Goal: Task Accomplishment & Management: Manage account settings

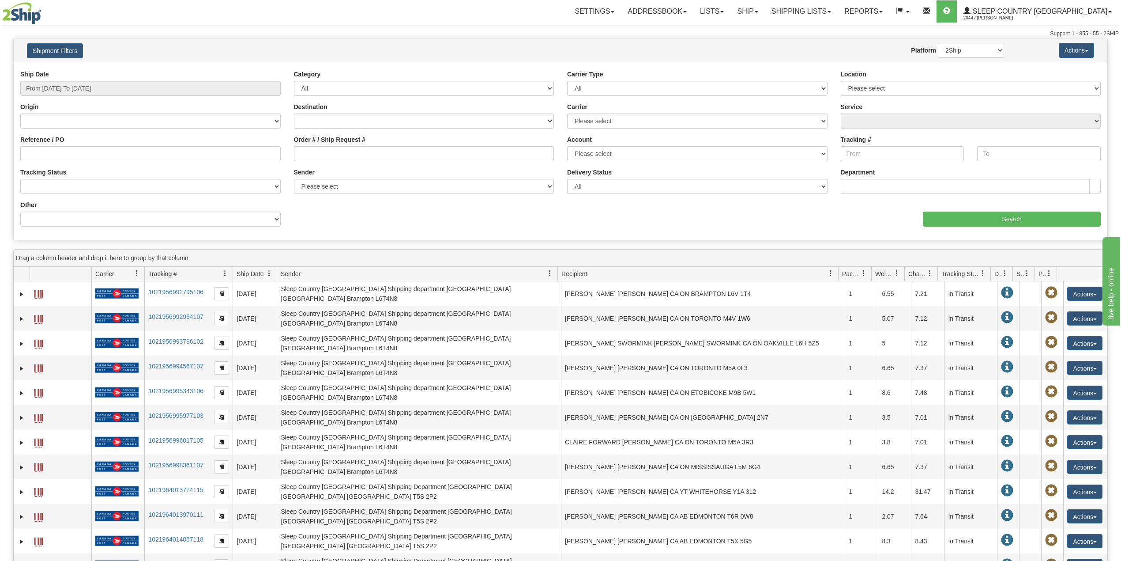
click at [102, 97] on div "Ship Date From 08/27/2025 To 08/28/2025" at bounding box center [151, 86] width 274 height 33
click at [102, 91] on input "From [DATE] To [DATE]" at bounding box center [150, 88] width 260 height 15
click at [54, 155] on li "Last 30 Days" at bounding box center [59, 152] width 71 height 12
type input "From 07/30/2025 To 08/28/2025"
click at [55, 154] on input "Reference / PO" at bounding box center [150, 153] width 260 height 15
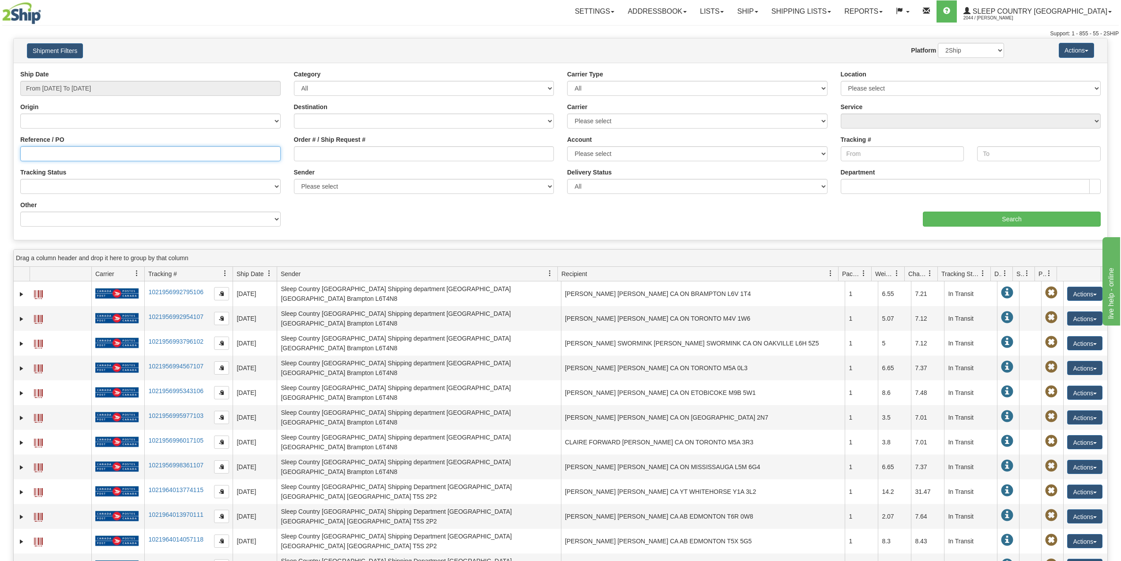
paste input "9000H995140"
type input "9000H995140"
click at [965, 50] on select "2Ship Imported" at bounding box center [971, 50] width 66 height 15
select select "1"
click at [938, 43] on select "2Ship Imported" at bounding box center [971, 50] width 66 height 15
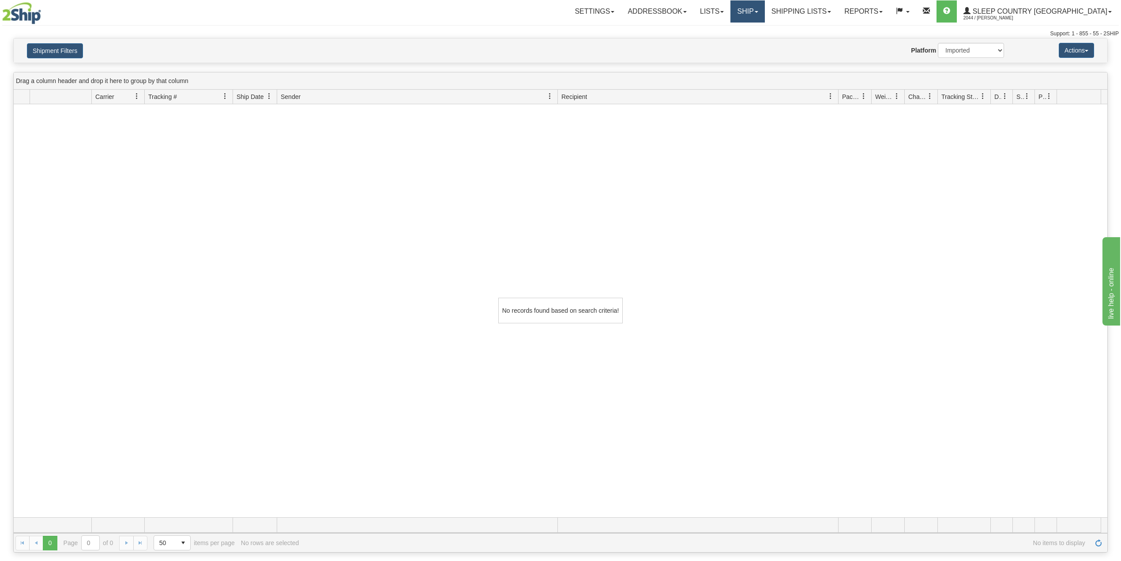
click at [765, 9] on link "Ship" at bounding box center [748, 11] width 34 height 22
click at [756, 42] on span "OnHold / Order Queue" at bounding box center [725, 42] width 62 height 7
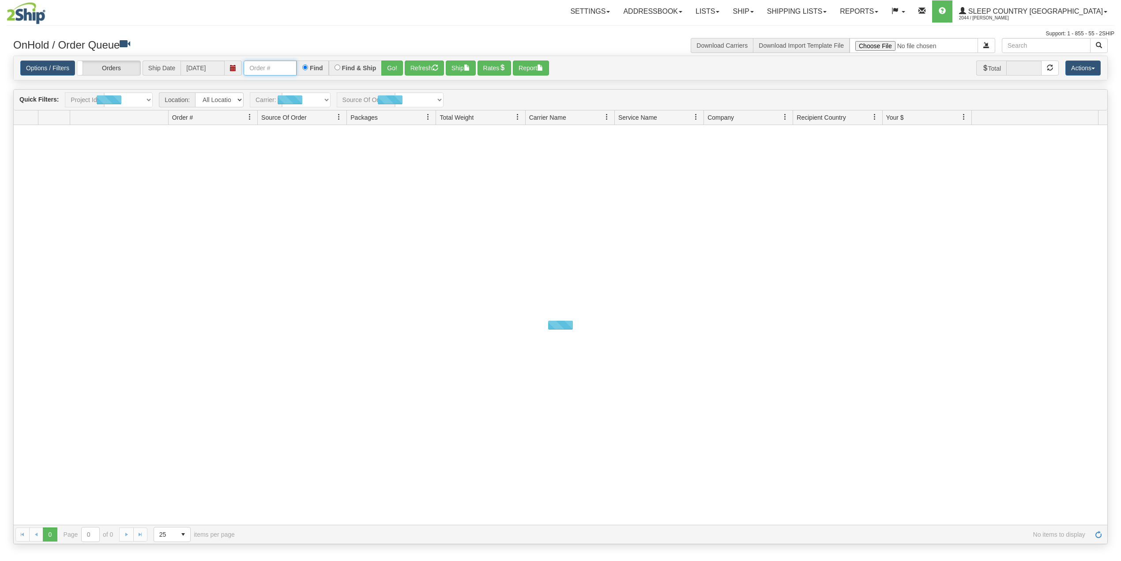
click at [271, 66] on input "text" at bounding box center [270, 67] width 53 height 15
paste input "9000I012349"
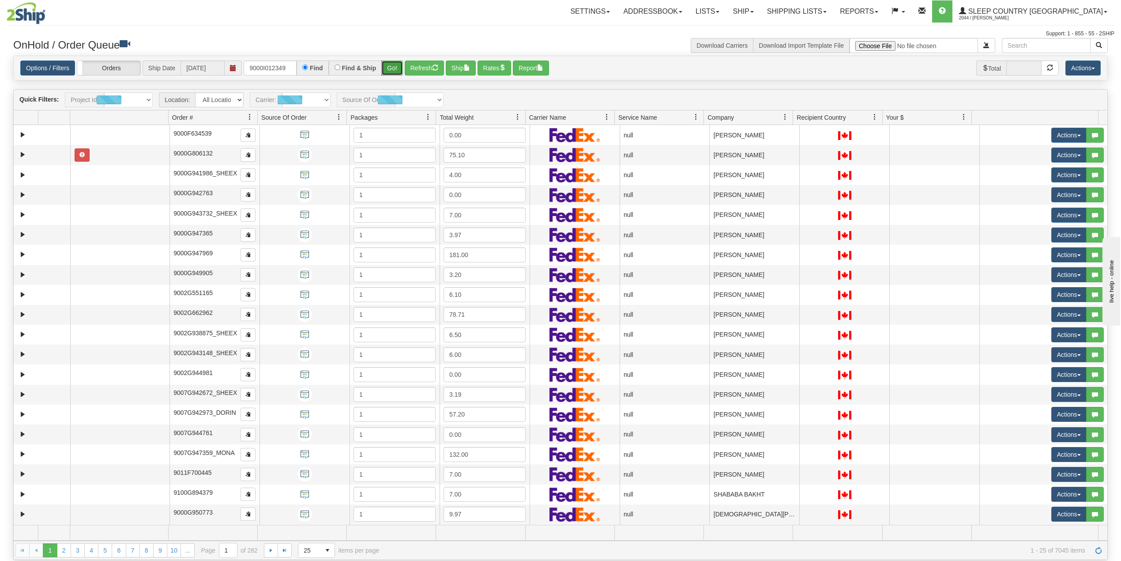
click at [396, 68] on button "Go!" at bounding box center [392, 67] width 22 height 15
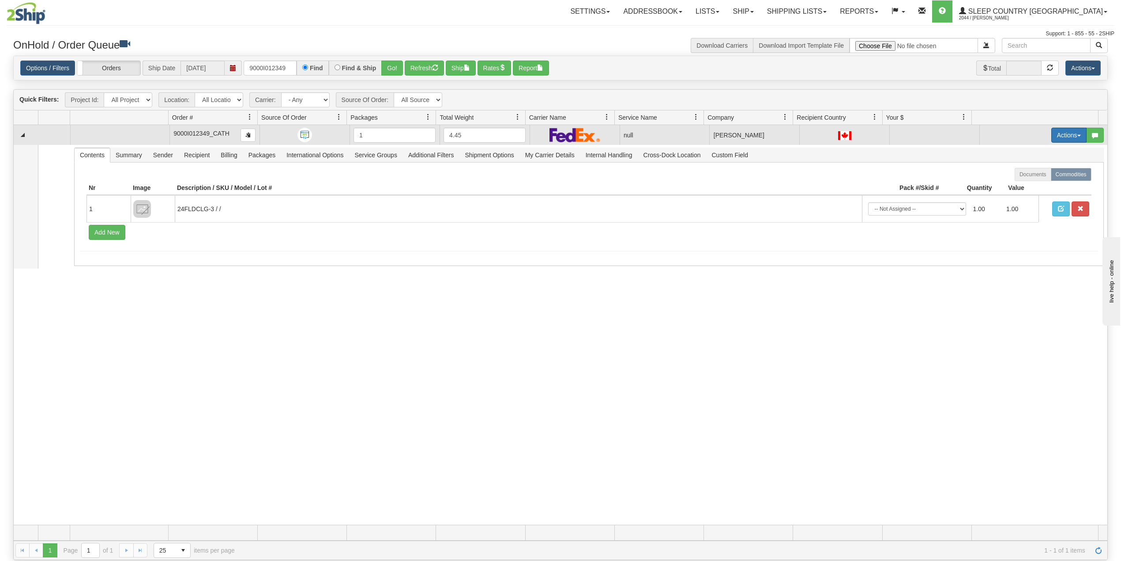
click at [1057, 136] on button "Actions" at bounding box center [1069, 135] width 35 height 15
click at [1026, 198] on span "Delete" at bounding box center [1031, 197] width 24 height 7
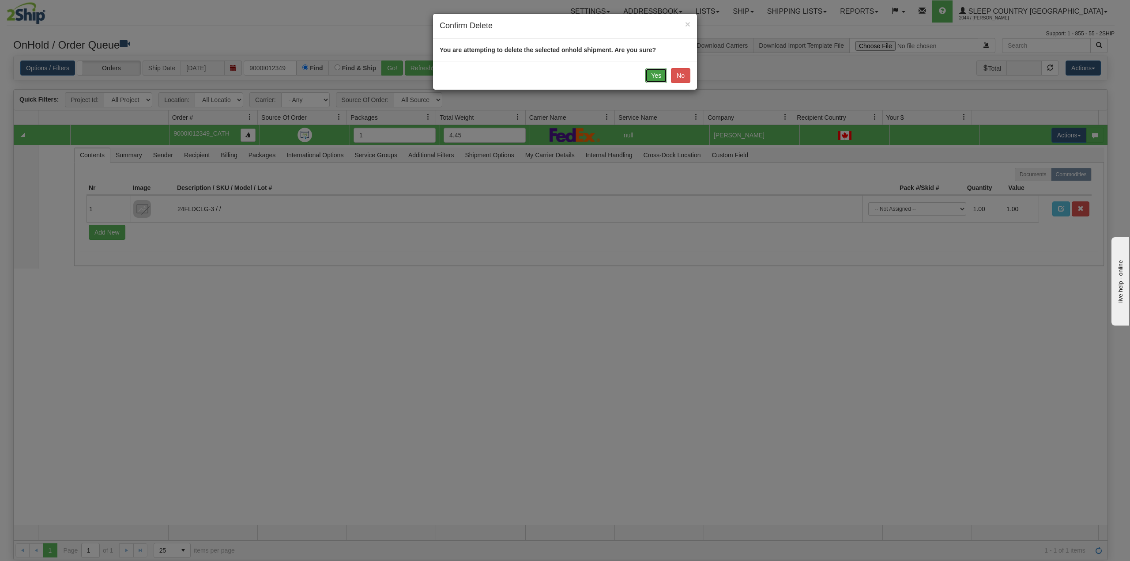
click at [654, 71] on button "Yes" at bounding box center [656, 75] width 22 height 15
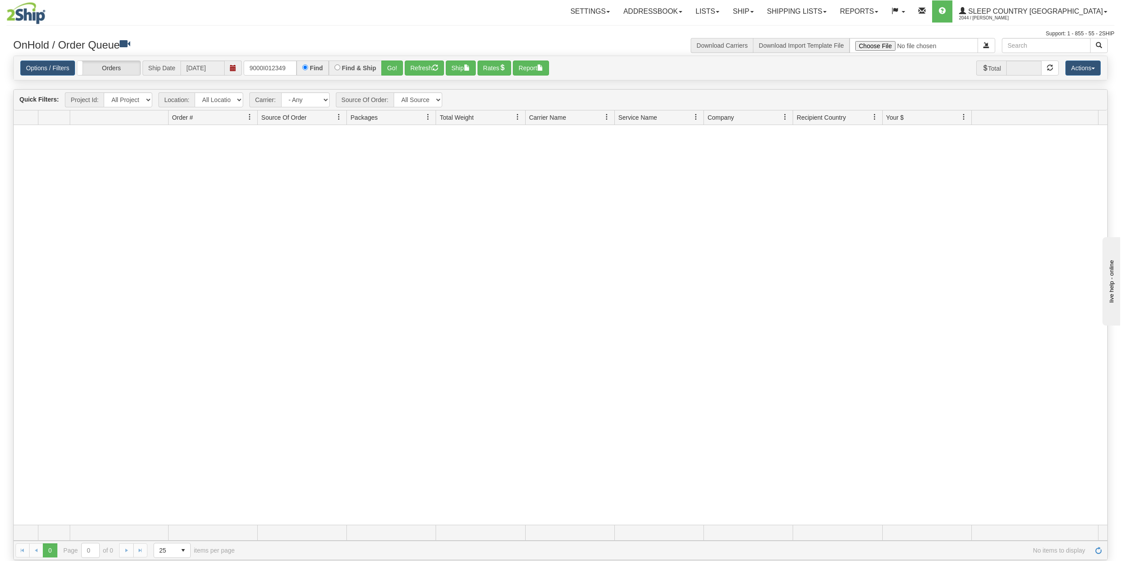
click at [205, 248] on div at bounding box center [561, 325] width 1094 height 400
click at [274, 67] on input "9000I012349" at bounding box center [270, 67] width 53 height 15
paste input "06163"
click at [393, 67] on button "Go!" at bounding box center [392, 67] width 22 height 15
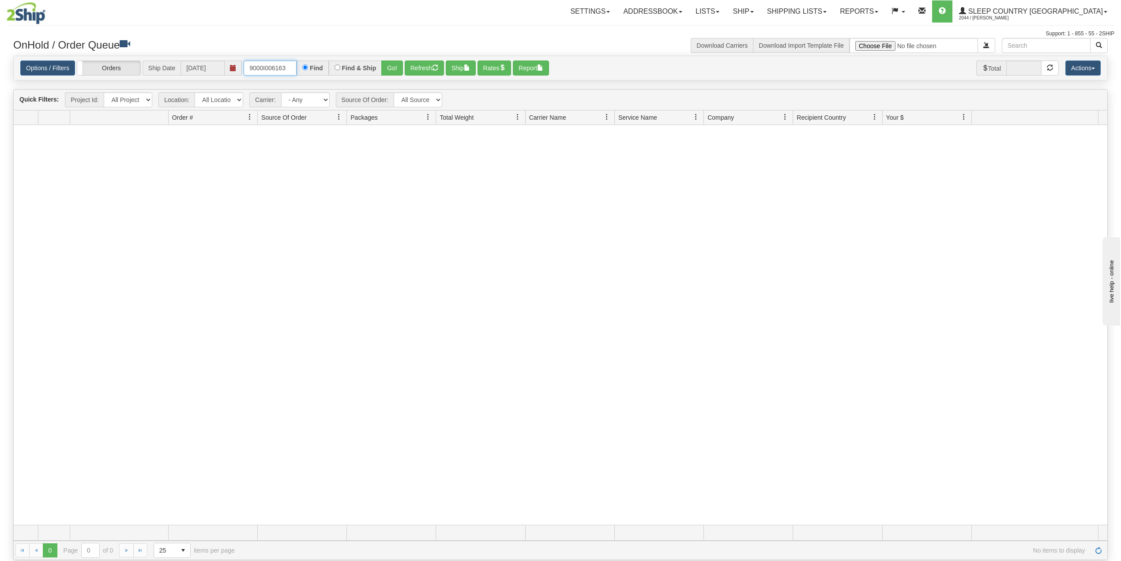
click at [292, 69] on input "9000I006163" at bounding box center [270, 67] width 53 height 15
click at [355, 30] on div "Support: 1 - 855 - 55 - 2SHIP" at bounding box center [561, 34] width 1108 height 8
click at [269, 71] on input "9000I006163" at bounding box center [270, 67] width 53 height 15
paste input "2H99618"
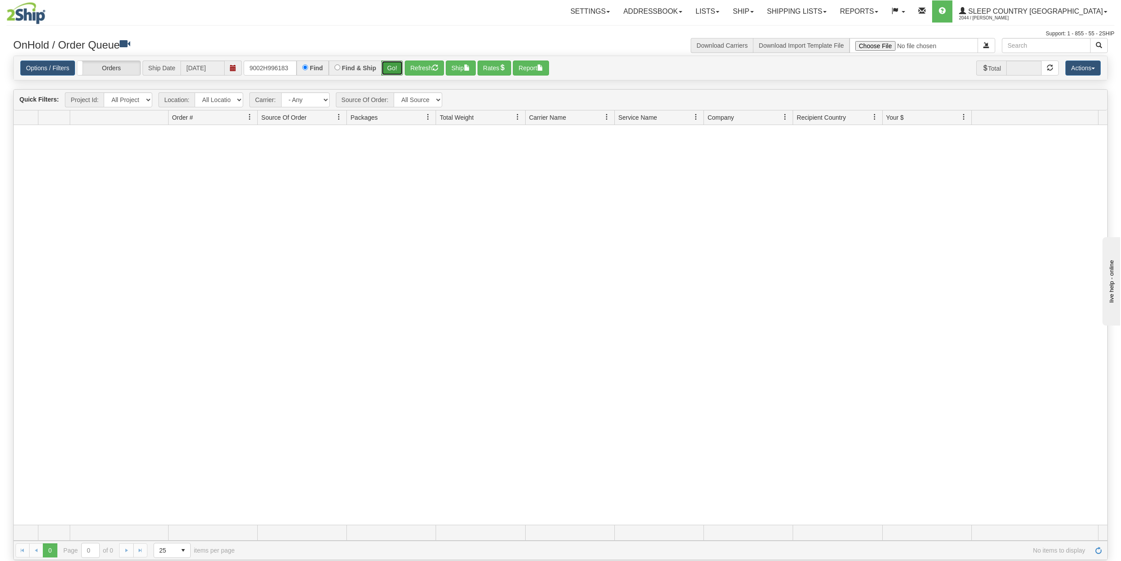
click at [393, 66] on button "Go!" at bounding box center [392, 67] width 22 height 15
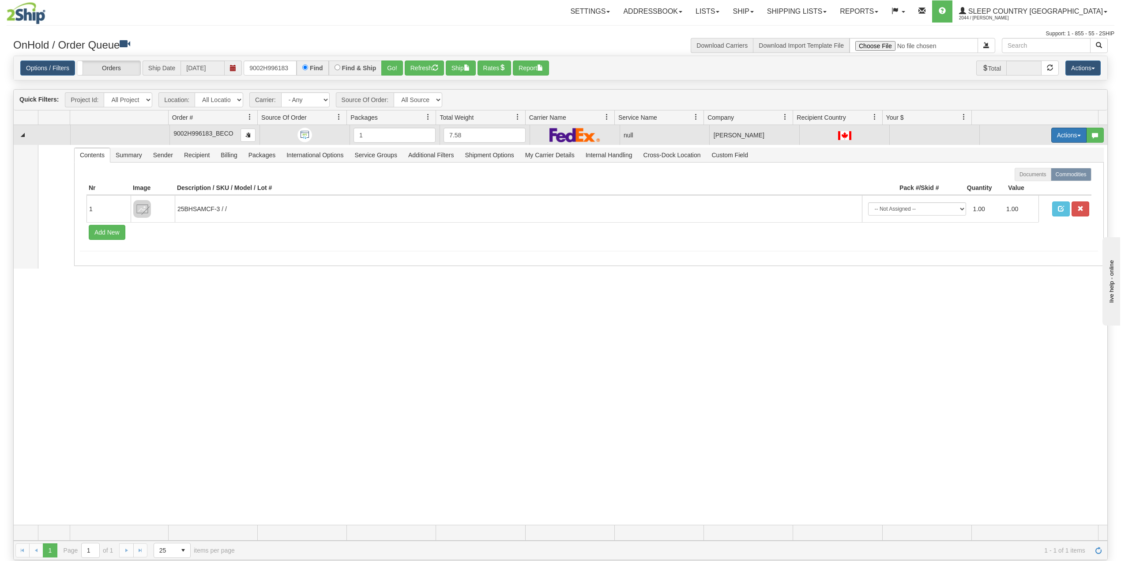
click at [1062, 131] on button "Actions" at bounding box center [1069, 135] width 35 height 15
click at [1025, 200] on span "Delete" at bounding box center [1031, 197] width 24 height 7
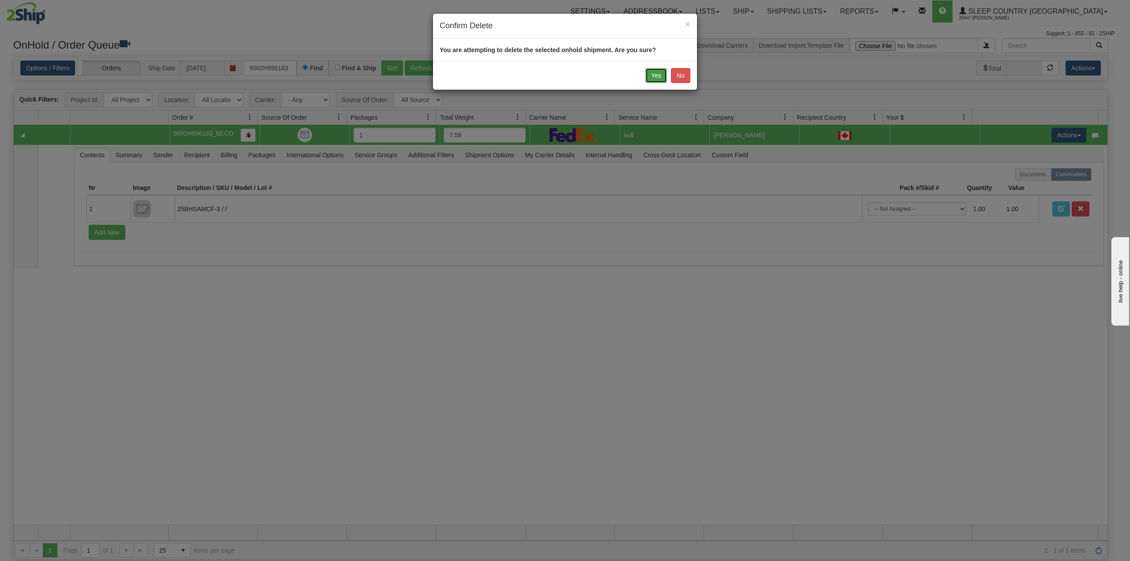
click at [652, 72] on button "Yes" at bounding box center [656, 75] width 22 height 15
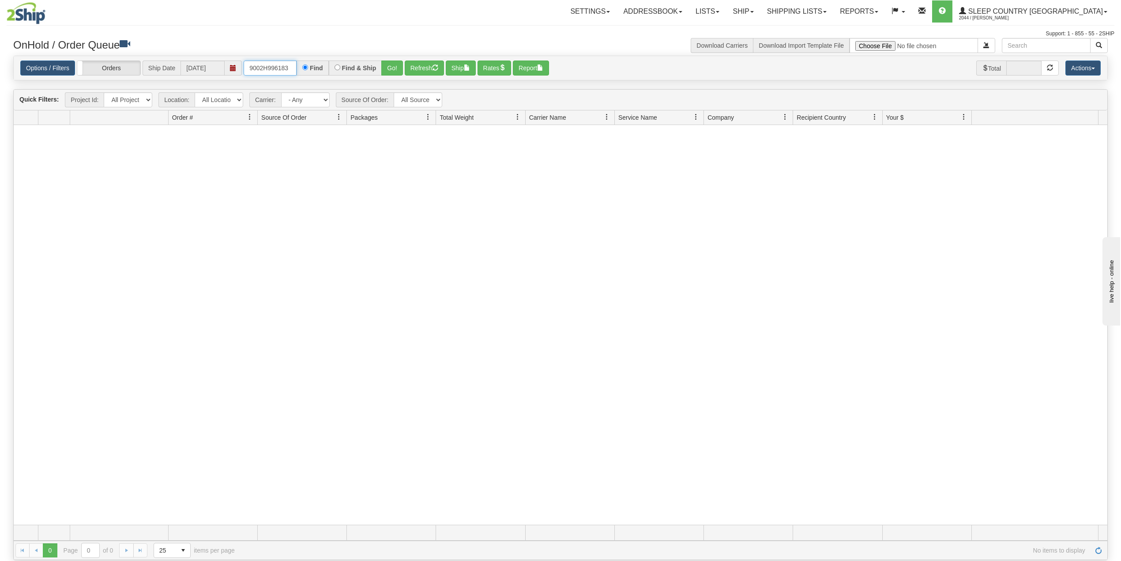
click at [272, 67] on input "9002H996183" at bounding box center [270, 67] width 53 height 15
paste input "0H997941"
click at [395, 69] on button "Go!" at bounding box center [392, 67] width 22 height 15
click at [291, 64] on input "9000H997941" at bounding box center [270, 67] width 53 height 15
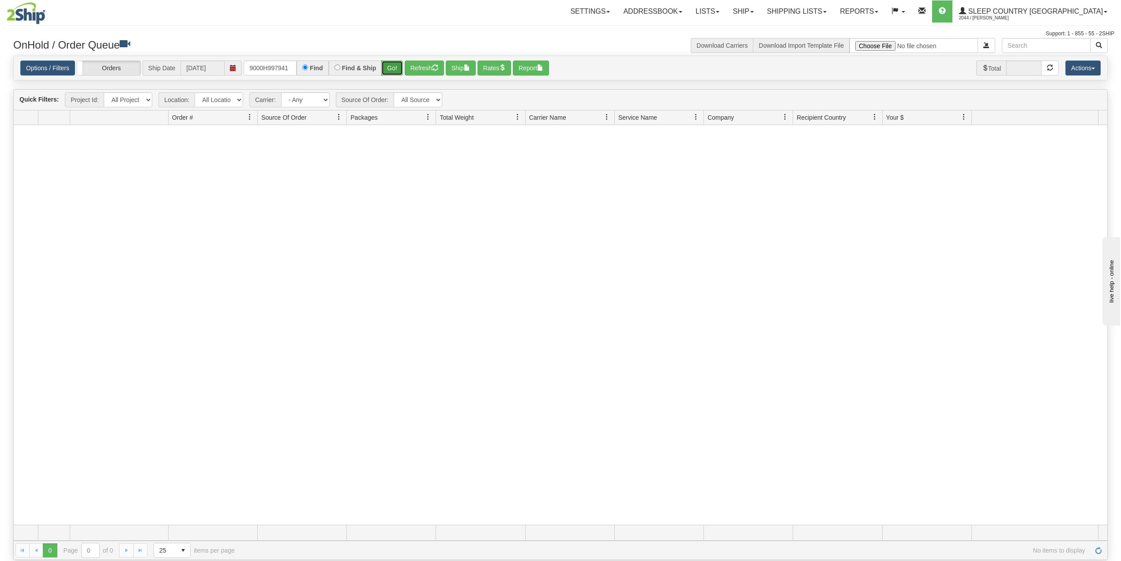
click at [390, 67] on button "Go!" at bounding box center [392, 67] width 22 height 15
click at [399, 19] on div "Settings Shipping Preferences Fields Preferences New Addressbook Recipients" at bounding box center [656, 11] width 916 height 22
click at [269, 64] on input "9000H997941" at bounding box center [270, 67] width 53 height 15
paste input "I001170"
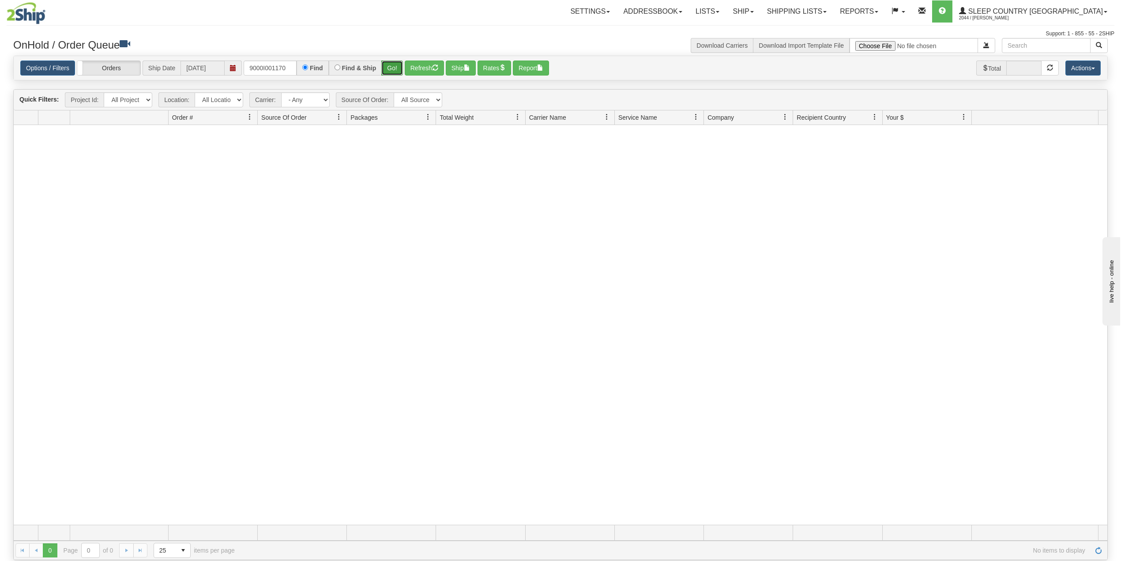
click at [396, 66] on button "Go!" at bounding box center [392, 67] width 22 height 15
click at [268, 65] on input "9000I001170" at bounding box center [270, 67] width 53 height 15
paste input "7H997301"
click at [393, 65] on button "Go!" at bounding box center [392, 67] width 22 height 15
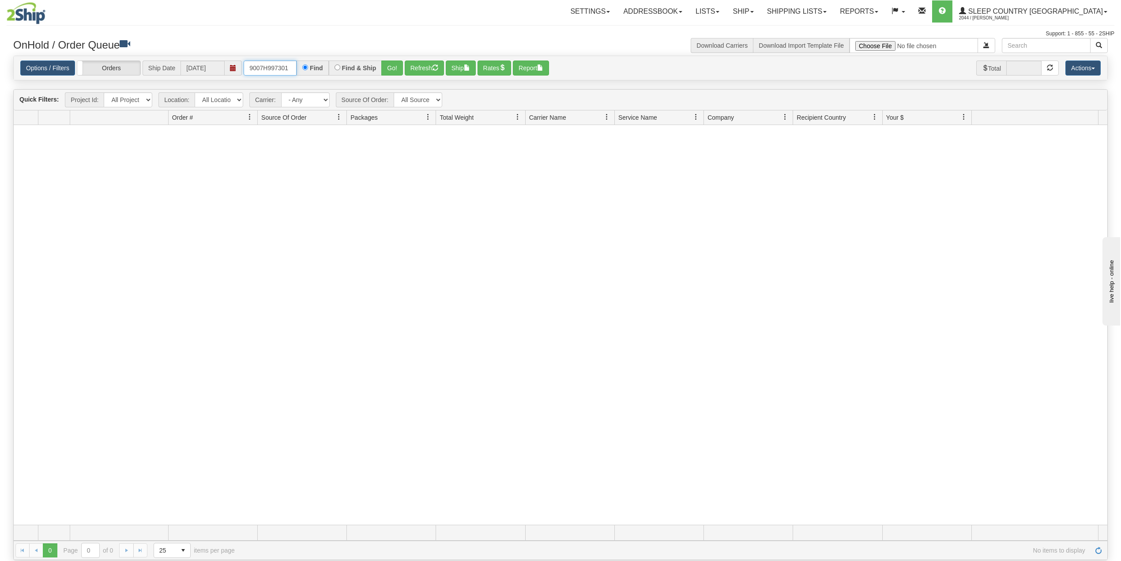
click at [284, 66] on input "9007H997301" at bounding box center [270, 67] width 53 height 15
paste input "0I003848"
type input "9000I003848"
click at [393, 68] on button "Go!" at bounding box center [392, 67] width 22 height 15
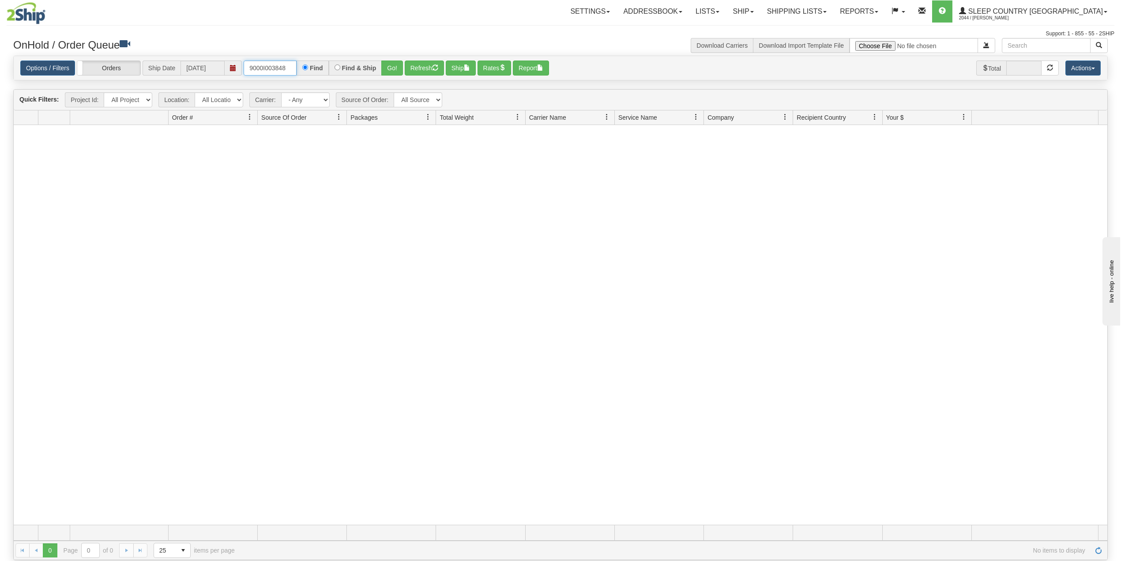
click at [287, 68] on input "9000I003848" at bounding box center [270, 67] width 53 height 15
click at [290, 69] on input "9000I003848" at bounding box center [270, 67] width 53 height 15
click at [824, 2] on link "Shipping lists" at bounding box center [797, 11] width 73 height 22
click at [823, 26] on link "Current Shipments" at bounding box center [790, 30] width 86 height 11
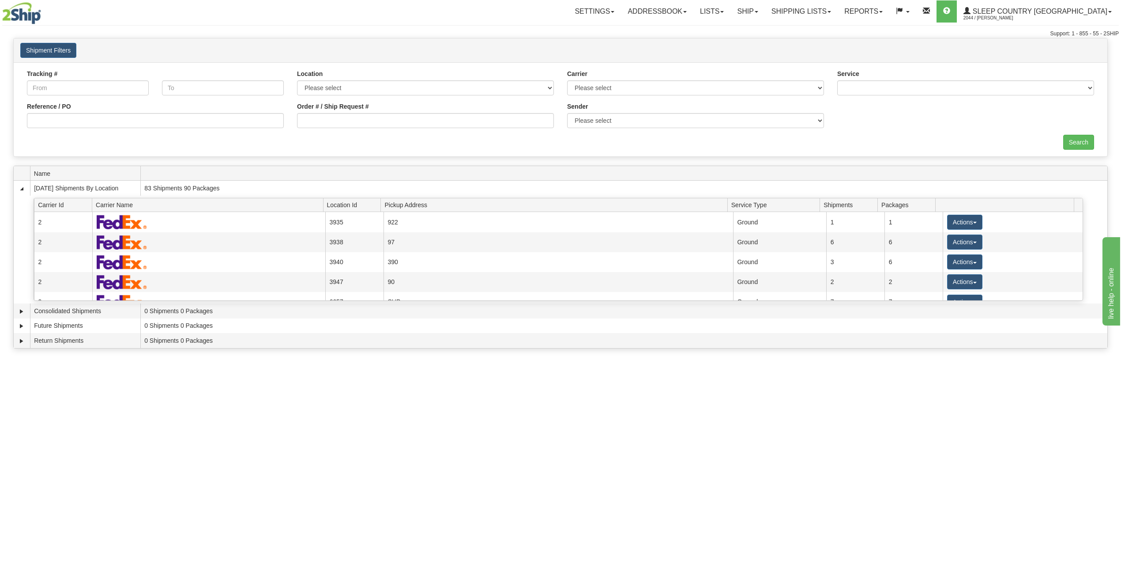
drag, startPoint x: 66, startPoint y: 112, endPoint x: 68, endPoint y: 117, distance: 5.0
click at [67, 112] on div "Reference / PO" at bounding box center [155, 115] width 257 height 26
click at [68, 117] on input "Reference / PO" at bounding box center [155, 120] width 257 height 15
paste input "9000I003848"
type input "9000I003848"
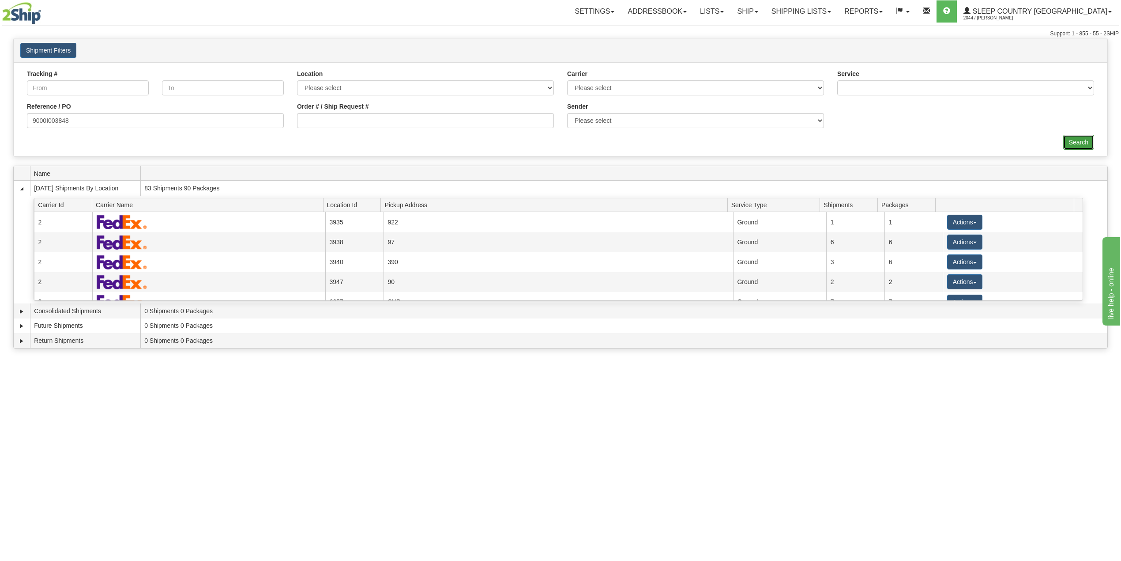
click at [1083, 142] on input "Search" at bounding box center [1079, 142] width 31 height 15
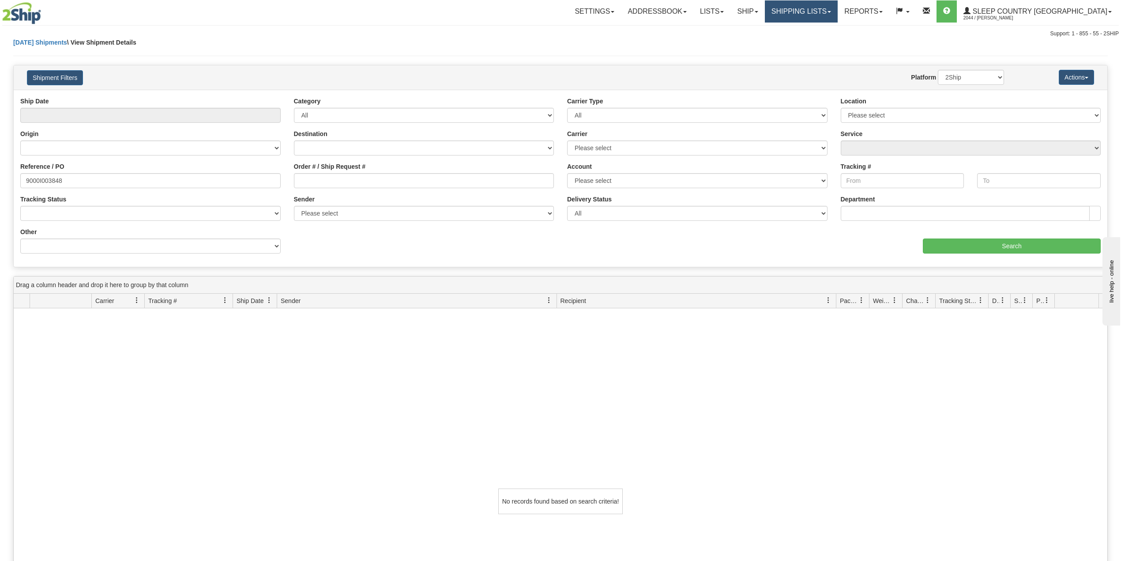
click at [838, 15] on link "Shipping lists" at bounding box center [801, 11] width 73 height 22
click at [829, 39] on span "Search Shipment History" at bounding box center [794, 42] width 68 height 7
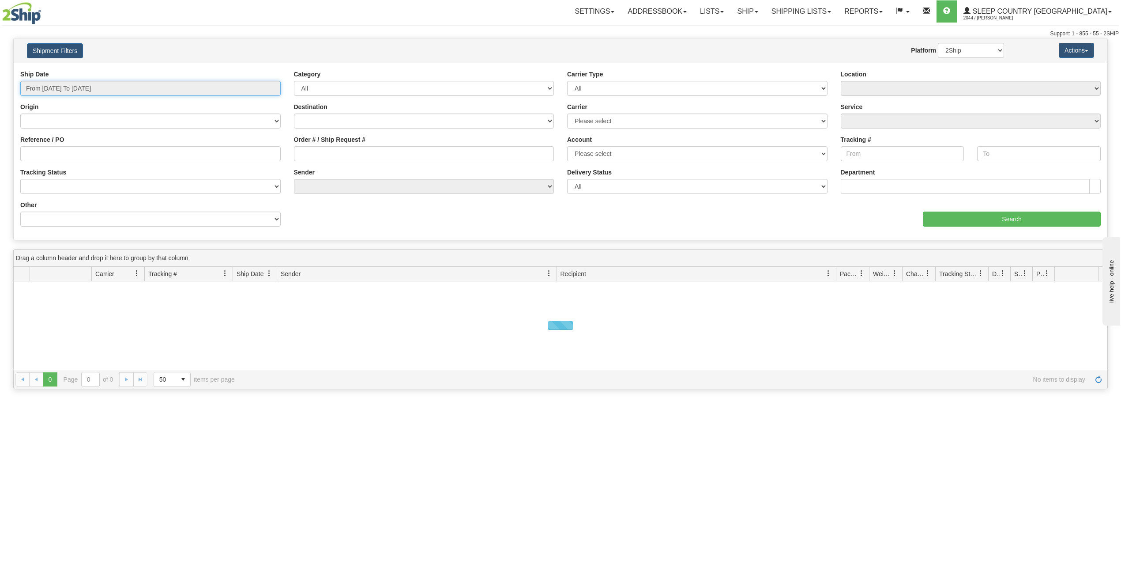
click at [77, 87] on input "From [DATE] To [DATE]" at bounding box center [150, 88] width 260 height 15
click at [60, 152] on li "Last 30 Days" at bounding box center [59, 152] width 71 height 12
type input "From [DATE] To [DATE]"
click at [60, 152] on input "Reference / PO" at bounding box center [150, 153] width 260 height 15
paste input "9000I003848"
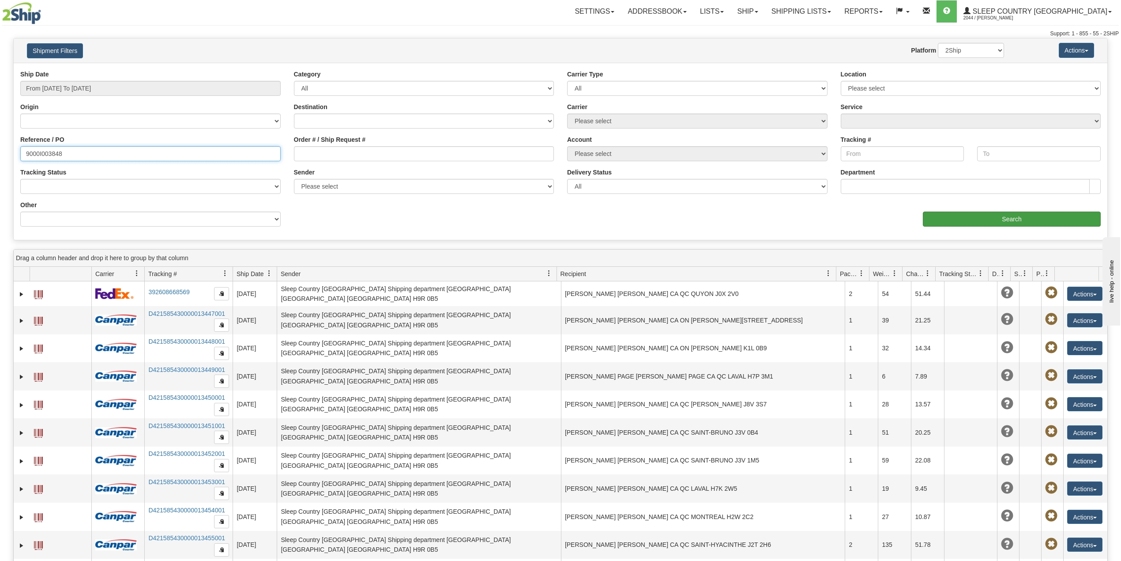
type input "9000I003848"
click at [1015, 215] on input "Search" at bounding box center [1012, 218] width 178 height 15
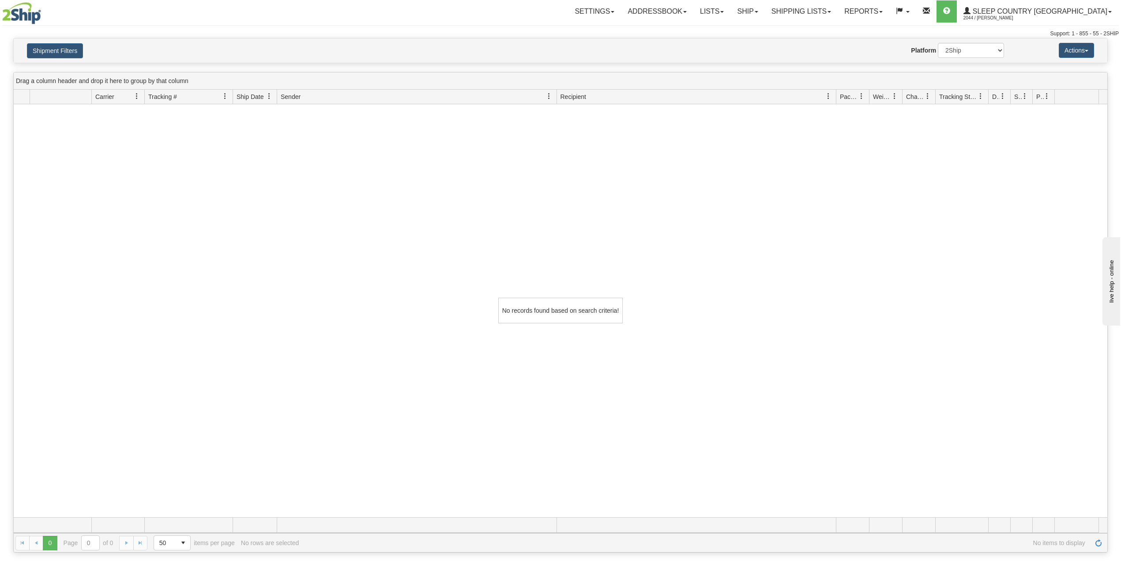
click at [84, 44] on h4 "Shipment Filters" at bounding box center [110, 50] width 180 height 15
drag, startPoint x: 785, startPoint y: 11, endPoint x: 786, endPoint y: 15, distance: 4.6
click at [765, 12] on link "Ship" at bounding box center [748, 11] width 34 height 22
click at [765, 37] on link "OnHold / Order Queue" at bounding box center [725, 42] width 80 height 11
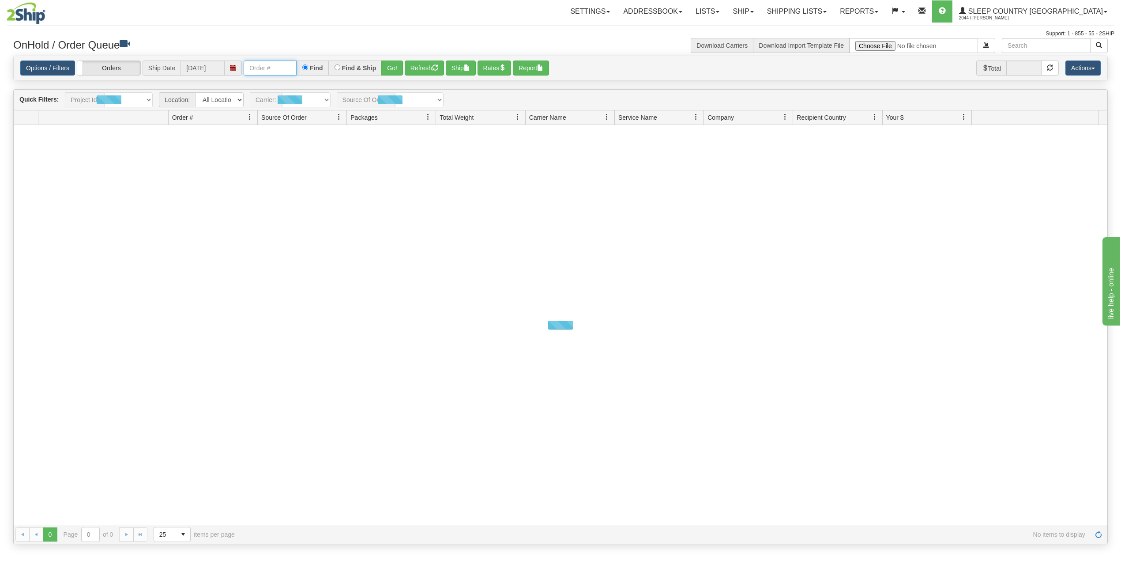
click at [288, 65] on input "text" at bounding box center [270, 67] width 53 height 15
paste input "9000I012349"
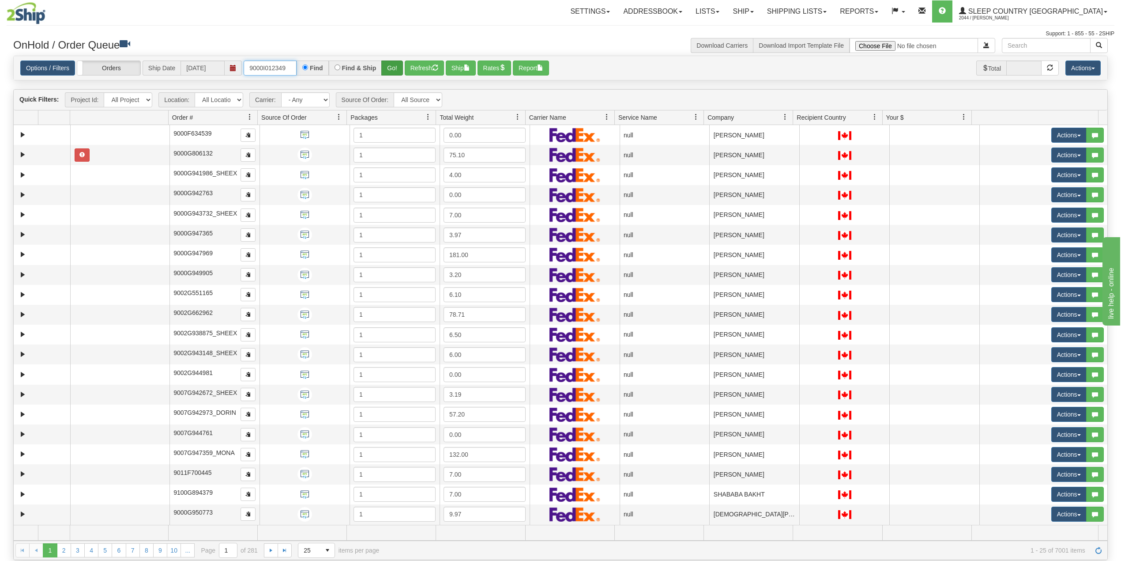
type input "9000I012349"
click at [393, 68] on button "Go!" at bounding box center [392, 67] width 22 height 15
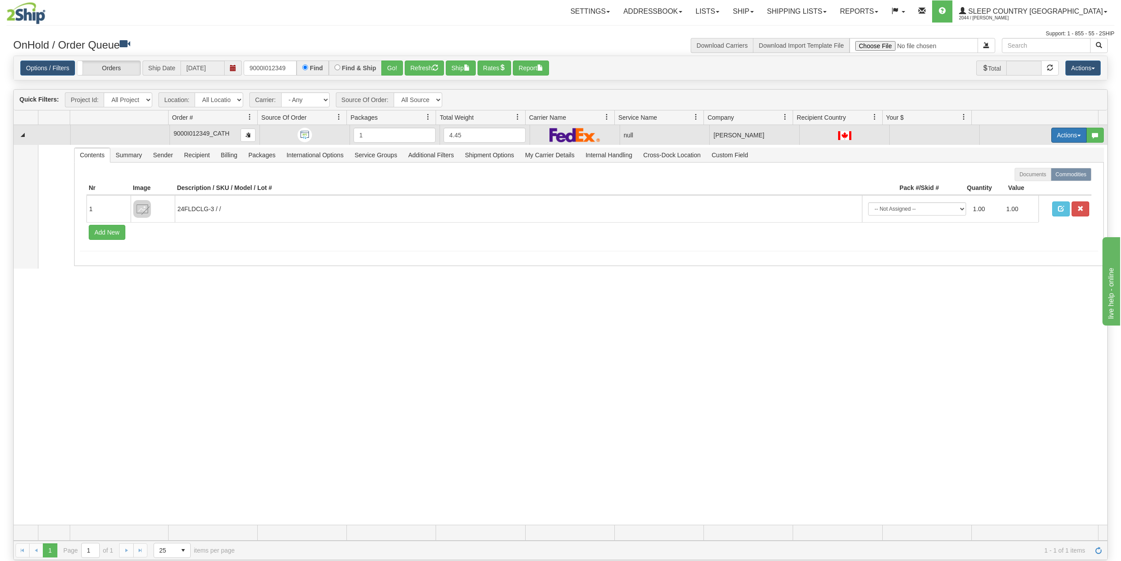
click at [1058, 135] on button "Actions" at bounding box center [1069, 135] width 35 height 15
click at [1022, 196] on span "Delete" at bounding box center [1031, 197] width 24 height 7
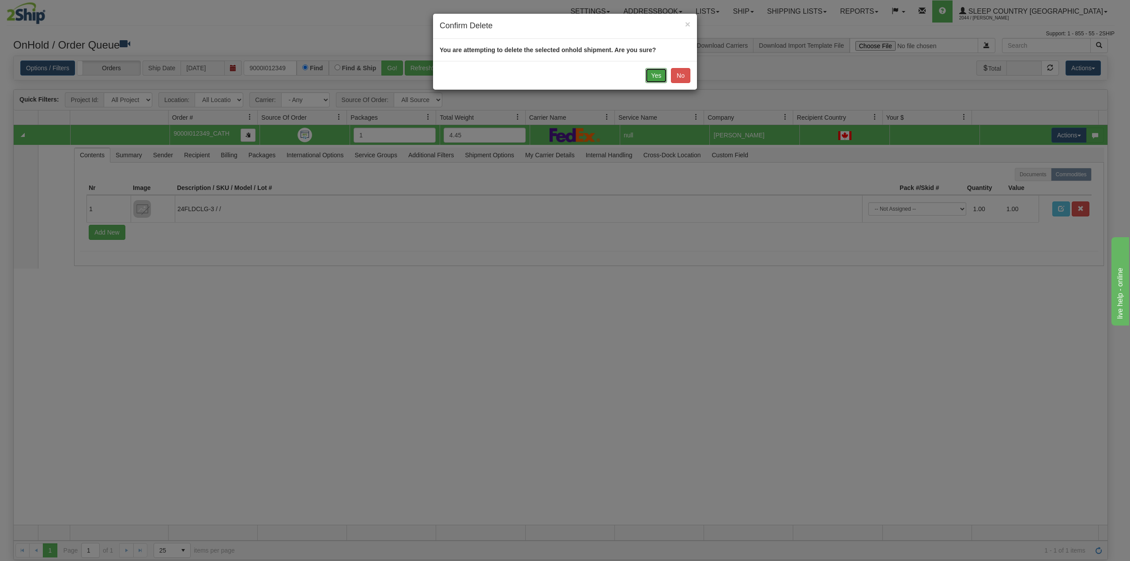
click at [656, 75] on button "Yes" at bounding box center [656, 75] width 22 height 15
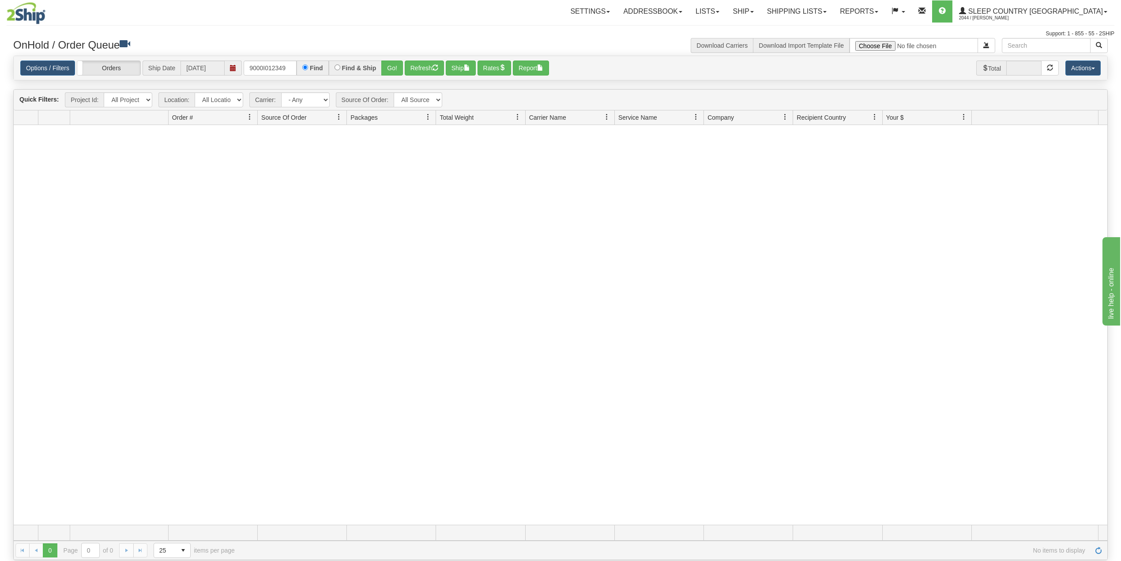
click at [557, 26] on div "Toggle navigation Settings Shipping Preferences Fields Preferences New Recipien…" at bounding box center [561, 19] width 1108 height 38
click at [291, 71] on input "9000I012349" at bounding box center [270, 67] width 53 height 15
click at [393, 68] on button "Go!" at bounding box center [392, 67] width 22 height 15
click at [834, 9] on link "Shipping lists" at bounding box center [797, 11] width 73 height 22
click at [824, 41] on span "Search Shipment History" at bounding box center [790, 42] width 68 height 7
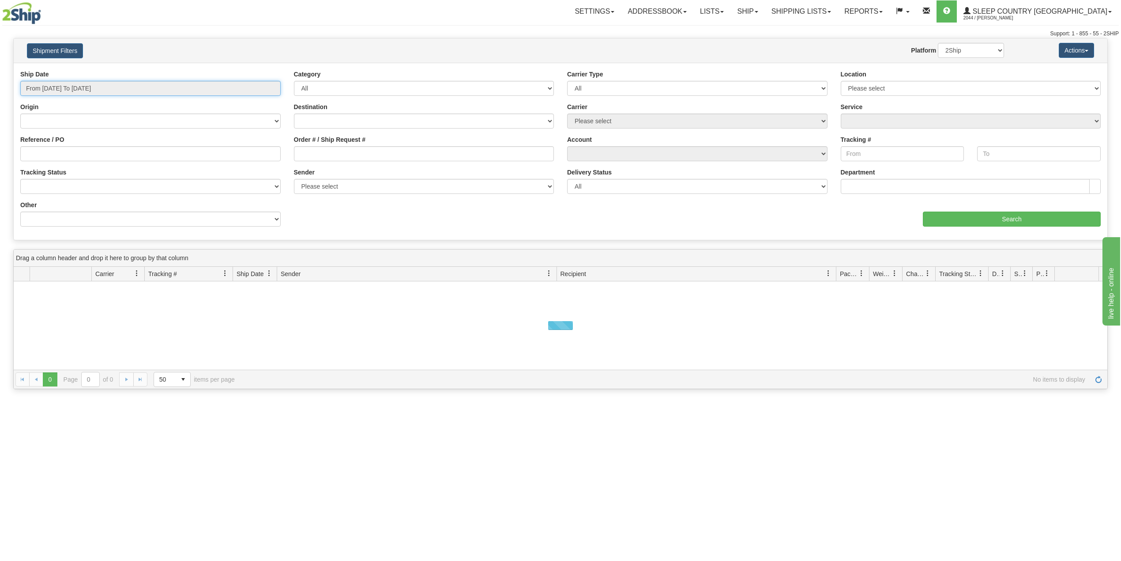
click at [73, 88] on input "From [DATE] To [DATE]" at bounding box center [150, 88] width 260 height 15
click at [62, 152] on li "Last 30 Days" at bounding box center [59, 152] width 71 height 12
type input "From [DATE] To [DATE]"
click at [62, 152] on input "Reference / PO" at bounding box center [150, 153] width 260 height 15
paste input "9000I012349"
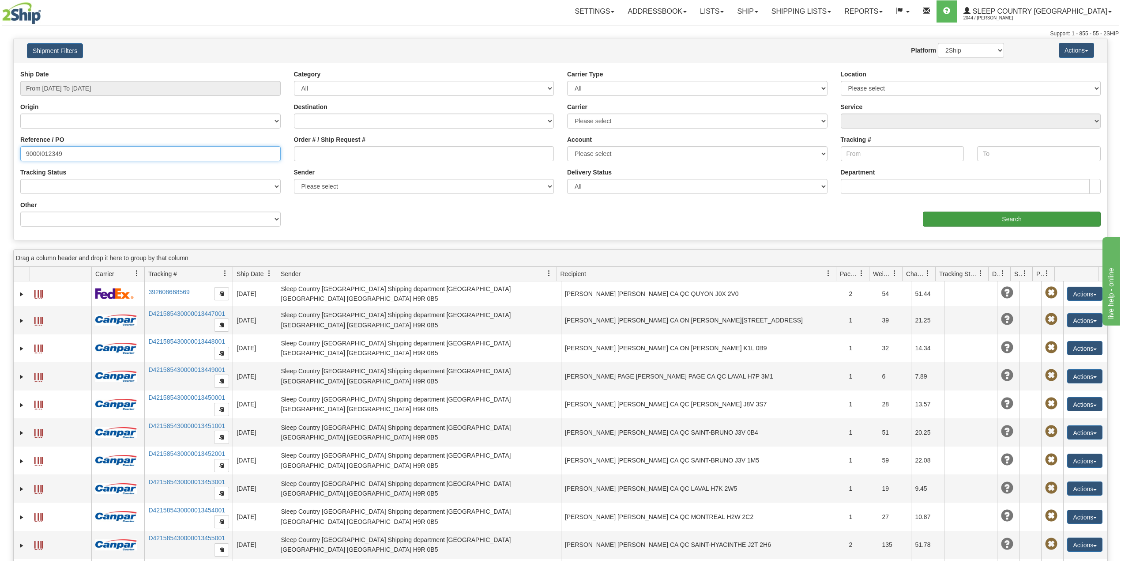
type input "9000I012349"
click at [978, 214] on input "Search" at bounding box center [1012, 218] width 178 height 15
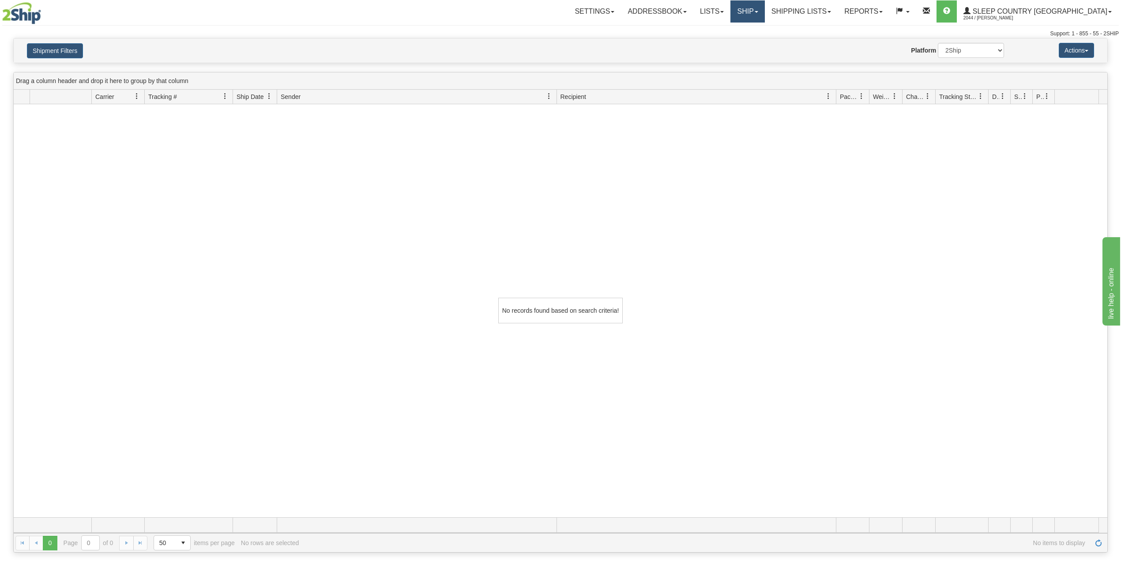
click at [765, 15] on link "Ship" at bounding box center [748, 11] width 34 height 22
click at [70, 58] on div "Shipment Filters Website Agent Nothing selected Client User Platform 2Ship Impo…" at bounding box center [561, 50] width 1094 height 24
click at [69, 50] on button "Shipment Filters" at bounding box center [55, 50] width 56 height 15
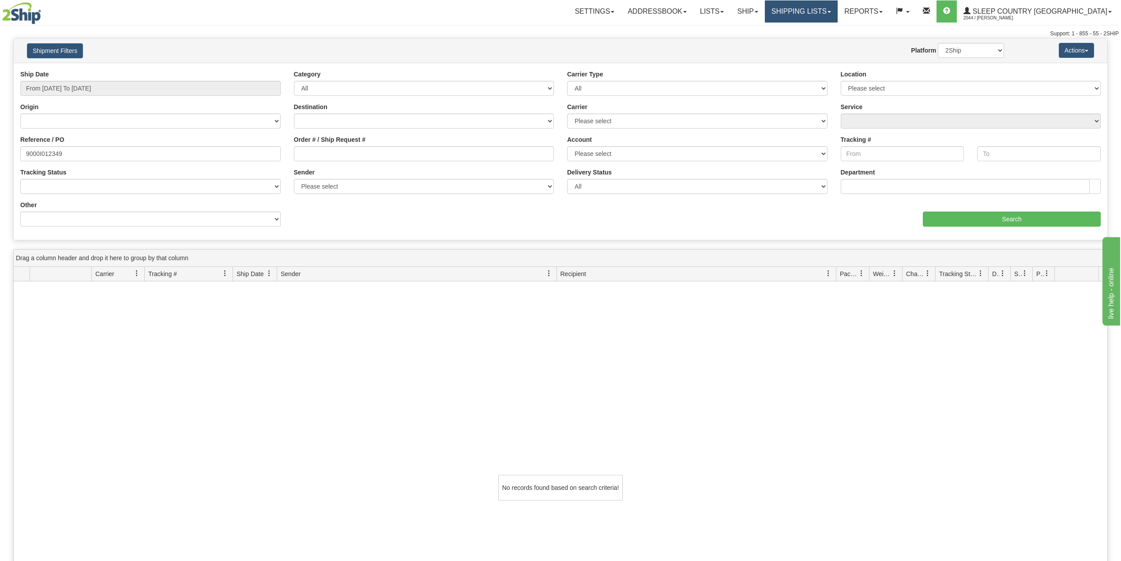
drag, startPoint x: 829, startPoint y: 9, endPoint x: 829, endPoint y: 24, distance: 15.0
click at [829, 9] on link "Shipping lists" at bounding box center [801, 11] width 73 height 22
click at [812, 27] on span "Current Shipments" at bounding box center [786, 30] width 52 height 7
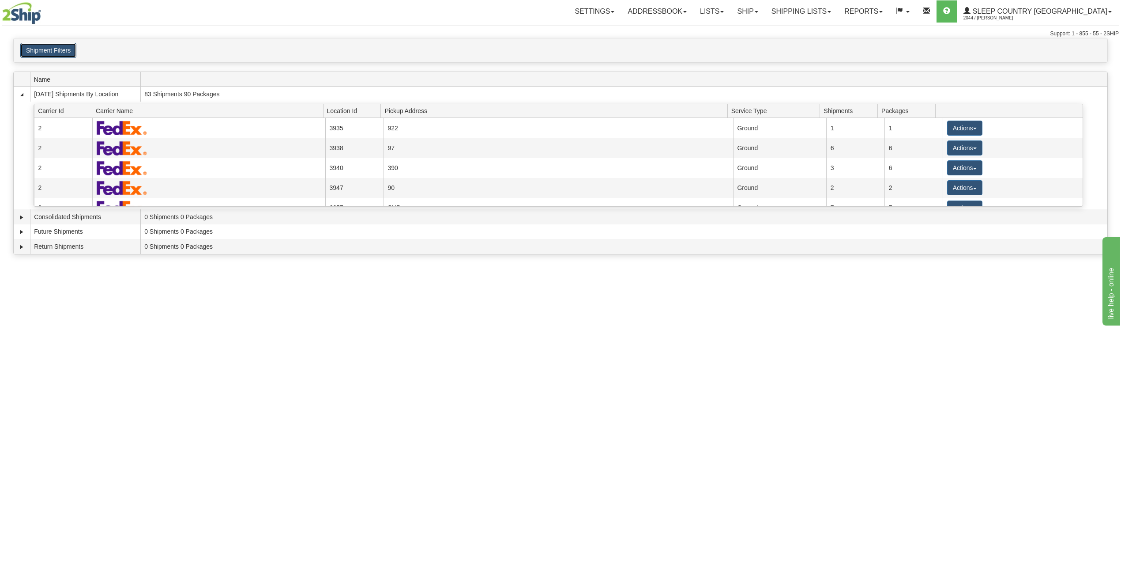
click at [53, 50] on button "Shipment Filters" at bounding box center [48, 50] width 56 height 15
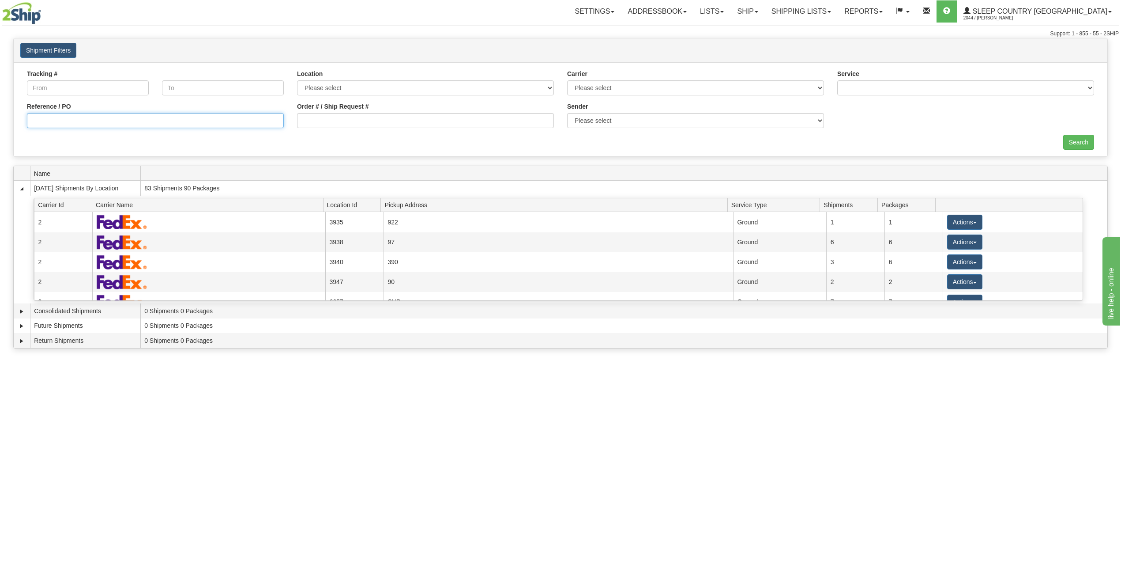
click at [223, 117] on input "Reference / PO" at bounding box center [155, 120] width 257 height 15
paste input "9000I012349"
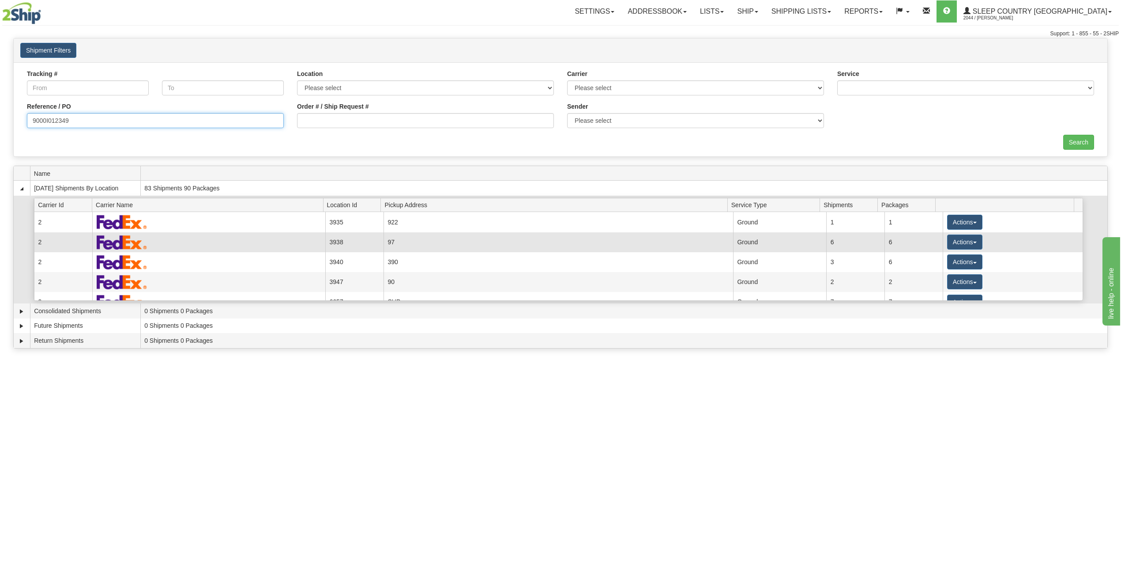
type input "9000I012349"
click at [1071, 143] on input "Search" at bounding box center [1079, 142] width 31 height 15
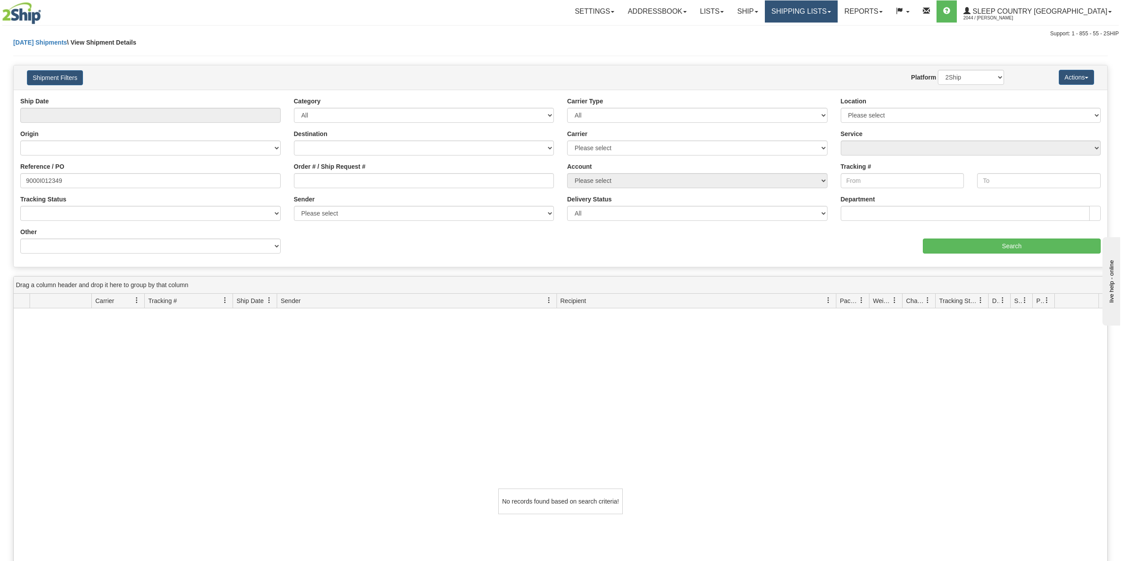
click at [838, 15] on link "Shipping lists" at bounding box center [801, 11] width 73 height 22
click at [765, 9] on link "Ship" at bounding box center [748, 11] width 34 height 22
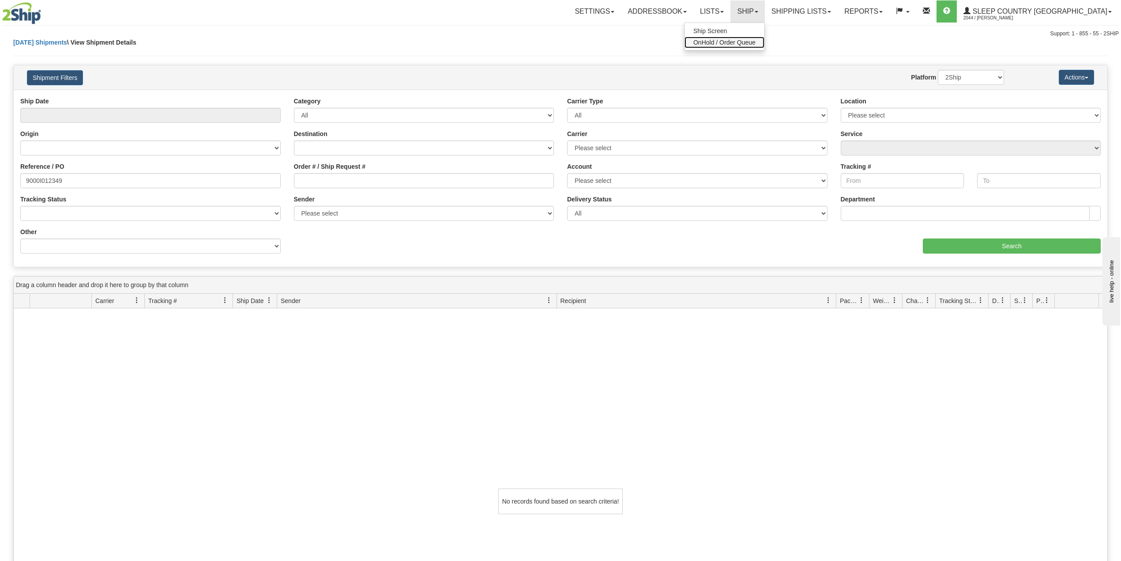
click at [756, 43] on span "OnHold / Order Queue" at bounding box center [725, 42] width 62 height 7
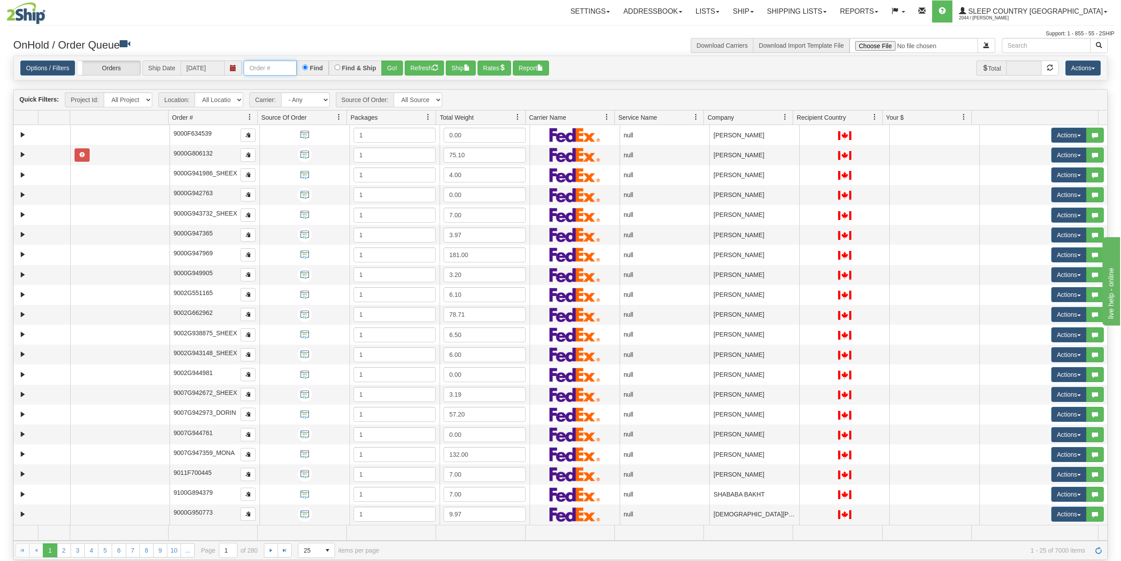
drag, startPoint x: 281, startPoint y: 64, endPoint x: 287, endPoint y: 72, distance: 9.9
click at [281, 64] on input "text" at bounding box center [270, 67] width 53 height 15
paste input "9000I012349"
click at [313, 22] on div "Settings Shipping Preferences Fields Preferences New Addressbook Recipients" at bounding box center [656, 11] width 916 height 22
click at [291, 68] on input "9000I012349" at bounding box center [270, 67] width 53 height 15
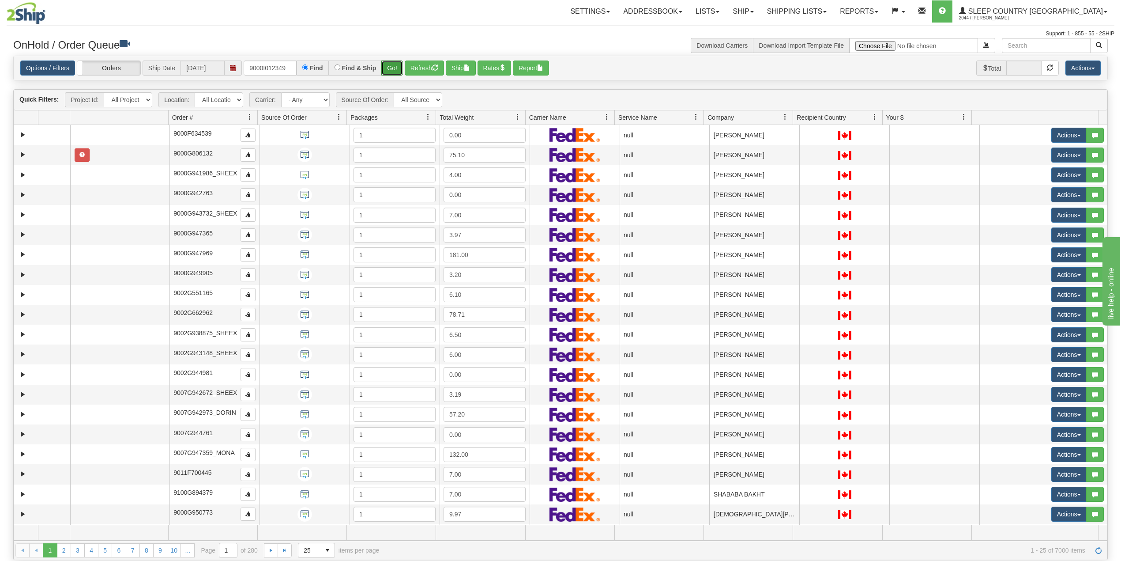
click at [390, 66] on button "Go!" at bounding box center [392, 67] width 22 height 15
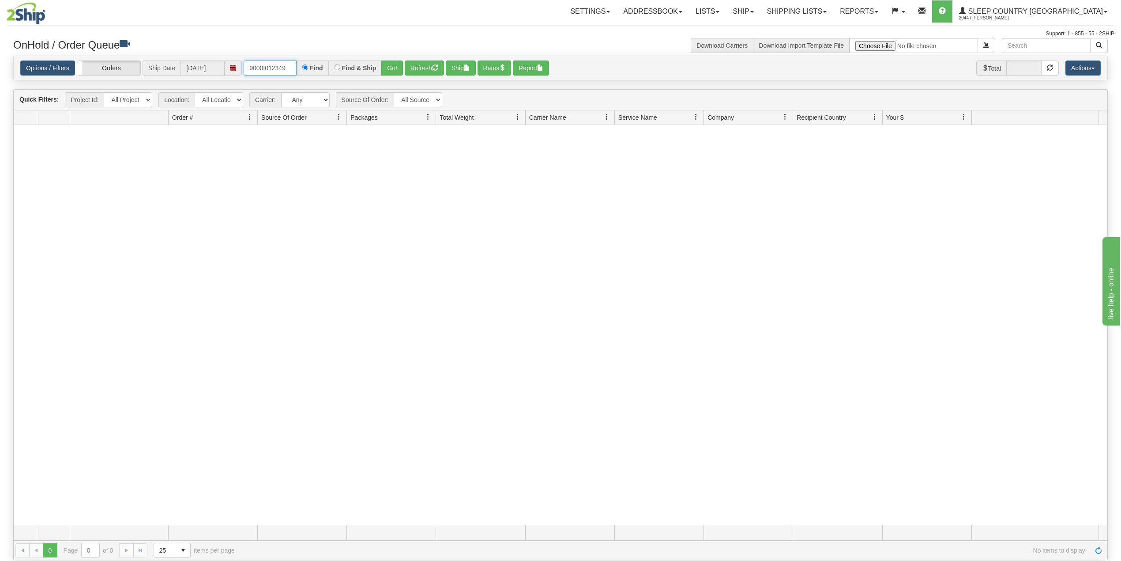
click at [260, 62] on input "9000I012349" at bounding box center [270, 67] width 53 height 15
paste input "03171"
click at [395, 64] on button "Go!" at bounding box center [392, 67] width 22 height 15
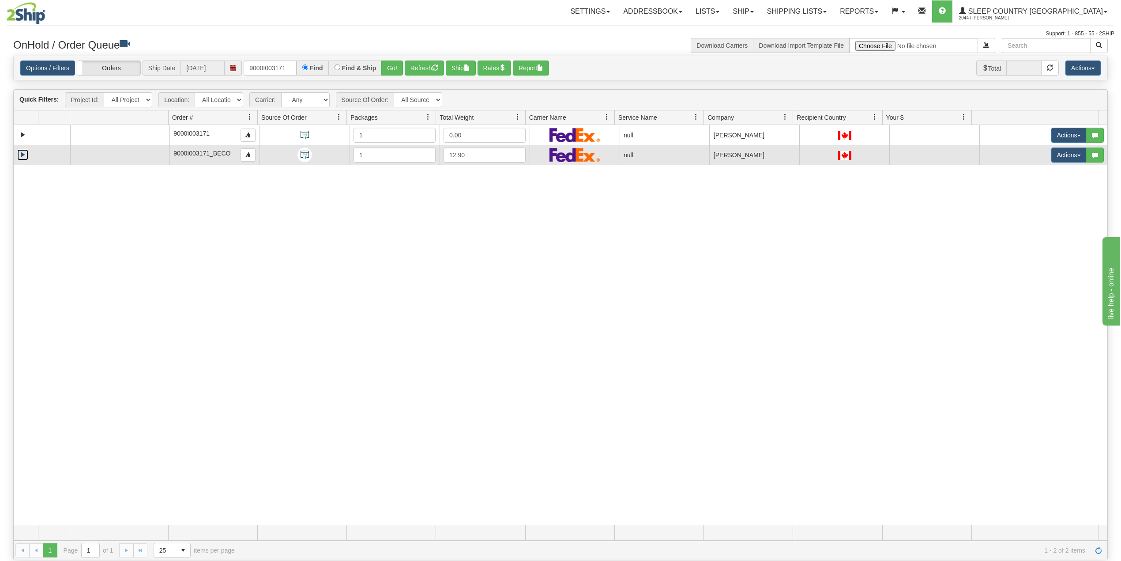
click at [26, 154] on link "Expand" at bounding box center [22, 154] width 11 height 11
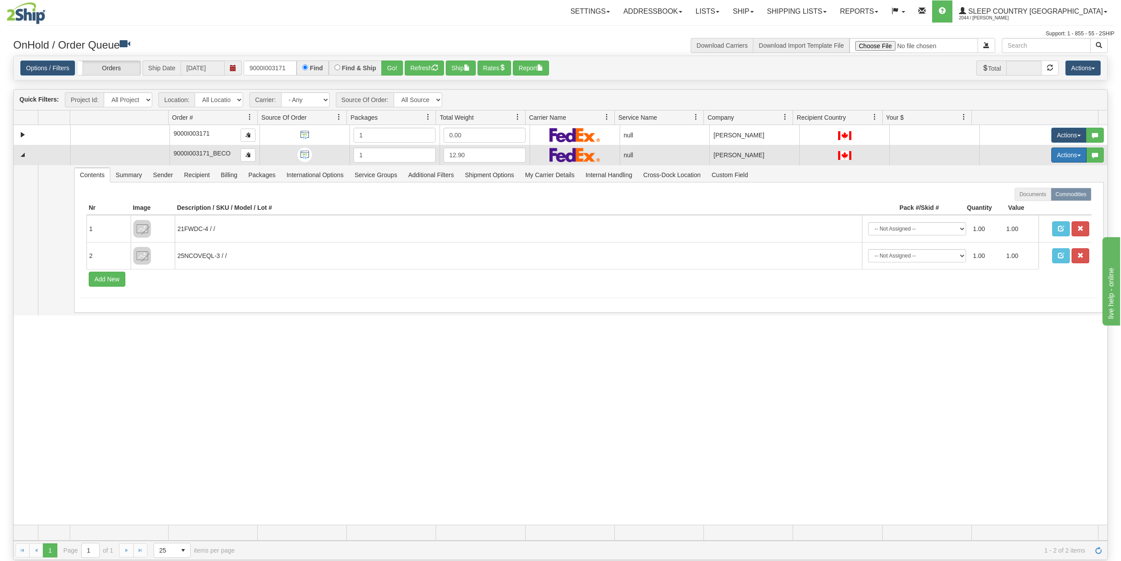
click at [1056, 158] on button "Actions" at bounding box center [1069, 154] width 35 height 15
click at [1028, 219] on span "Delete" at bounding box center [1031, 217] width 24 height 7
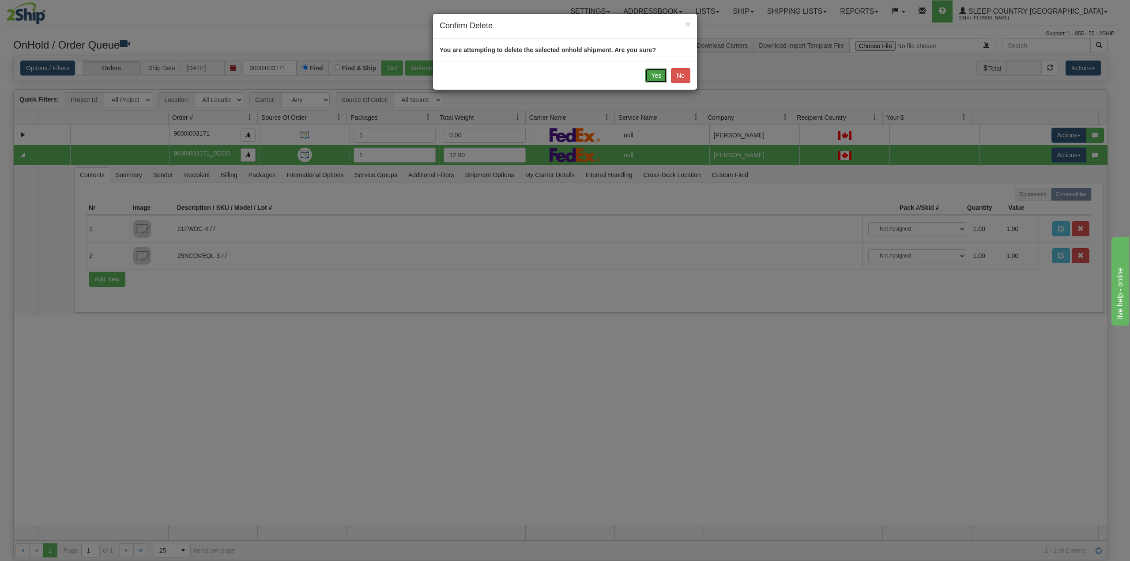
click at [656, 76] on button "Yes" at bounding box center [656, 75] width 22 height 15
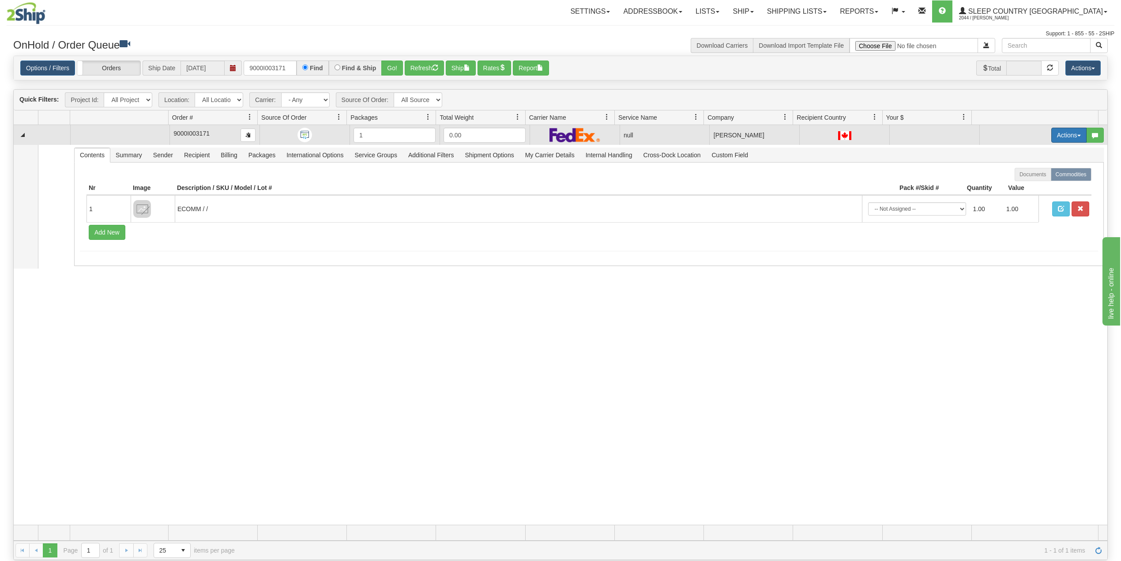
click at [1053, 140] on button "Actions" at bounding box center [1069, 135] width 35 height 15
click at [1023, 198] on span "Delete" at bounding box center [1031, 197] width 24 height 7
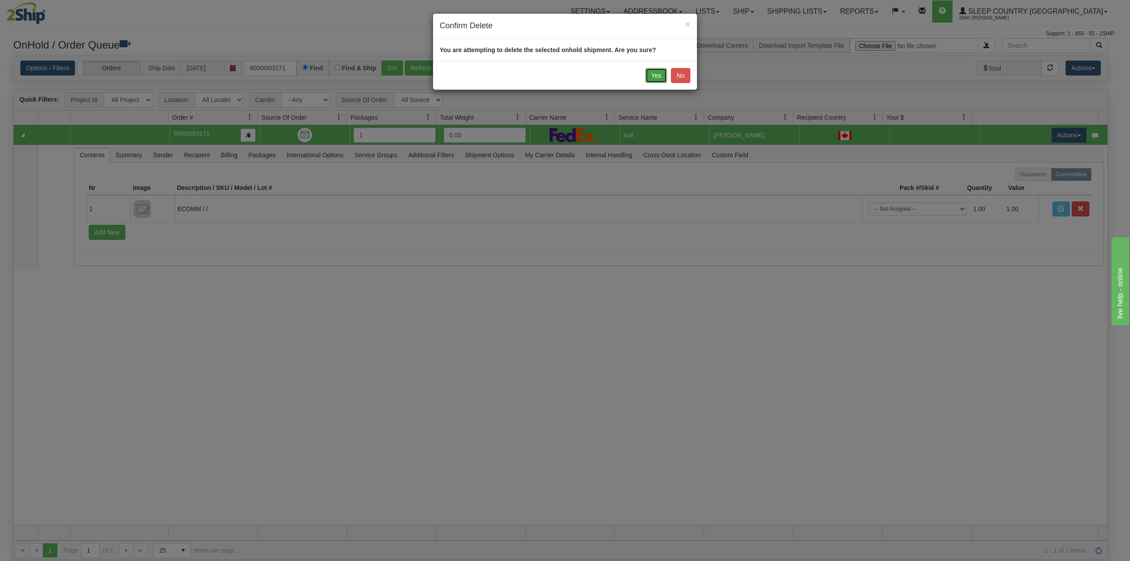
click at [661, 75] on button "Yes" at bounding box center [656, 75] width 22 height 15
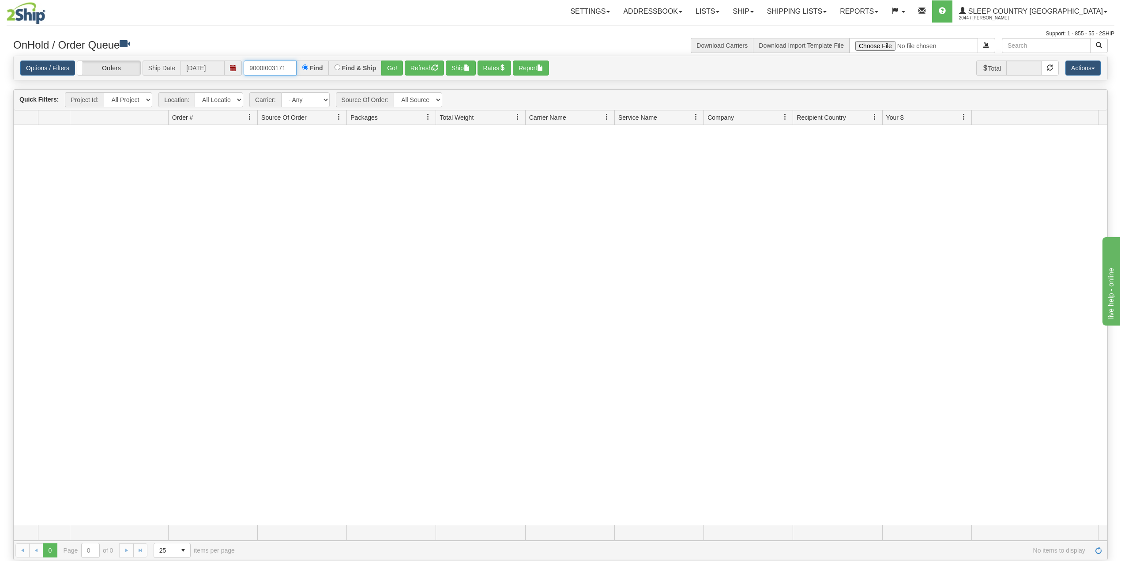
click at [272, 66] on input "9000I003171" at bounding box center [270, 67] width 53 height 15
paste input "4100"
type input "9000I004100"
click at [393, 68] on button "Go!" at bounding box center [392, 67] width 22 height 15
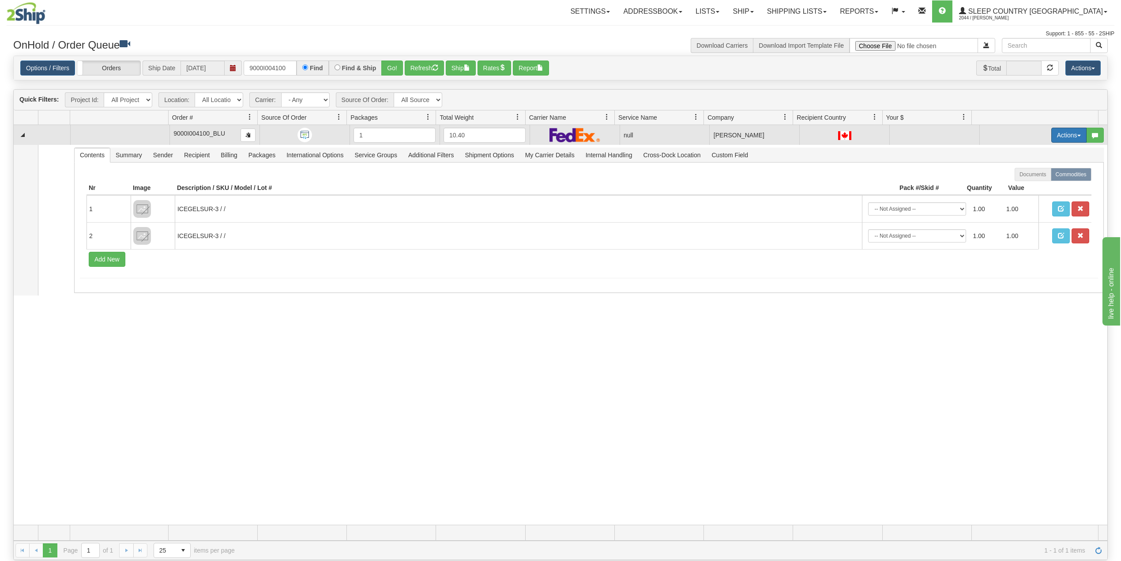
click at [1060, 131] on button "Actions" at bounding box center [1069, 135] width 35 height 15
click at [1023, 196] on span "Delete" at bounding box center [1031, 197] width 24 height 7
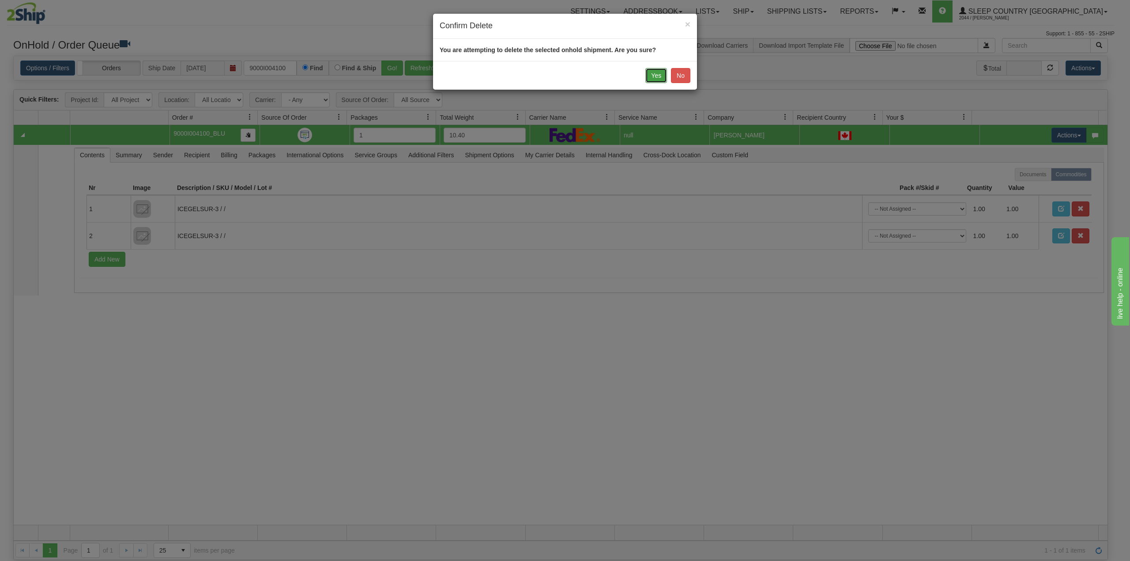
click at [654, 71] on button "Yes" at bounding box center [656, 75] width 22 height 15
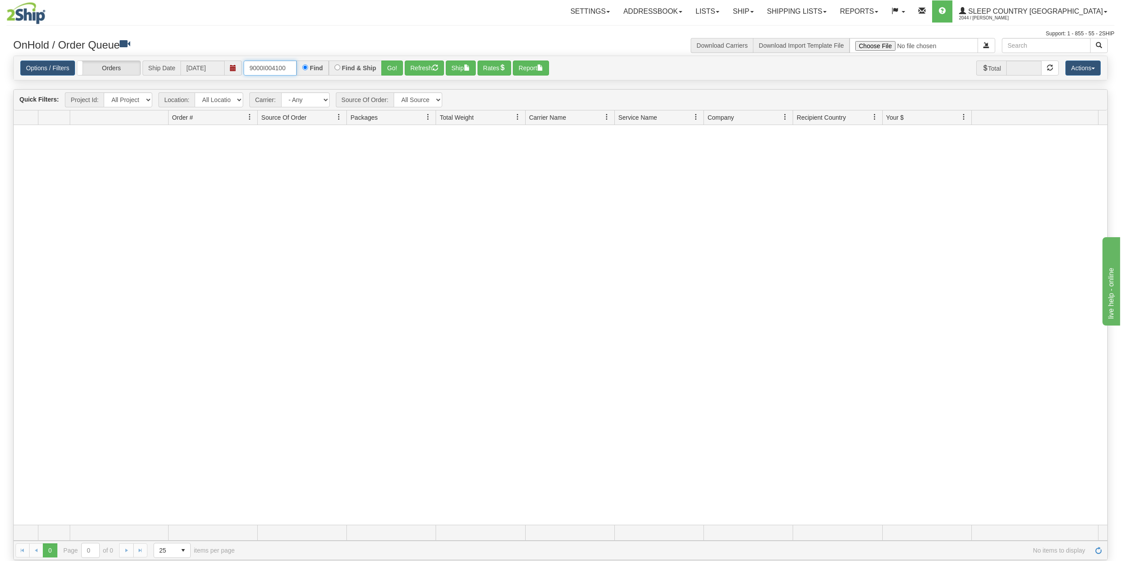
click at [279, 66] on input "9000I004100" at bounding box center [270, 67] width 53 height 15
click at [378, 46] on h3 "OnHold / Order Queue" at bounding box center [283, 44] width 541 height 13
click at [269, 64] on input "text" at bounding box center [270, 67] width 53 height 15
paste input "9007I006883"
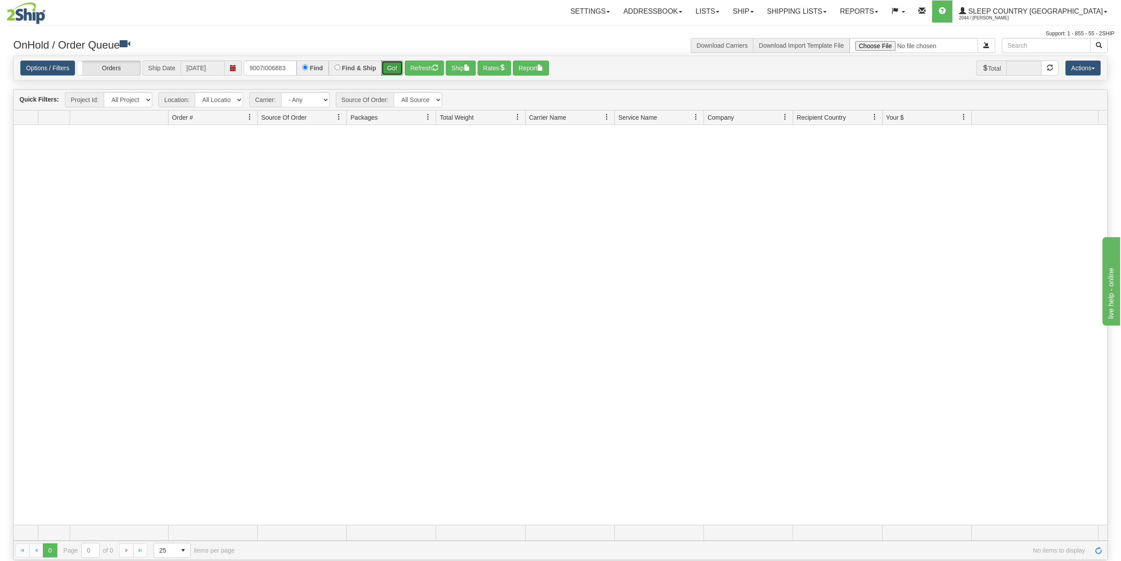
click at [396, 66] on button "Go!" at bounding box center [392, 67] width 22 height 15
click at [269, 68] on input "9007I006883" at bounding box center [270, 67] width 53 height 15
paste input "0I008556"
click at [393, 66] on button "Go!" at bounding box center [392, 67] width 22 height 15
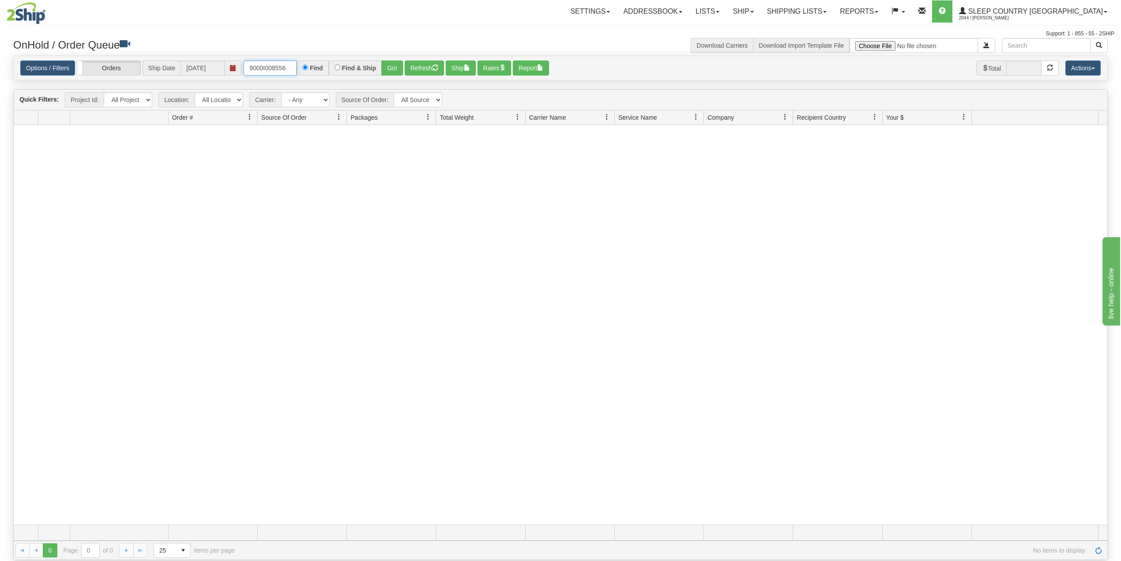
click at [269, 70] on input "9000I008556" at bounding box center [270, 67] width 53 height 15
paste input "6163"
click at [392, 65] on button "Go!" at bounding box center [392, 67] width 22 height 15
click at [278, 63] on input "9000I006163" at bounding box center [270, 67] width 53 height 15
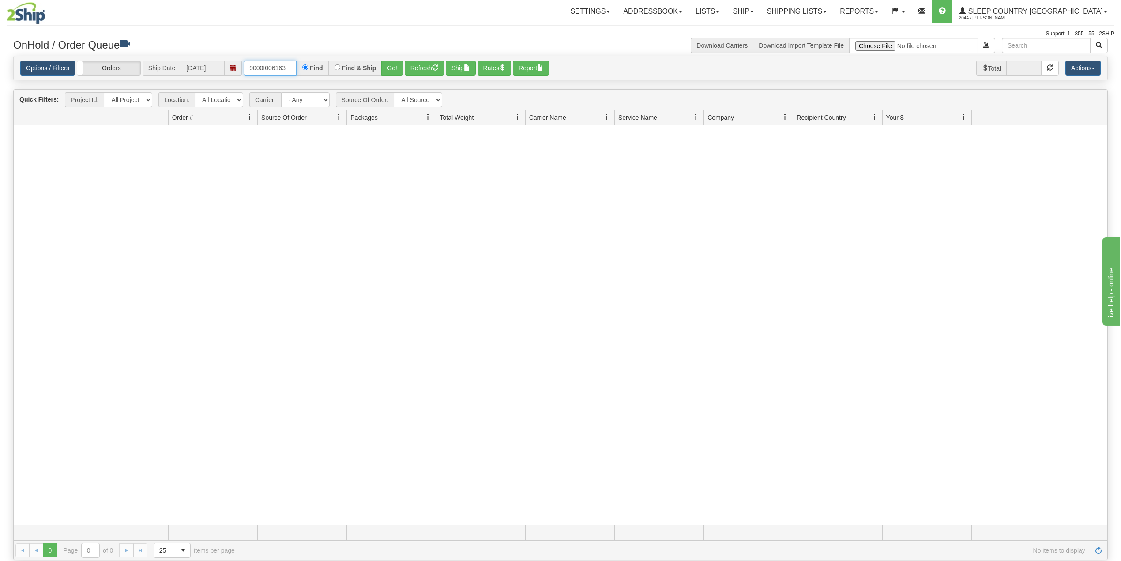
click at [278, 63] on input "9000I006163" at bounding box center [270, 67] width 53 height 15
paste input "7I006812"
click at [394, 67] on button "Go!" at bounding box center [392, 67] width 22 height 15
click at [270, 68] on input "9007I006812" at bounding box center [270, 67] width 53 height 15
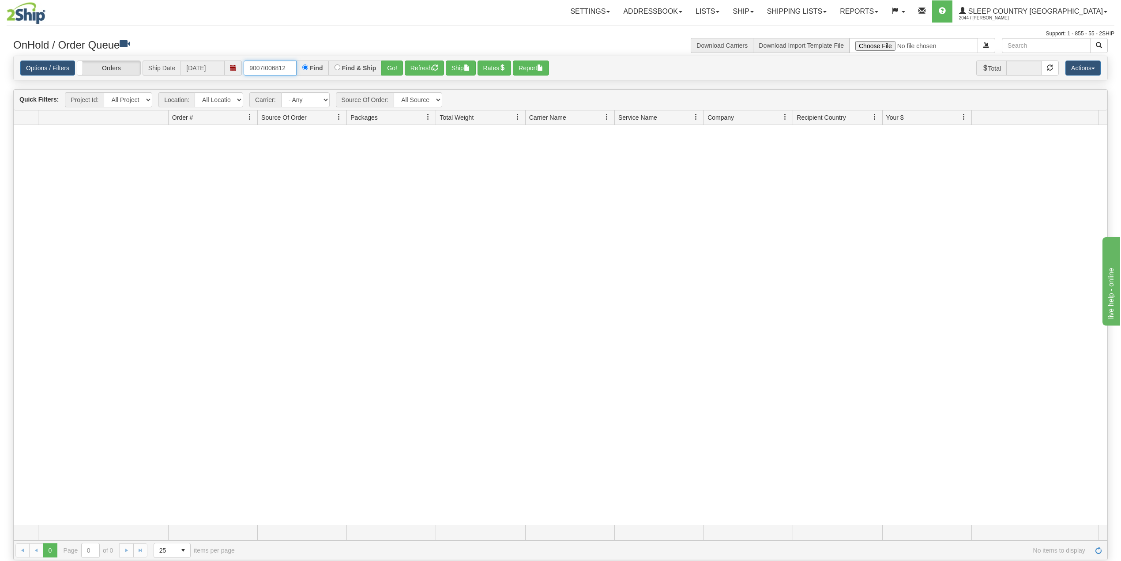
paste input "0I011847"
click at [392, 66] on button "Go!" at bounding box center [392, 67] width 22 height 15
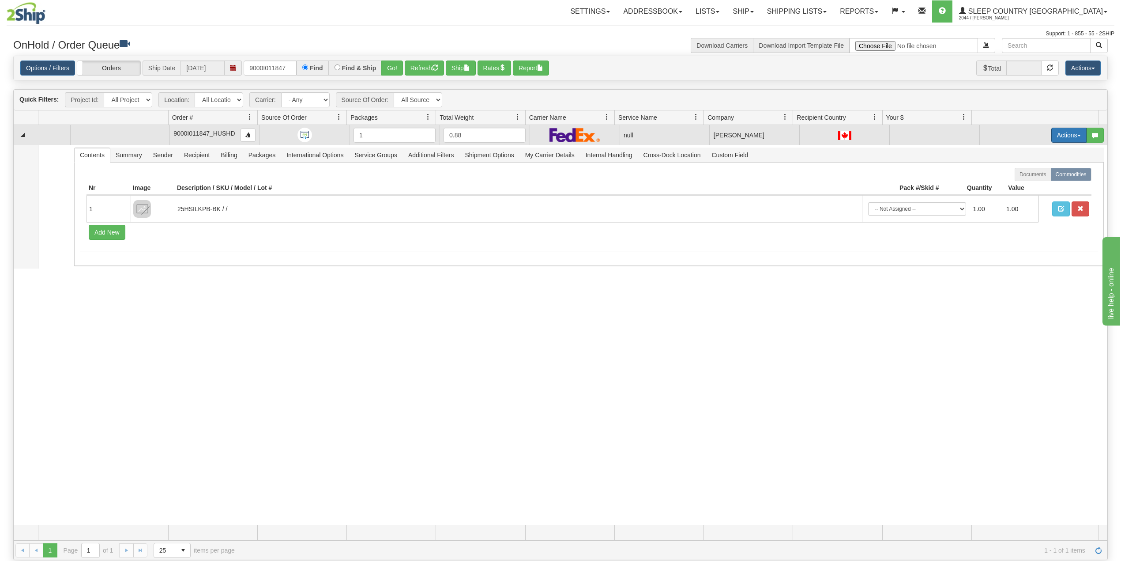
click at [1061, 133] on button "Actions" at bounding box center [1069, 135] width 35 height 15
click at [1022, 200] on span "Delete" at bounding box center [1031, 197] width 24 height 7
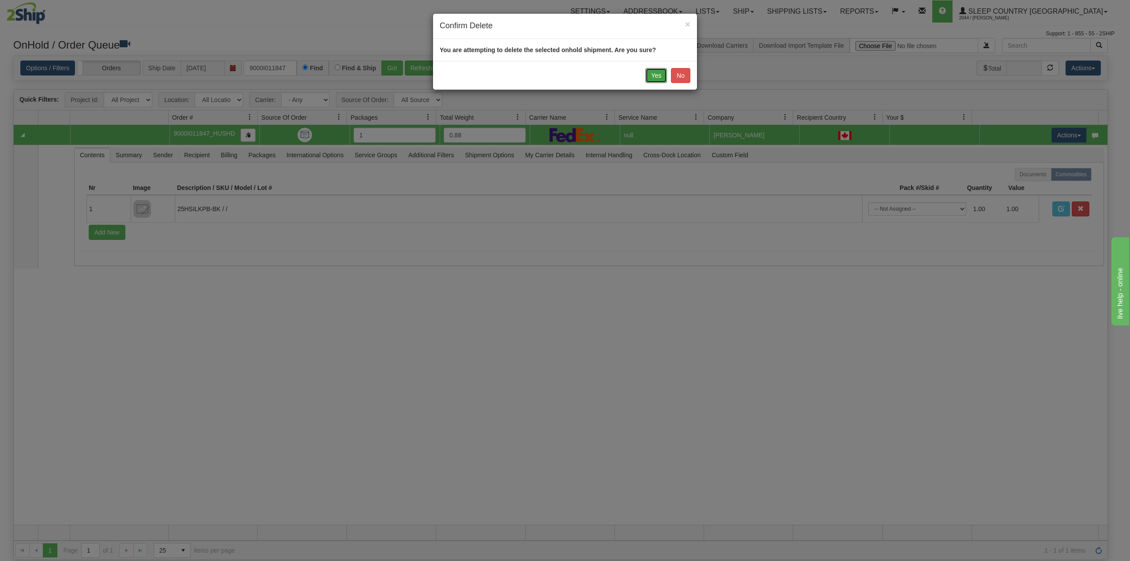
drag, startPoint x: 652, startPoint y: 72, endPoint x: 583, endPoint y: 48, distance: 72.7
click at [650, 72] on button "Yes" at bounding box center [656, 75] width 22 height 15
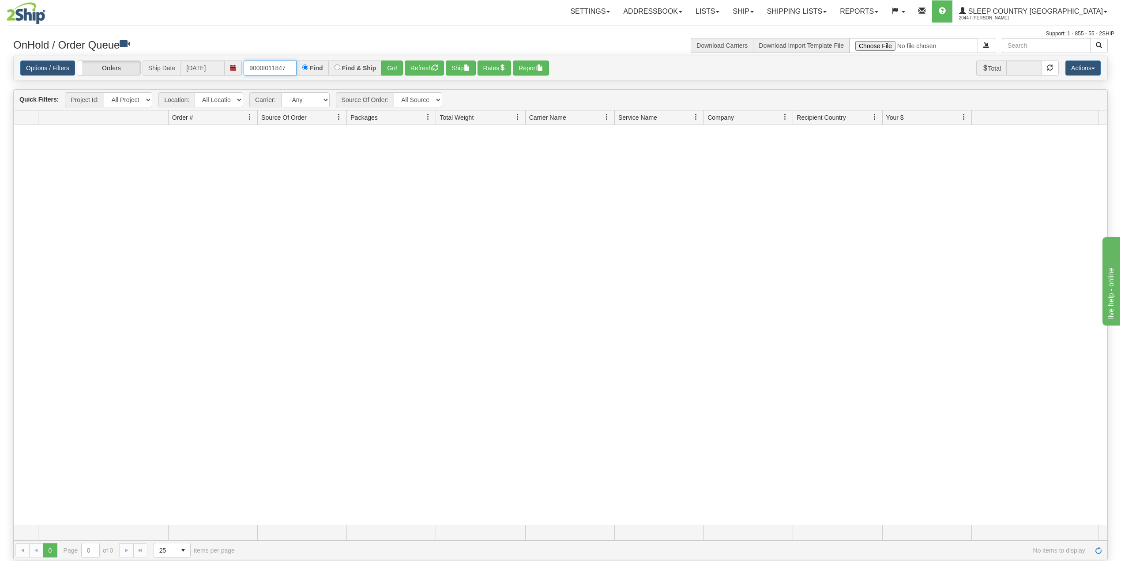
click at [271, 64] on input "9000I011847" at bounding box center [270, 67] width 53 height 15
paste input "901"
click at [395, 64] on button "Go!" at bounding box center [392, 67] width 22 height 15
click at [291, 64] on input "9000I011901" at bounding box center [270, 67] width 53 height 15
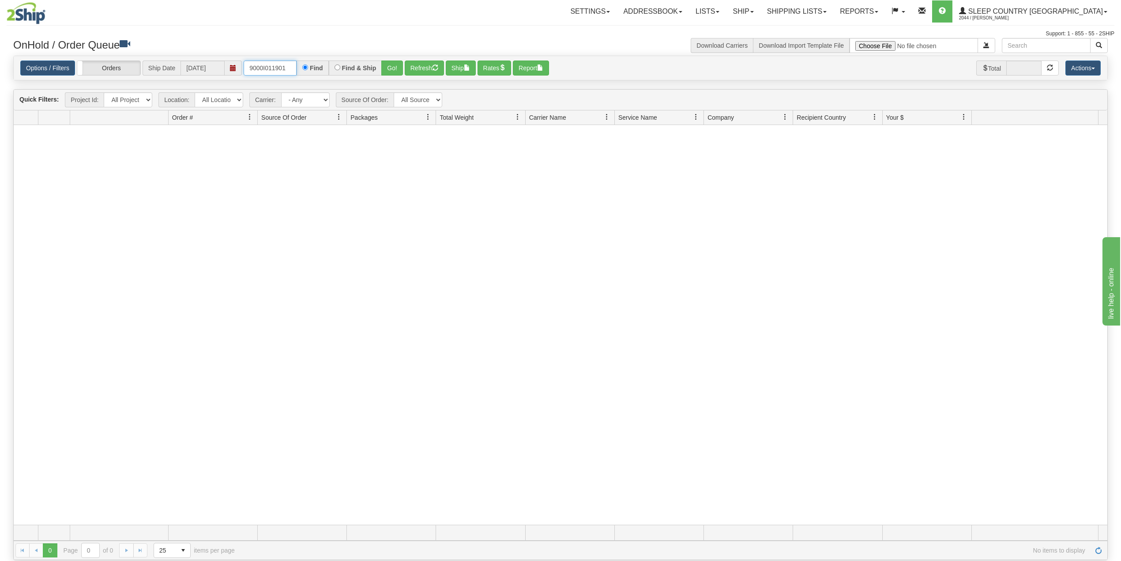
click at [270, 66] on input "9000I011901" at bounding box center [270, 67] width 53 height 15
paste input "69"
click at [391, 66] on button "Go!" at bounding box center [392, 67] width 22 height 15
click at [288, 66] on input "9000I011969" at bounding box center [270, 67] width 53 height 15
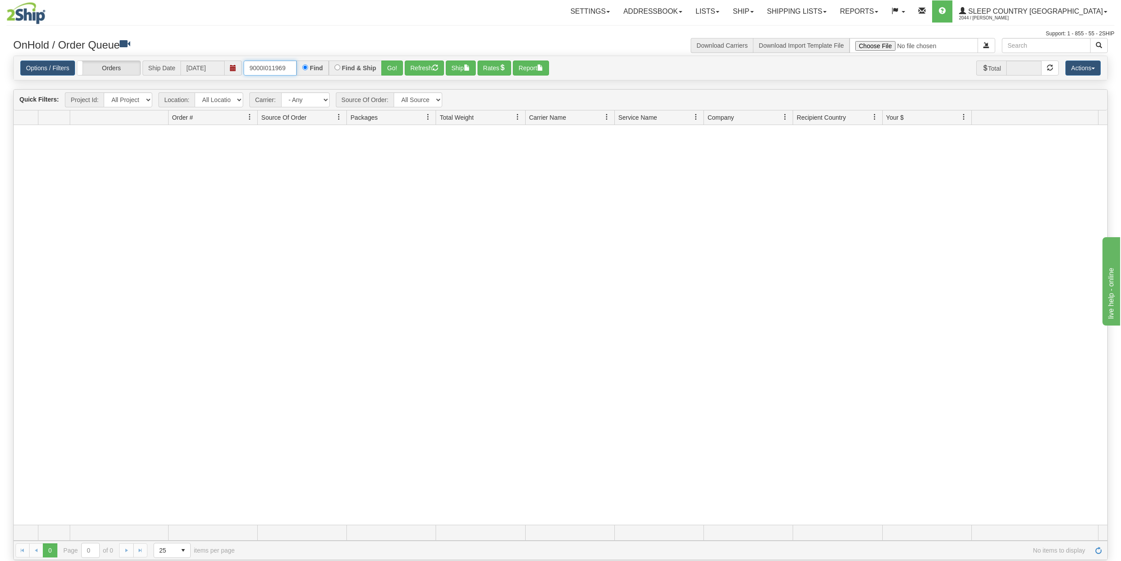
click at [273, 67] on input "9000I011969" at bounding box center [270, 67] width 53 height 15
paste input "668"
type input "9000I011668"
click at [392, 68] on button "Go!" at bounding box center [392, 67] width 22 height 15
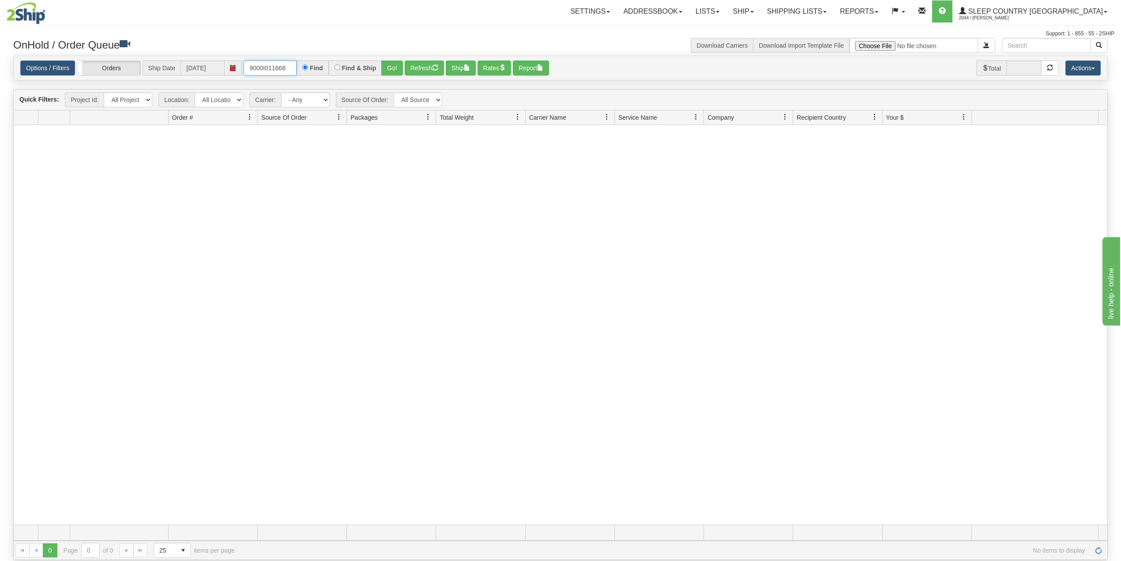
drag, startPoint x: 285, startPoint y: 68, endPoint x: 290, endPoint y: 70, distance: 4.8
click at [285, 68] on input "9000I011668" at bounding box center [270, 67] width 53 height 15
click at [825, 7] on link "Shipping lists" at bounding box center [797, 11] width 73 height 22
click at [824, 40] on span "Search Shipment History" at bounding box center [790, 42] width 68 height 7
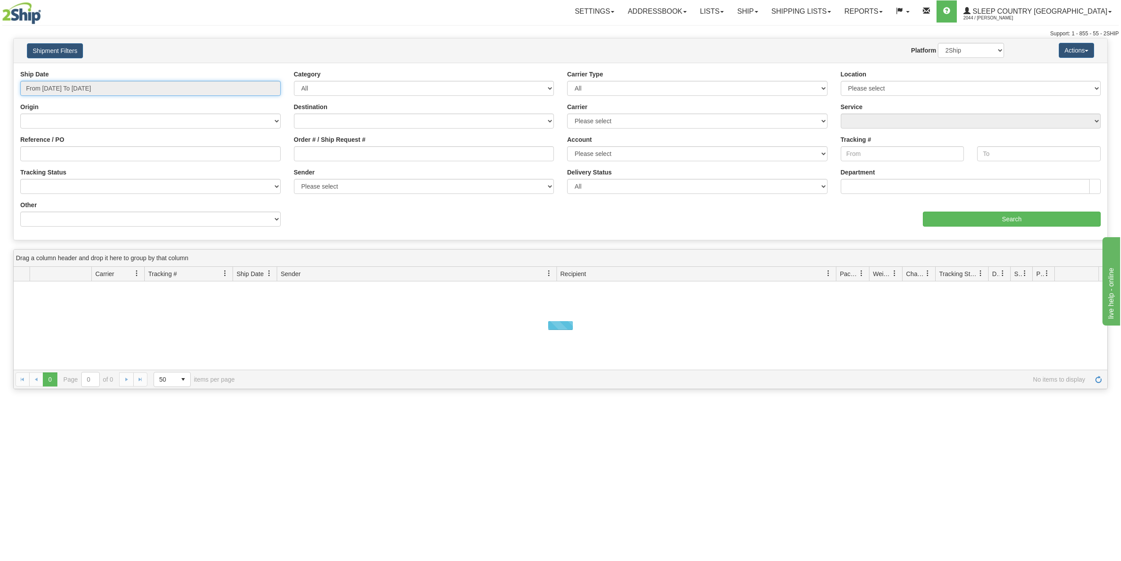
click at [105, 91] on input "From [DATE] To [DATE]" at bounding box center [150, 88] width 260 height 15
click at [64, 153] on li "Last 30 Days" at bounding box center [59, 152] width 71 height 12
type input "From [DATE] To [DATE]"
click at [89, 125] on select "Canada United States Mexico Puerto Rico Romania Australia New Zealand SouthAfri…" at bounding box center [150, 120] width 260 height 15
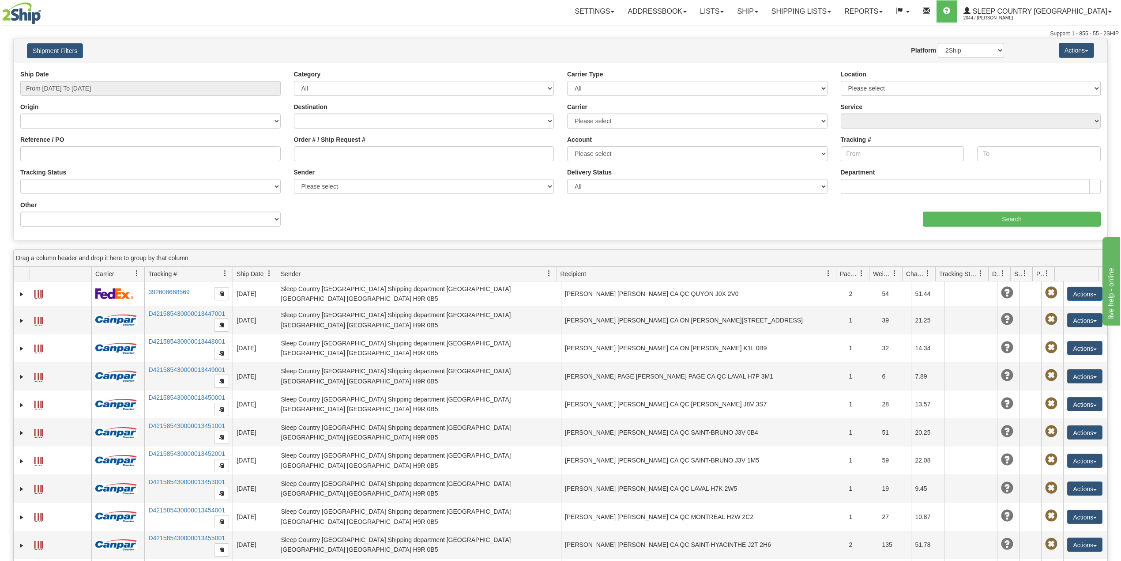
click at [233, 98] on div "Ship Date From 07/30/2025 To 08/28/2025" at bounding box center [151, 86] width 274 height 33
click at [93, 156] on input "Reference / PO" at bounding box center [150, 153] width 260 height 15
paste input "9000I011668"
type input "9000I011668"
click at [1000, 216] on input "Search" at bounding box center [1012, 218] width 178 height 15
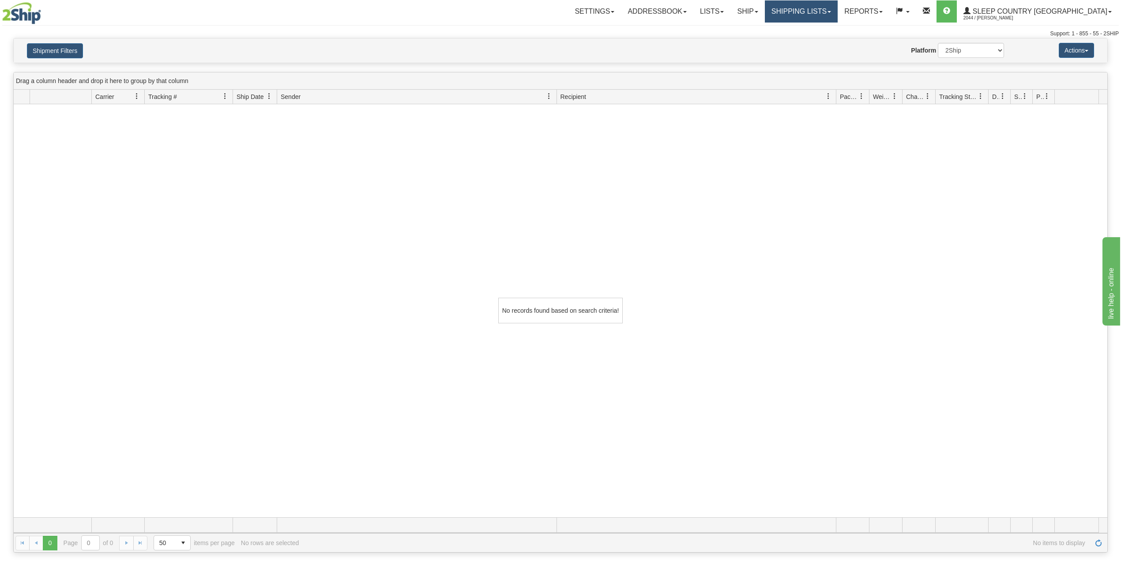
click at [833, 4] on link "Shipping lists" at bounding box center [801, 11] width 73 height 22
click at [812, 27] on span "Current Shipments" at bounding box center [786, 30] width 52 height 7
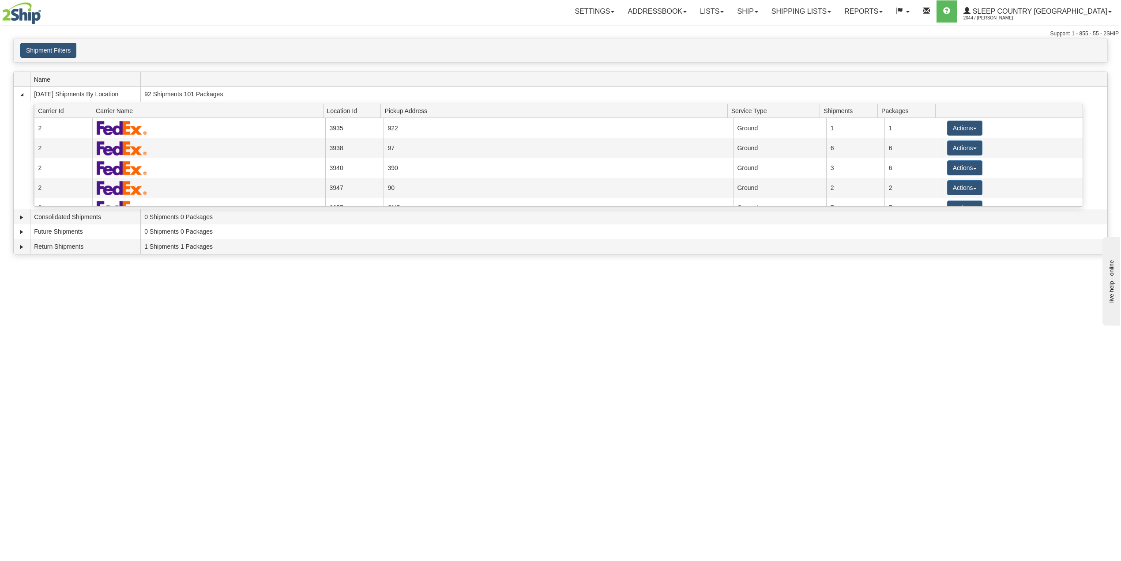
drag, startPoint x: 52, startPoint y: 34, endPoint x: 53, endPoint y: 43, distance: 9.3
click at [52, 34] on div "Support: 1 - 855 - 55 - 2SHIP" at bounding box center [560, 34] width 1117 height 8
drag, startPoint x: 53, startPoint y: 56, endPoint x: 55, endPoint y: 60, distance: 5.2
click at [54, 55] on button "Shipment Filters" at bounding box center [48, 50] width 56 height 15
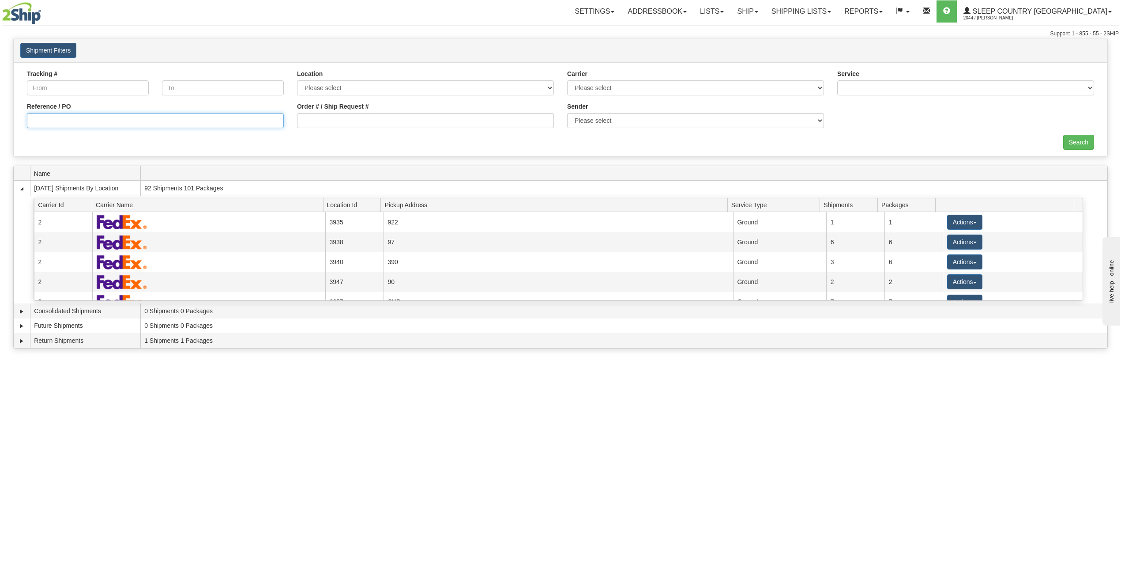
click at [50, 122] on input "Reference / PO" at bounding box center [155, 120] width 257 height 15
paste input "9000I011668"
type input "9000I011668"
click at [1086, 138] on input "Search" at bounding box center [1079, 142] width 31 height 15
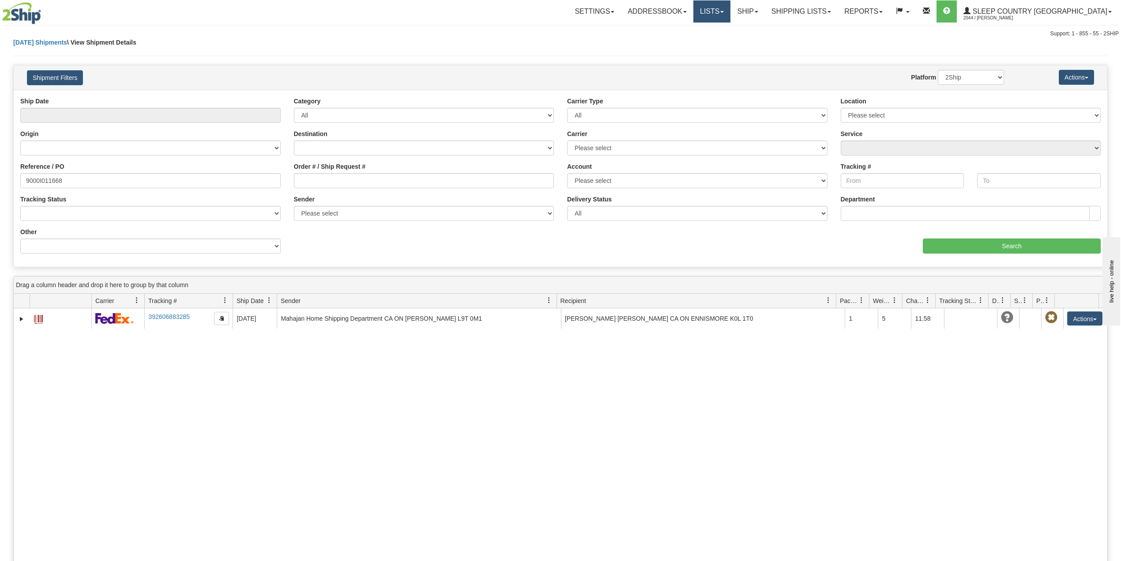
click at [731, 9] on link "Lists" at bounding box center [712, 11] width 37 height 22
click at [806, 8] on link "Shipping lists" at bounding box center [801, 11] width 73 height 22
click at [765, 9] on link "Ship" at bounding box center [748, 11] width 34 height 22
click at [765, 36] on link "Ship Screen" at bounding box center [725, 30] width 80 height 11
click at [765, 6] on link "Ship" at bounding box center [748, 11] width 34 height 22
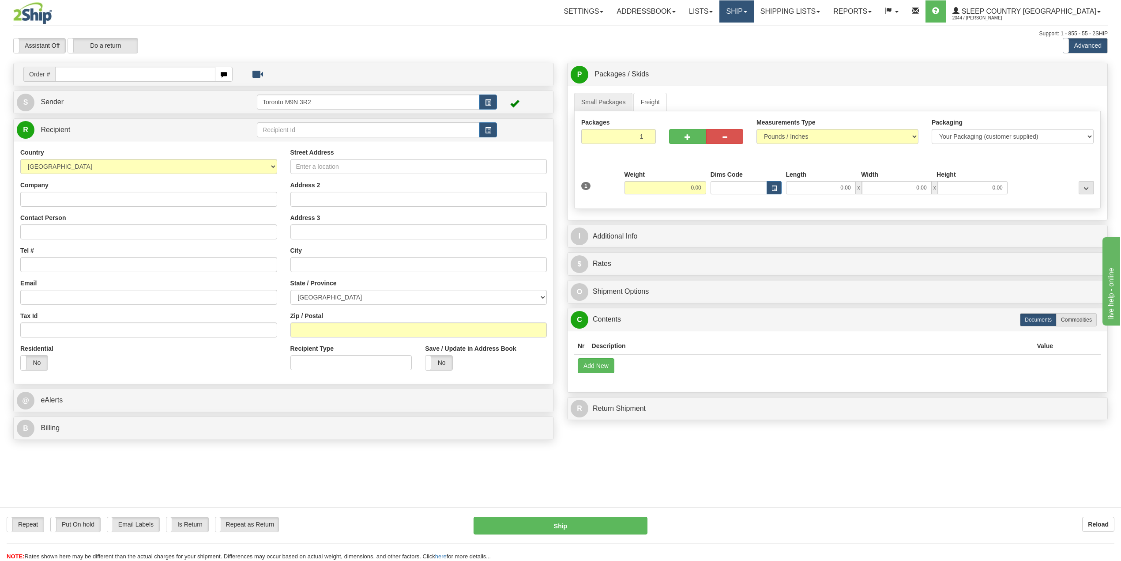
click at [754, 13] on link "Ship" at bounding box center [737, 11] width 34 height 22
click at [745, 42] on span "OnHold / Order Queue" at bounding box center [714, 42] width 62 height 7
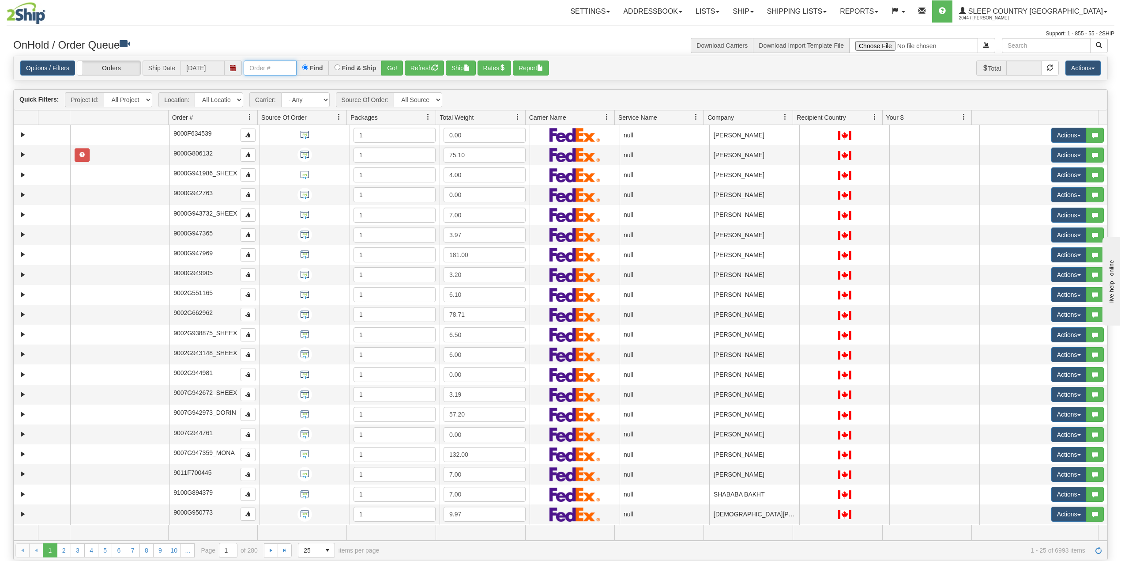
click at [271, 71] on input "text" at bounding box center [270, 67] width 53 height 15
paste input "9000I011967"
click at [394, 65] on button "Go!" at bounding box center [392, 67] width 22 height 15
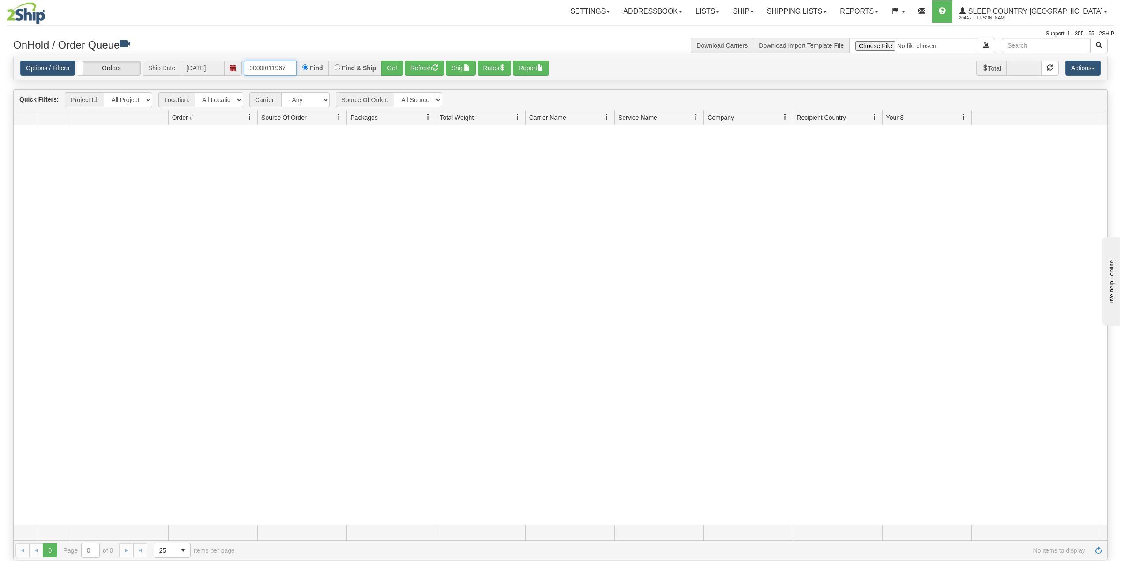
click at [271, 68] on input "9000I011967" at bounding box center [270, 67] width 53 height 15
paste input "03"
click at [393, 65] on button "Go!" at bounding box center [392, 67] width 22 height 15
click at [260, 69] on input "9000I011903" at bounding box center [270, 67] width 53 height 15
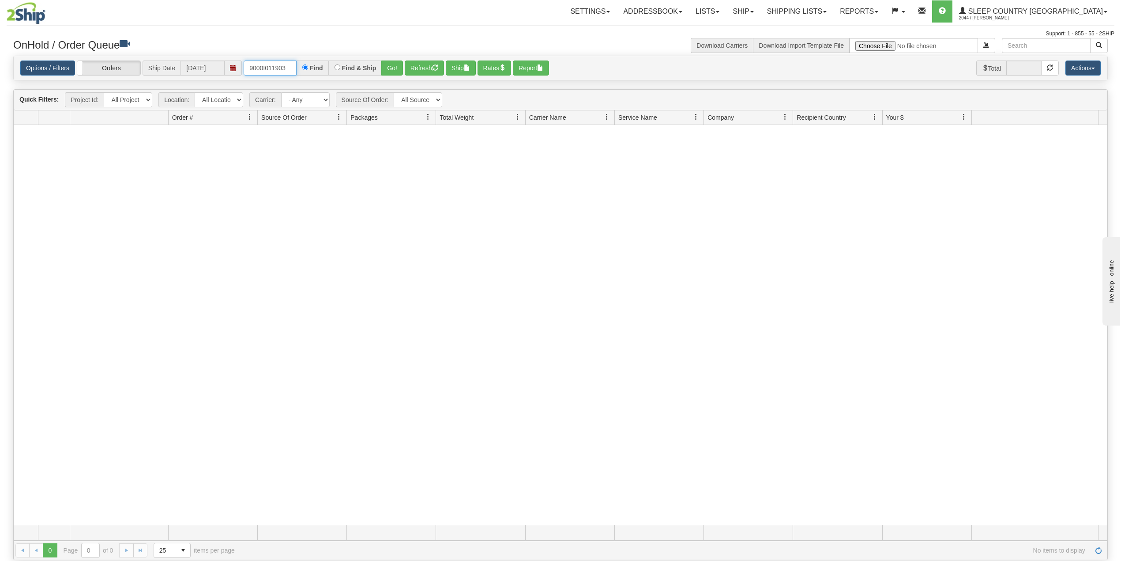
click at [260, 69] on input "9000I011903" at bounding box center [270, 67] width 53 height 15
paste input "6"
click at [390, 65] on button "Go!" at bounding box center [392, 67] width 22 height 15
click at [271, 66] on input "9000I011906" at bounding box center [270, 67] width 53 height 15
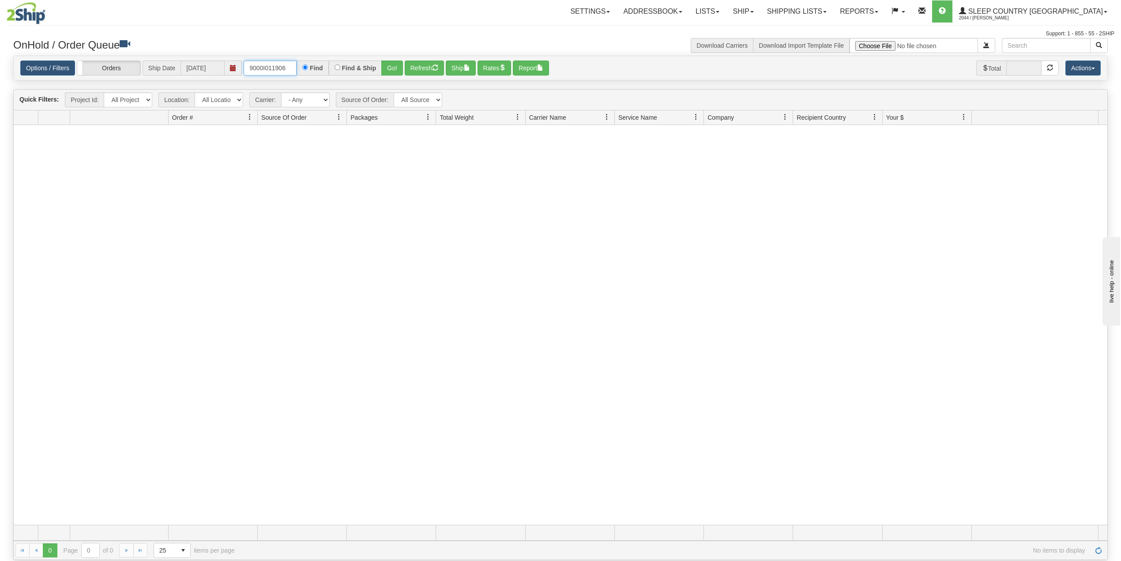
paste input "8"
click at [394, 62] on button "Go!" at bounding box center [392, 67] width 22 height 15
click at [288, 71] on input "9000I011908" at bounding box center [270, 67] width 53 height 15
click at [395, 68] on button "Go!" at bounding box center [392, 67] width 22 height 15
click at [266, 66] on input "9000I011908" at bounding box center [270, 67] width 53 height 15
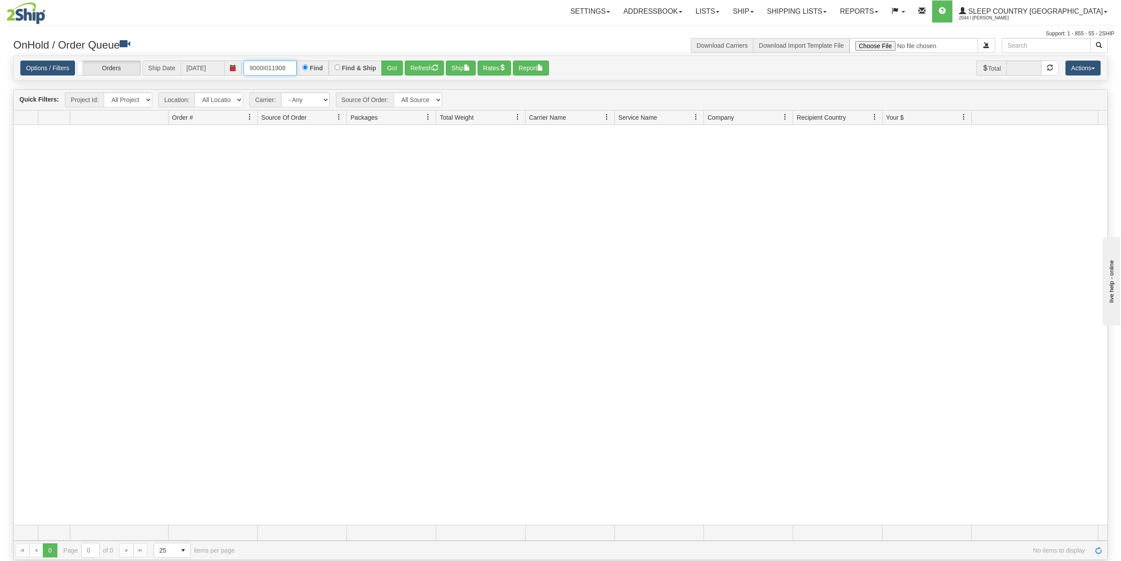
click at [266, 66] on input "9000I011908" at bounding box center [270, 67] width 53 height 15
paste input "7"
click at [394, 64] on button "Go!" at bounding box center [392, 67] width 22 height 15
click at [264, 66] on input "9000I011907" at bounding box center [270, 67] width 53 height 15
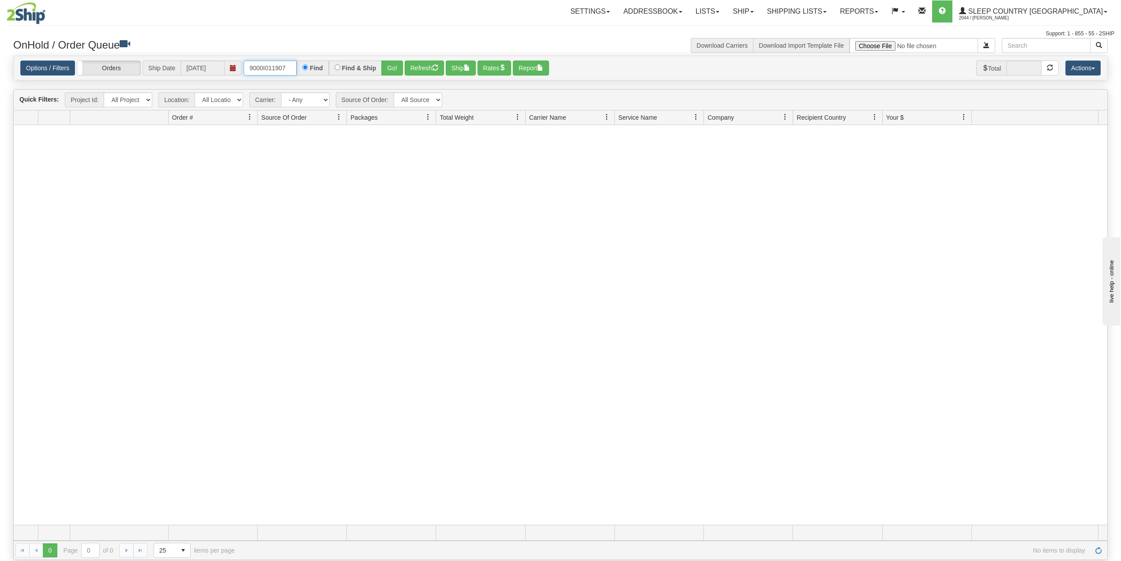
paste input "2H997765"
click at [392, 69] on button "Go!" at bounding box center [392, 67] width 22 height 15
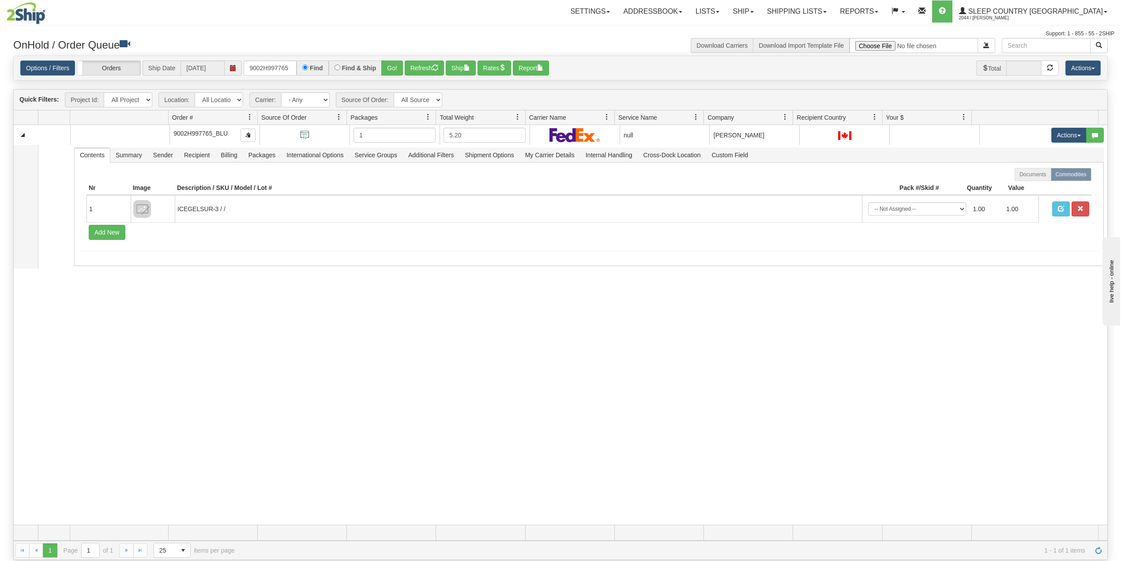
click at [255, 374] on div "31474209 BLU 90877763 0 9002H997765_BLU 1 5.20 null Shipping department Blu Sle…" at bounding box center [561, 325] width 1094 height 400
click at [258, 64] on input "9002H997765" at bounding box center [270, 67] width 53 height 15
click at [394, 67] on button "Go!" at bounding box center [392, 67] width 22 height 15
click at [348, 352] on div "31474209 BLU 90877763 0 9002H997765_BLU 1 5.20 null Shipping department Blu Sle…" at bounding box center [561, 325] width 1094 height 400
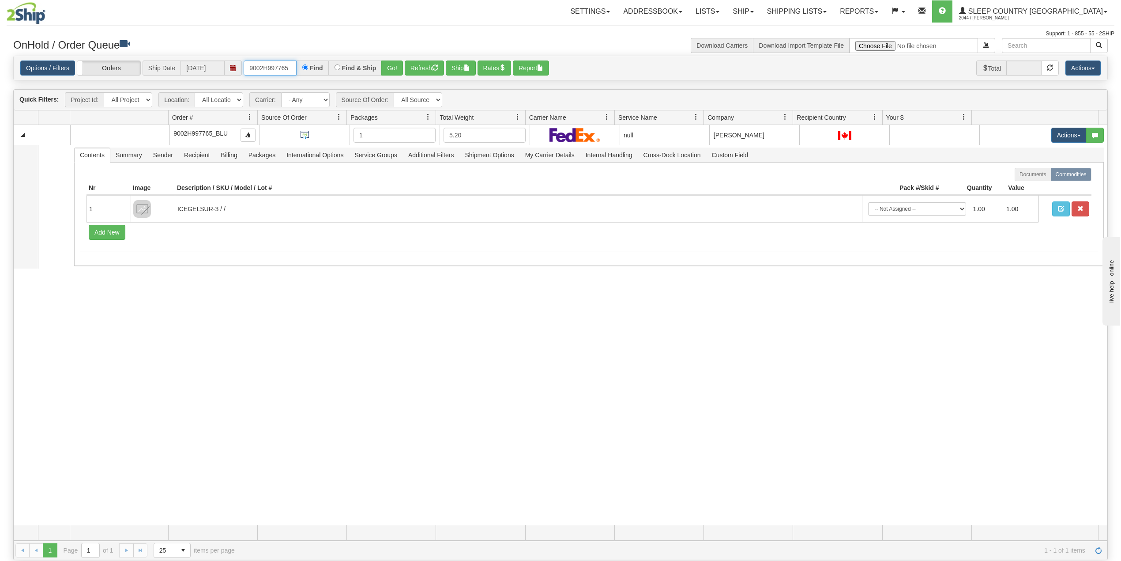
click at [287, 70] on input "9002H997765" at bounding box center [270, 67] width 53 height 15
paste input "0I001969"
click at [393, 66] on button "Go!" at bounding box center [392, 67] width 22 height 15
click at [281, 67] on input "9000I001969" at bounding box center [270, 67] width 53 height 15
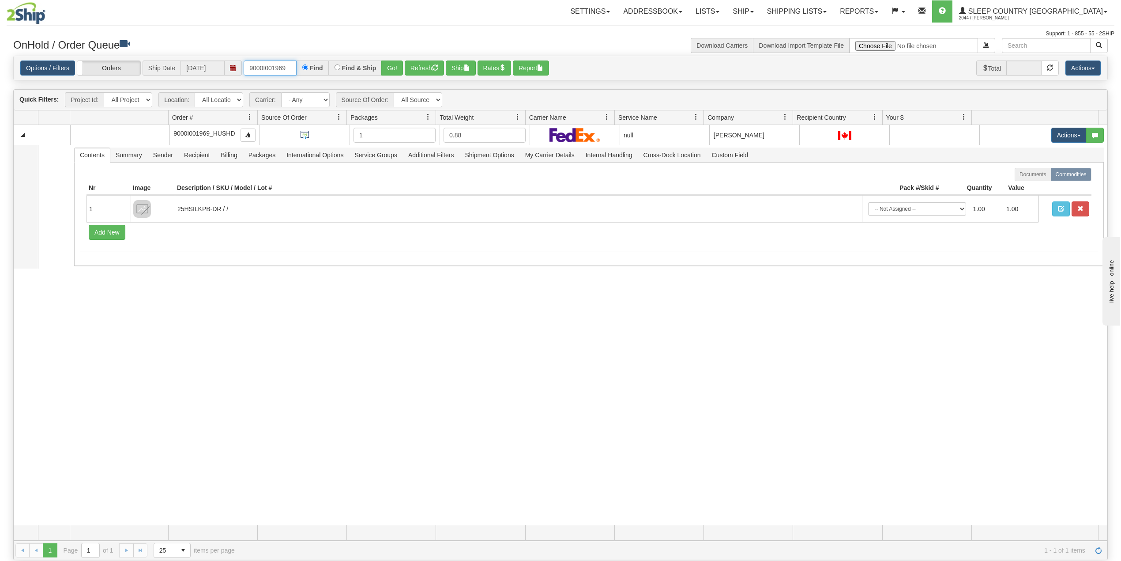
click at [281, 67] on input "9000I001969" at bounding box center [270, 67] width 53 height 15
paste input "2671"
type input "9000I002671"
click at [394, 66] on button "Go!" at bounding box center [392, 67] width 22 height 15
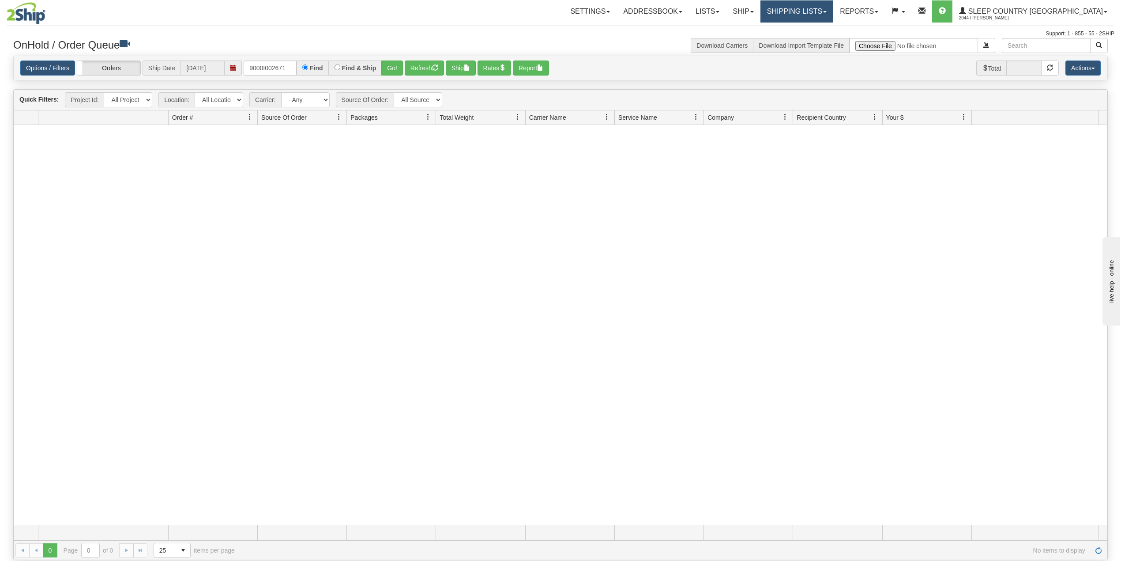
click at [834, 11] on link "Shipping lists" at bounding box center [797, 11] width 73 height 22
click at [833, 26] on link "Current Shipments" at bounding box center [790, 30] width 86 height 11
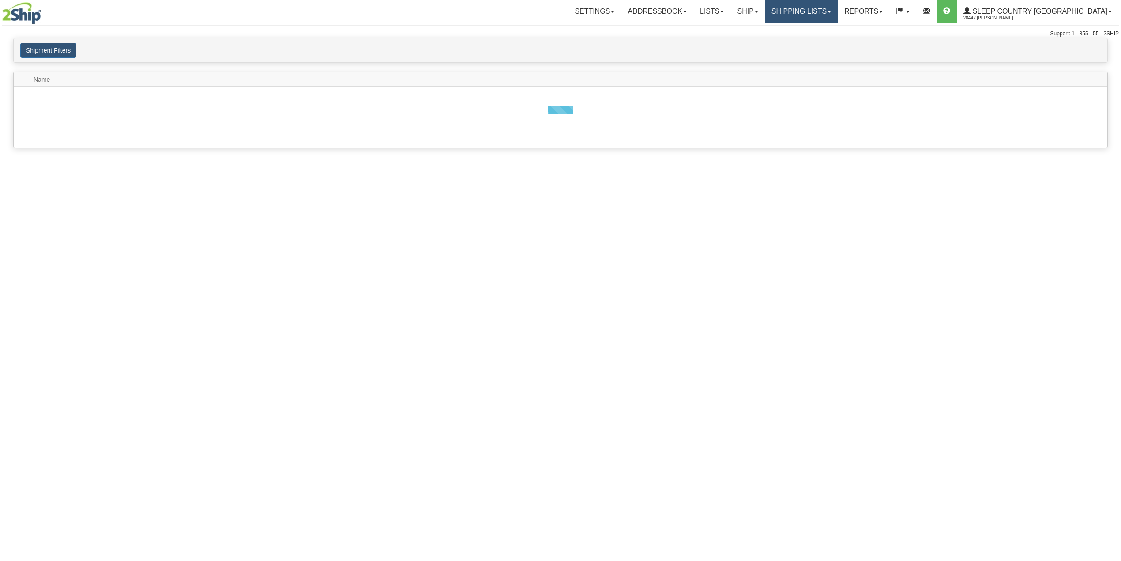
click at [838, 10] on link "Shipping lists" at bounding box center [801, 11] width 73 height 22
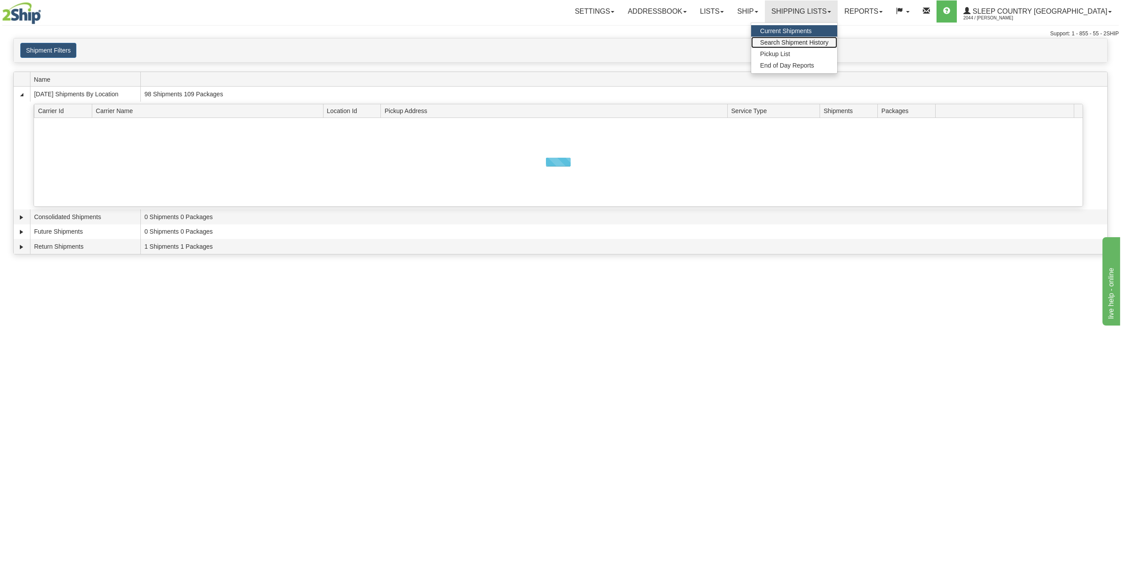
click at [829, 41] on span "Search Shipment History" at bounding box center [794, 42] width 68 height 7
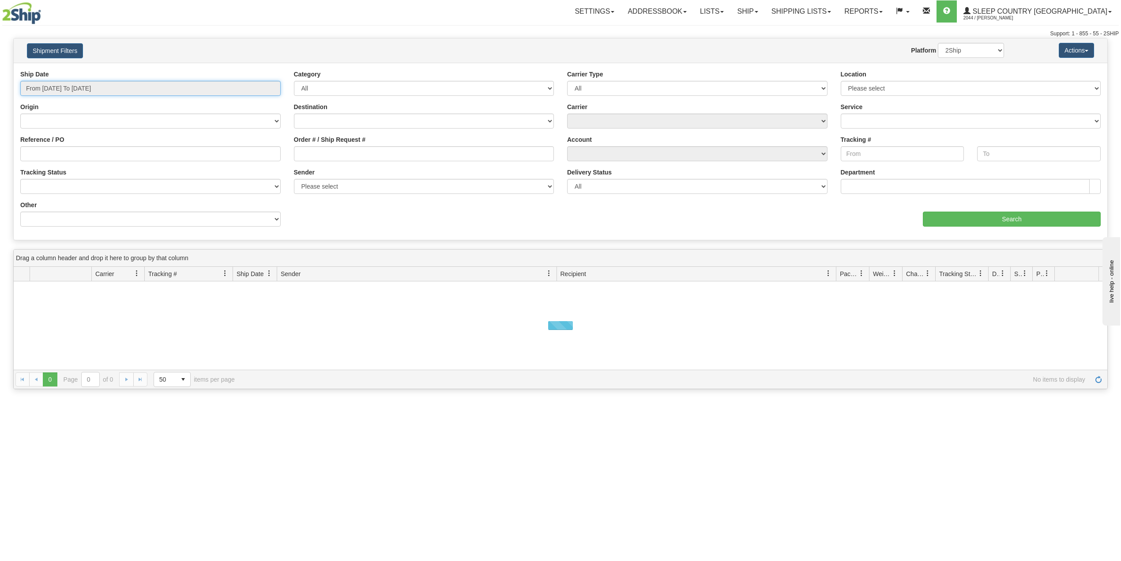
click at [98, 81] on input "From [DATE] To [DATE]" at bounding box center [150, 88] width 260 height 15
click at [63, 152] on li "Last 30 Days" at bounding box center [59, 152] width 71 height 12
type input "From [DATE] To [DATE]"
click at [64, 152] on input "Reference / PO" at bounding box center [150, 153] width 260 height 15
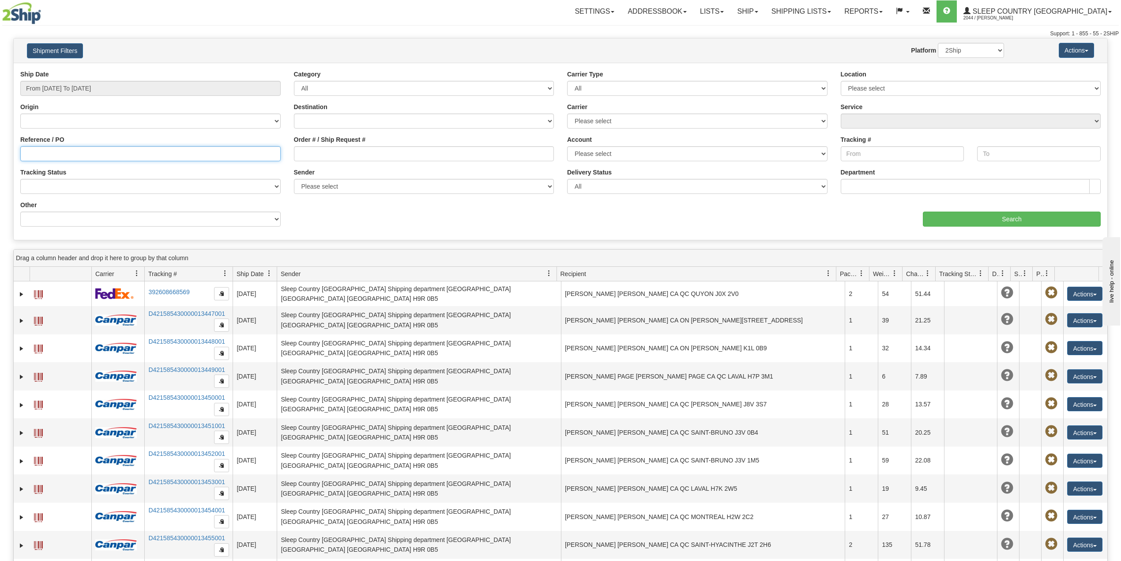
paste input "9000I002671"
type input "9000I002671"
click at [968, 215] on input "Search" at bounding box center [1012, 218] width 178 height 15
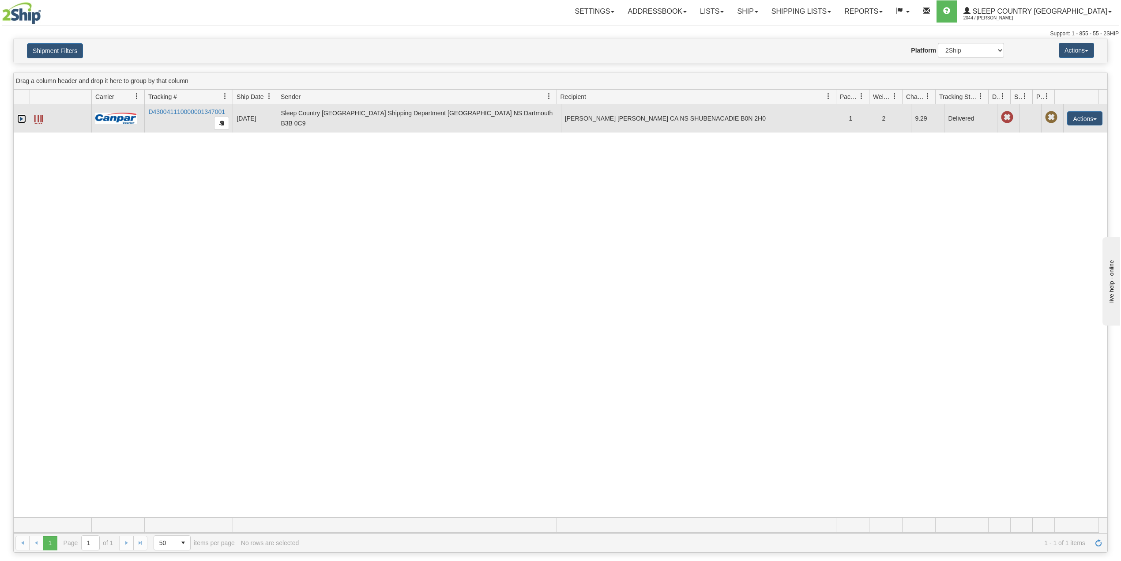
click at [23, 118] on link "Expand" at bounding box center [21, 118] width 9 height 9
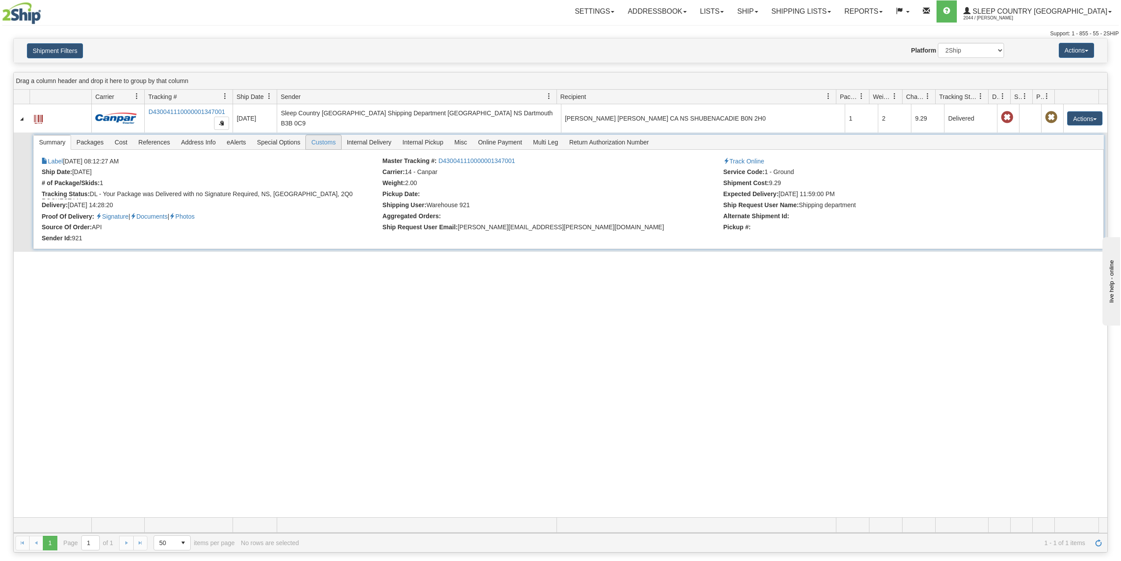
click at [329, 140] on span "Customs" at bounding box center [323, 142] width 35 height 14
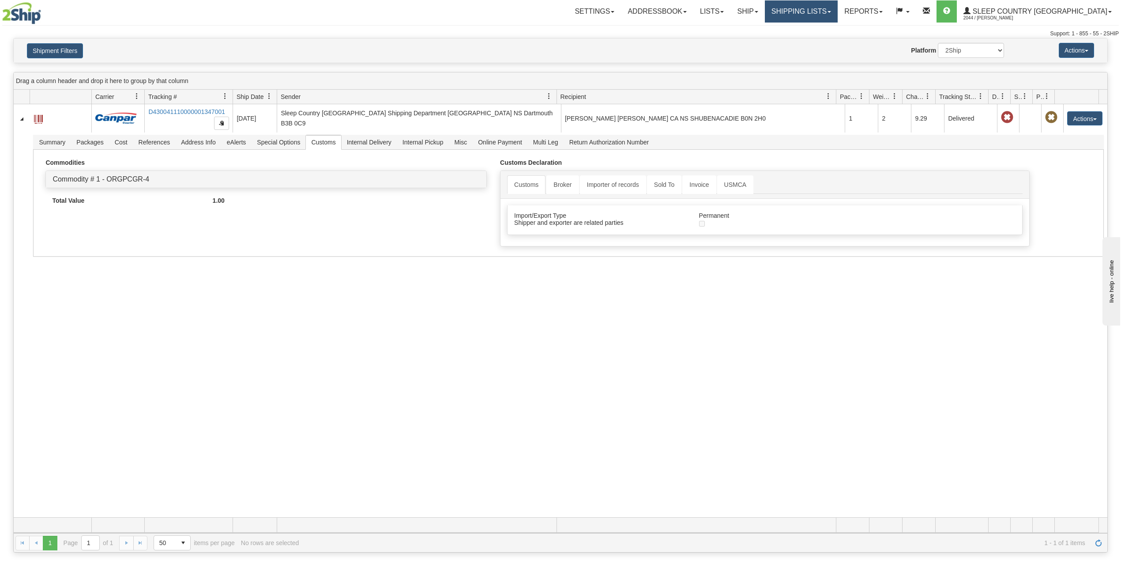
click at [835, 13] on link "Shipping lists" at bounding box center [801, 11] width 73 height 22
click at [812, 29] on span "Current Shipments" at bounding box center [786, 30] width 52 height 7
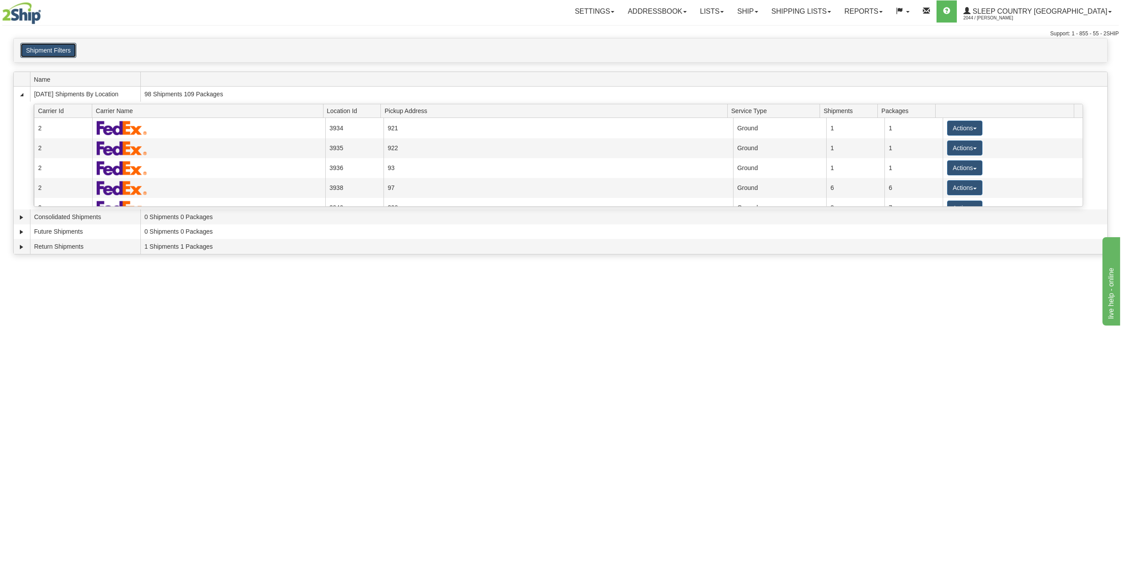
drag, startPoint x: 63, startPoint y: 45, endPoint x: 78, endPoint y: 89, distance: 47.2
click at [63, 45] on button "Shipment Filters" at bounding box center [48, 50] width 56 height 15
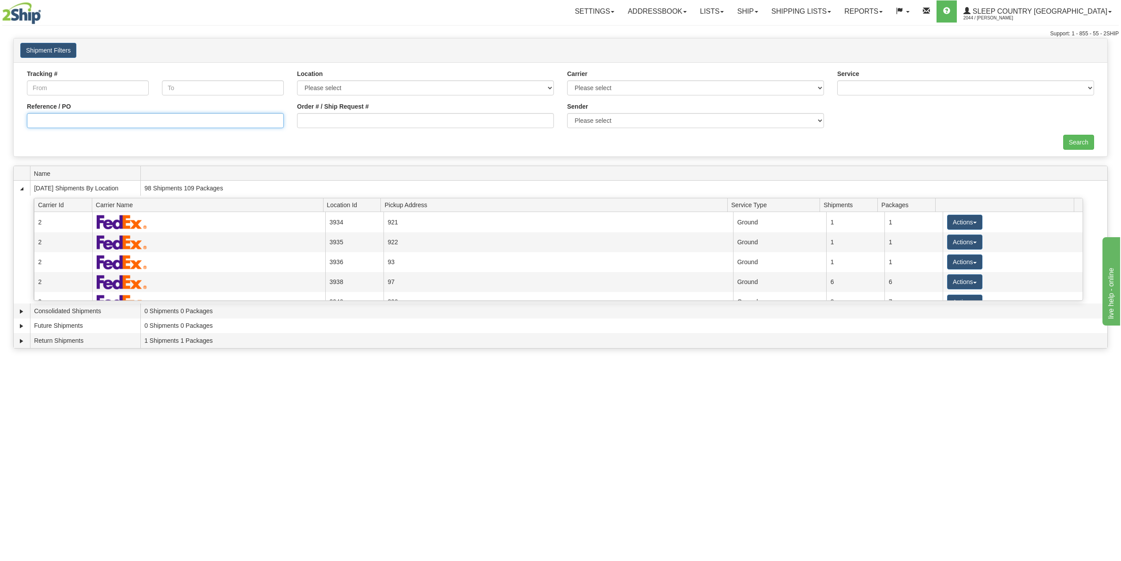
drag, startPoint x: 73, startPoint y: 117, endPoint x: 79, endPoint y: 121, distance: 6.9
click at [75, 116] on input "Reference / PO" at bounding box center [155, 120] width 257 height 15
paste input "9000I002671"
type input "9000I002671"
click at [1078, 142] on input "Search" at bounding box center [1079, 142] width 31 height 15
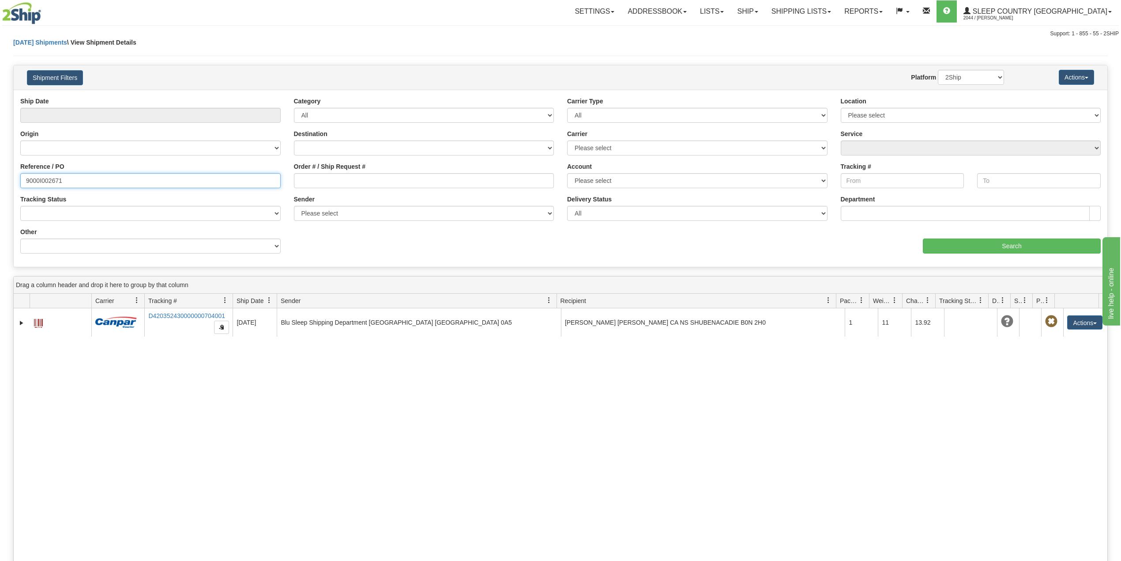
click at [47, 176] on input "9000I002671" at bounding box center [150, 180] width 260 height 15
paste input "934"
type input "9000I009341"
click at [960, 242] on input "Search" at bounding box center [1012, 245] width 178 height 15
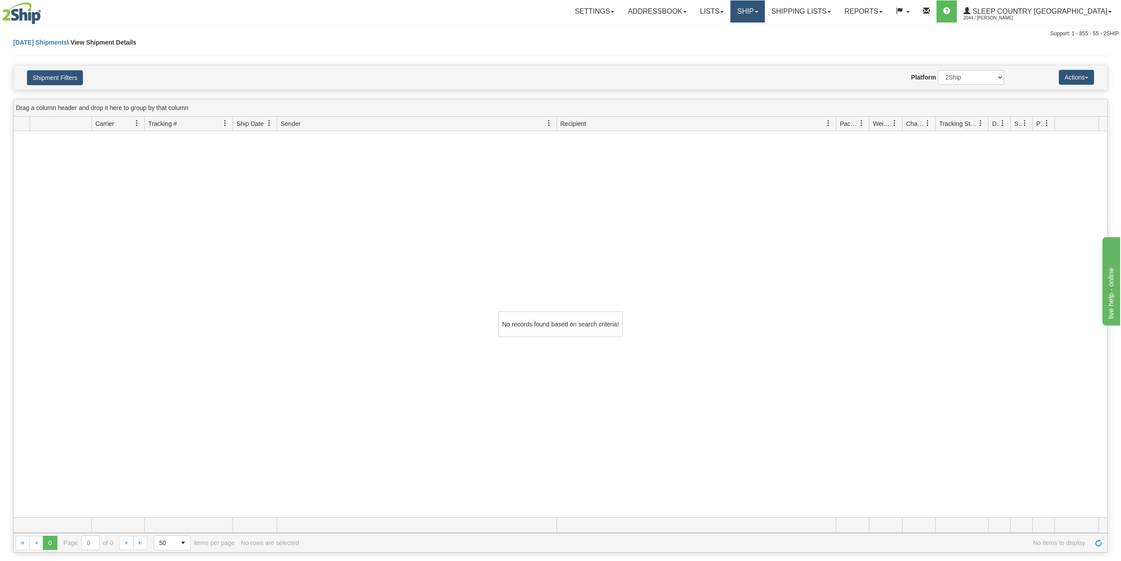
drag, startPoint x: 789, startPoint y: 10, endPoint x: 792, endPoint y: 39, distance: 29.3
click at [765, 9] on link "Ship" at bounding box center [748, 11] width 34 height 22
click at [765, 38] on link "OnHold / Order Queue" at bounding box center [725, 42] width 80 height 11
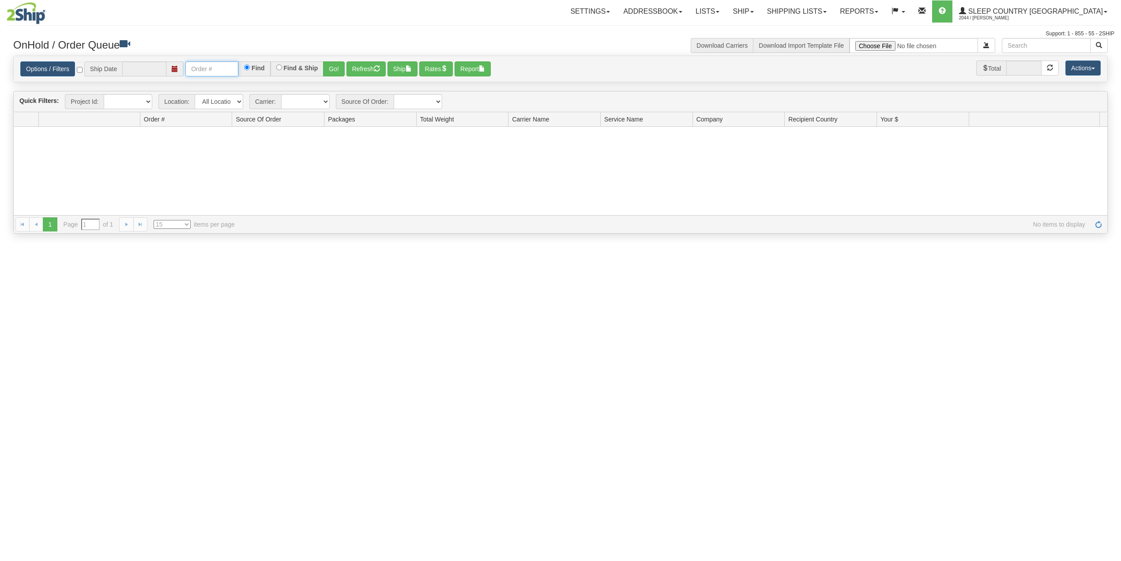
click at [230, 67] on input "text" at bounding box center [211, 68] width 53 height 15
paste input "9000I009341"
type input "9000I009341"
click at [336, 68] on button "Go!" at bounding box center [334, 68] width 22 height 15
type input "[DATE]"
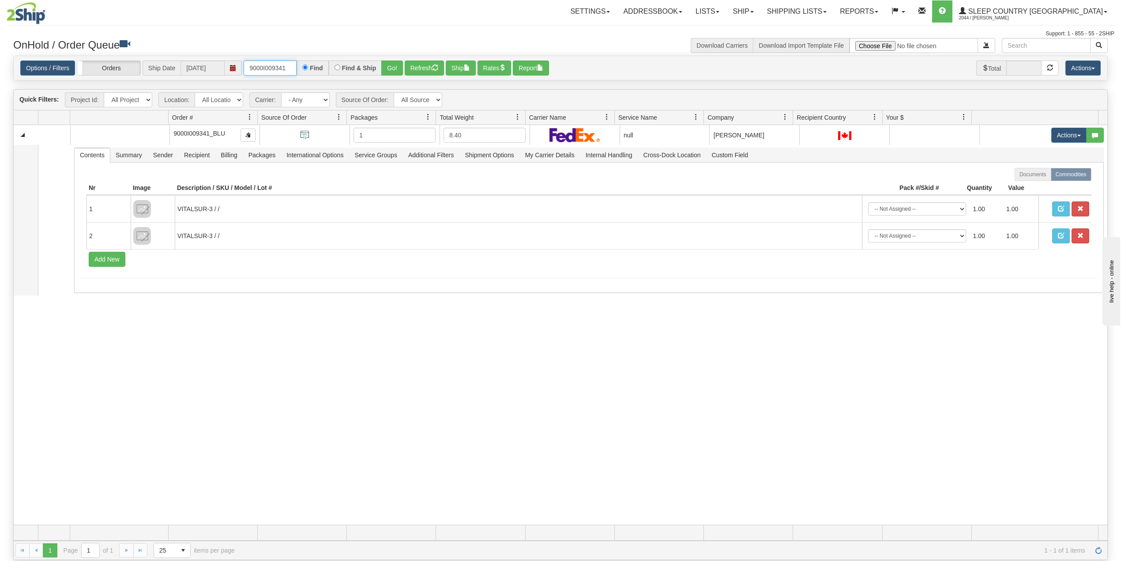
click at [263, 65] on input "9000I009341" at bounding box center [270, 67] width 53 height 15
click at [262, 65] on input "9000I009341" at bounding box center [270, 67] width 53 height 15
click at [395, 66] on button "Go!" at bounding box center [392, 67] width 22 height 15
click at [276, 68] on input "9000I009341" at bounding box center [270, 67] width 53 height 15
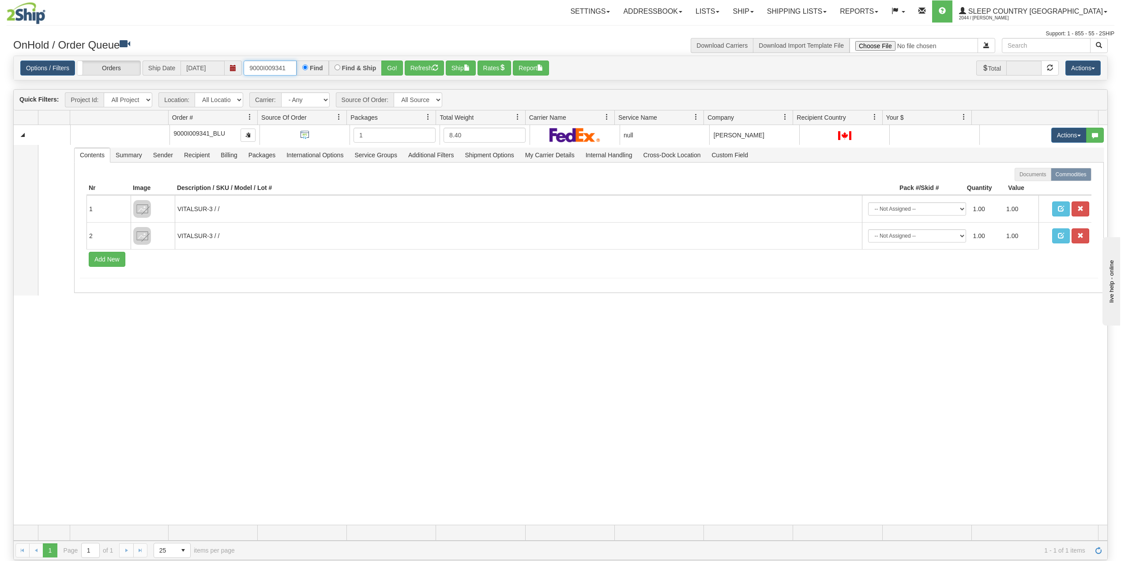
paste input "2I005253"
type input "9002I005253"
click at [394, 64] on button "Go!" at bounding box center [392, 67] width 22 height 15
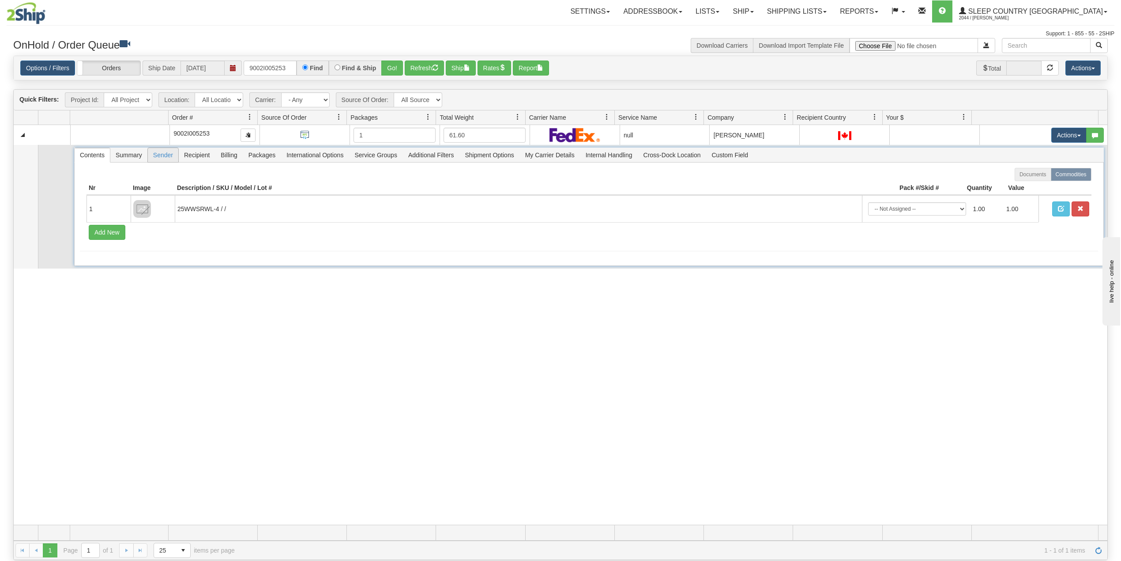
click at [168, 155] on span "Sender" at bounding box center [163, 155] width 30 height 14
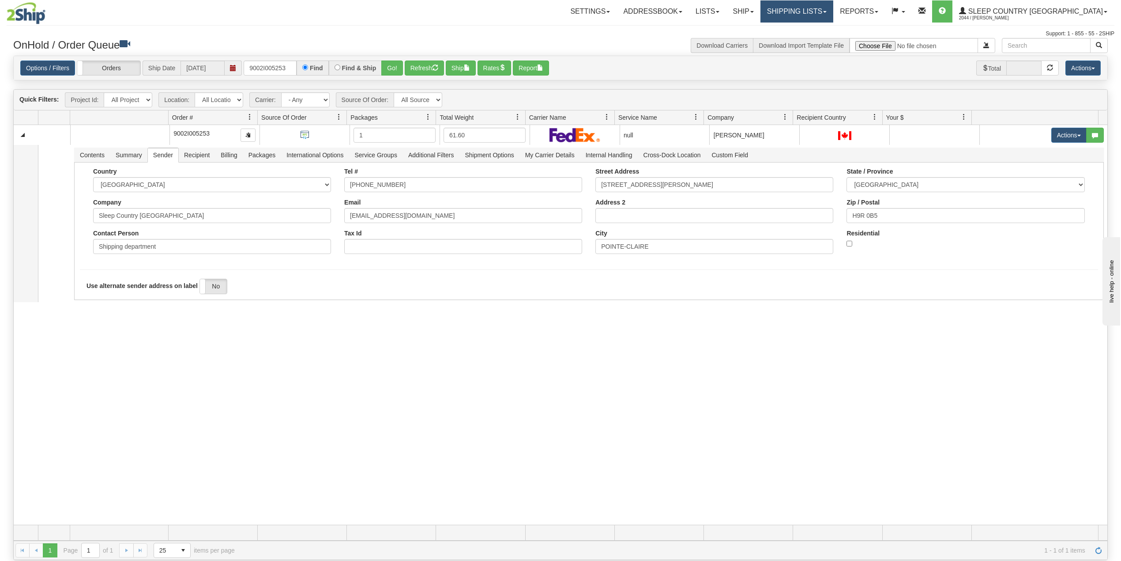
click at [834, 11] on link "Shipping lists" at bounding box center [797, 11] width 73 height 22
drag, startPoint x: 825, startPoint y: 39, endPoint x: 857, endPoint y: 46, distance: 33.3
click at [824, 39] on span "Search Shipment History" at bounding box center [790, 42] width 68 height 7
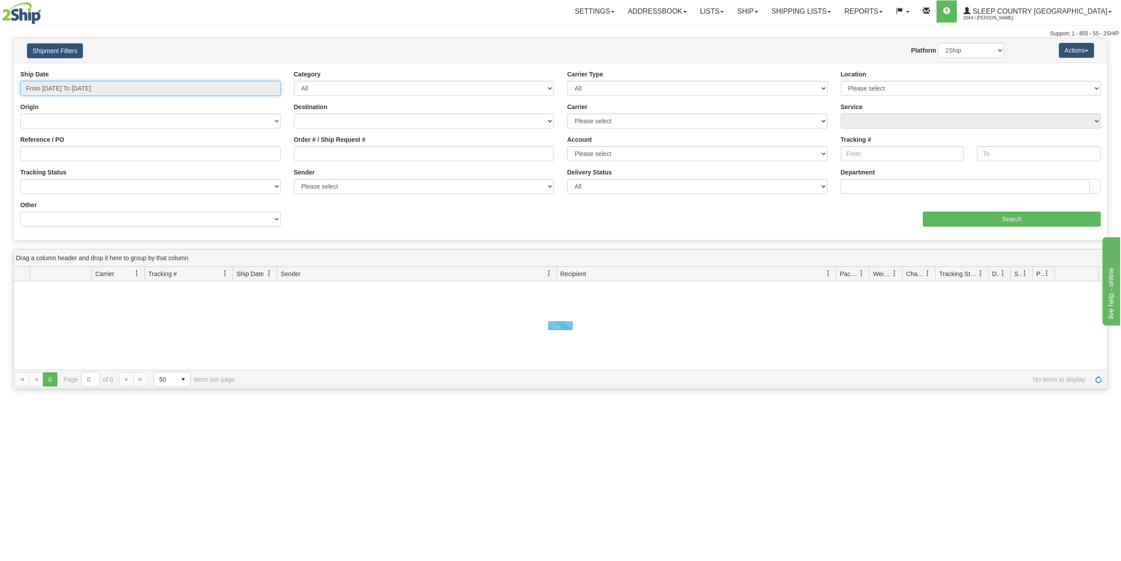
click at [100, 91] on input "From 08/27/2025 To 08/28/2025" at bounding box center [150, 88] width 260 height 15
click at [62, 156] on li "Last 30 Days" at bounding box center [59, 152] width 71 height 12
type input "From 07/30/2025 To 08/28/2025"
click at [63, 154] on input "Reference / PO" at bounding box center [150, 153] width 260 height 15
paste input "9002I005253"
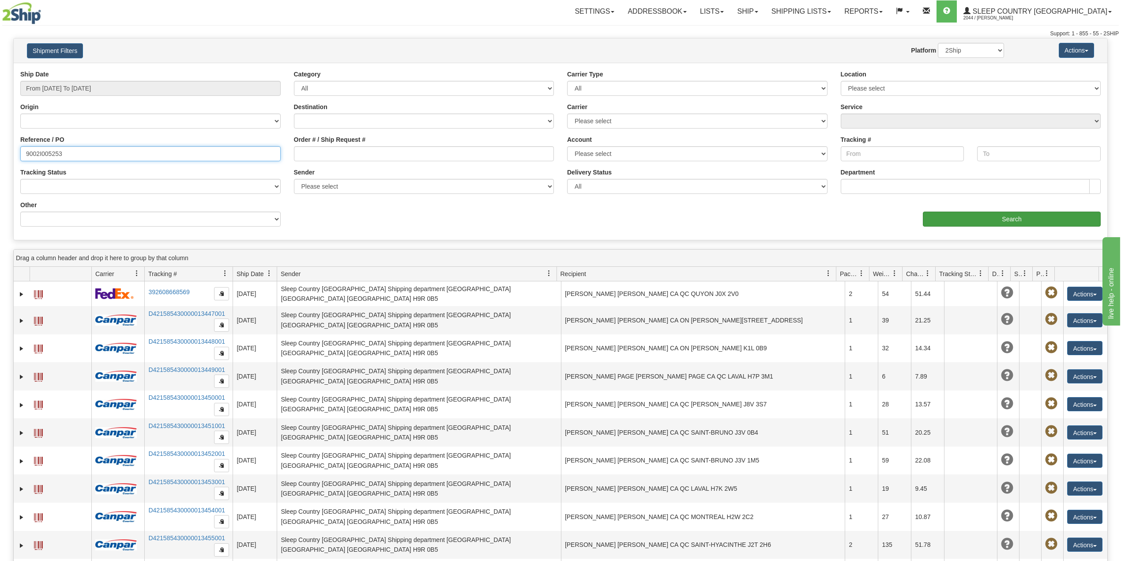
type input "9002I005253"
click at [947, 217] on input "Search" at bounding box center [1012, 218] width 178 height 15
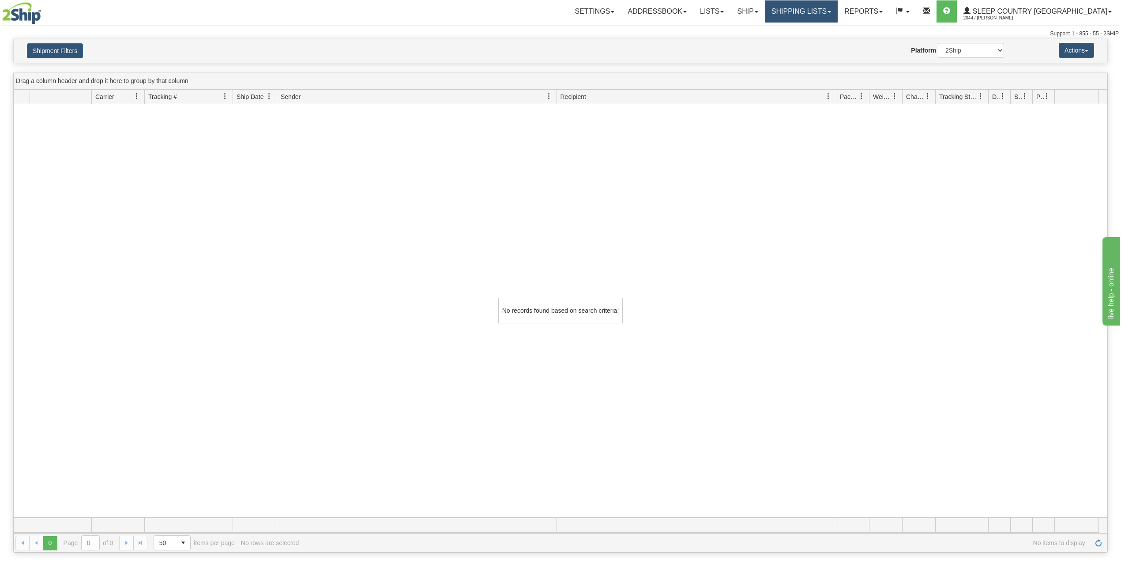
click at [838, 9] on link "Shipping lists" at bounding box center [801, 11] width 73 height 22
click at [812, 27] on span "Current Shipments" at bounding box center [786, 30] width 52 height 7
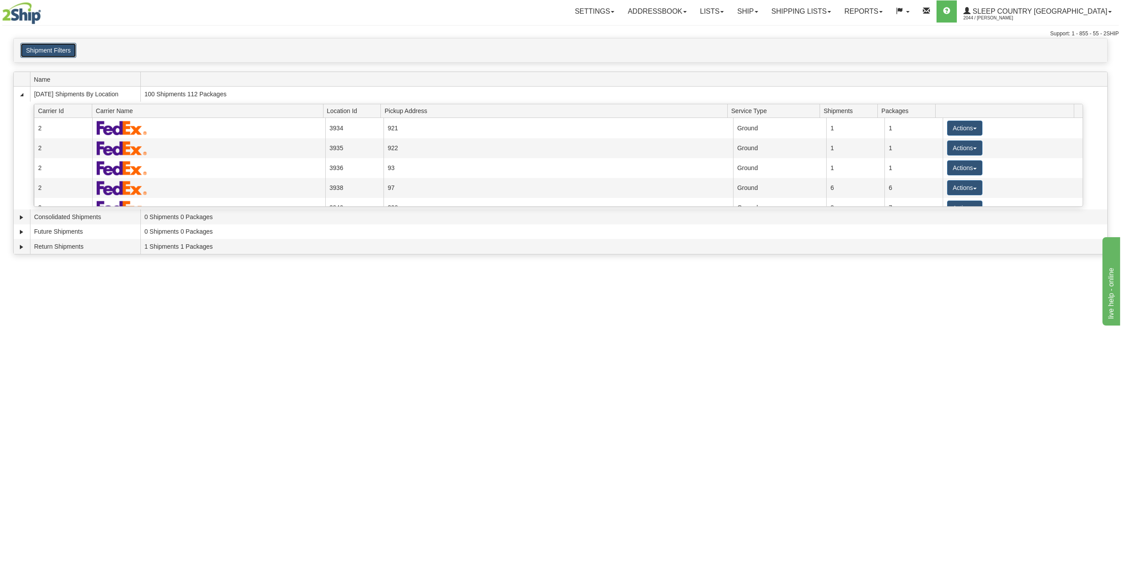
click at [63, 51] on button "Shipment Filters" at bounding box center [48, 50] width 56 height 15
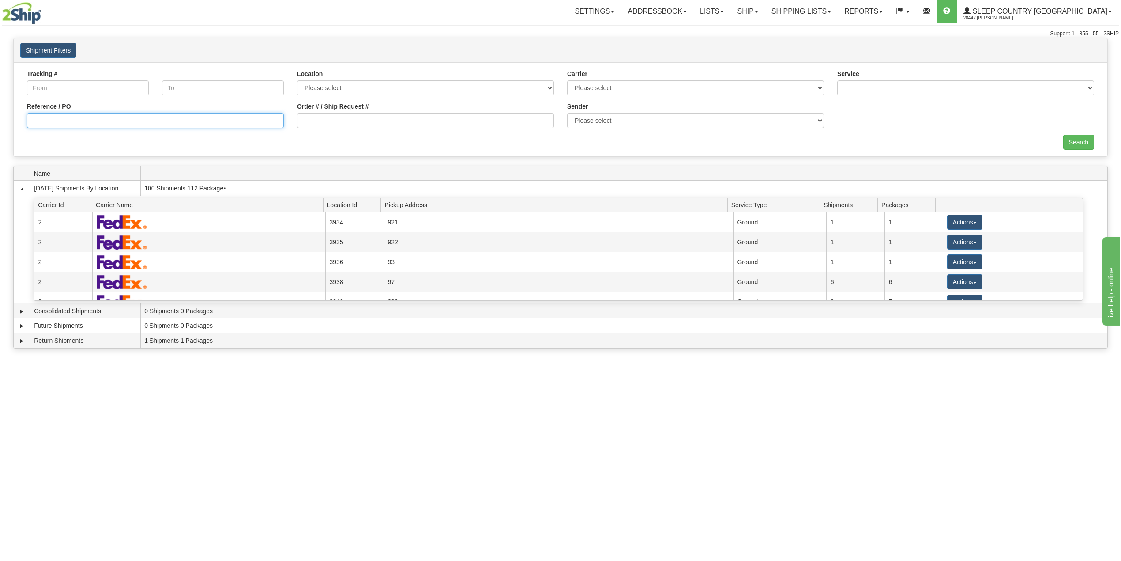
click at [64, 122] on input "Reference / PO" at bounding box center [155, 120] width 257 height 15
paste input "9002I005253"
type input "9002I005253"
click at [1074, 140] on input "Search" at bounding box center [1079, 142] width 31 height 15
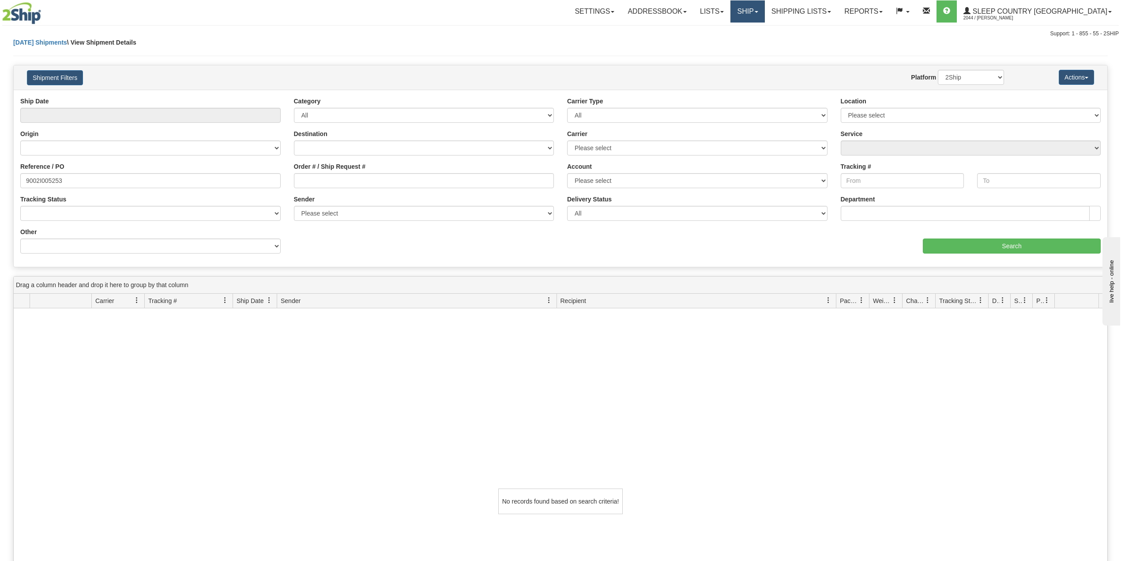
click at [765, 4] on link "Ship" at bounding box center [748, 11] width 34 height 22
click at [756, 41] on span "OnHold / Order Queue" at bounding box center [725, 42] width 62 height 7
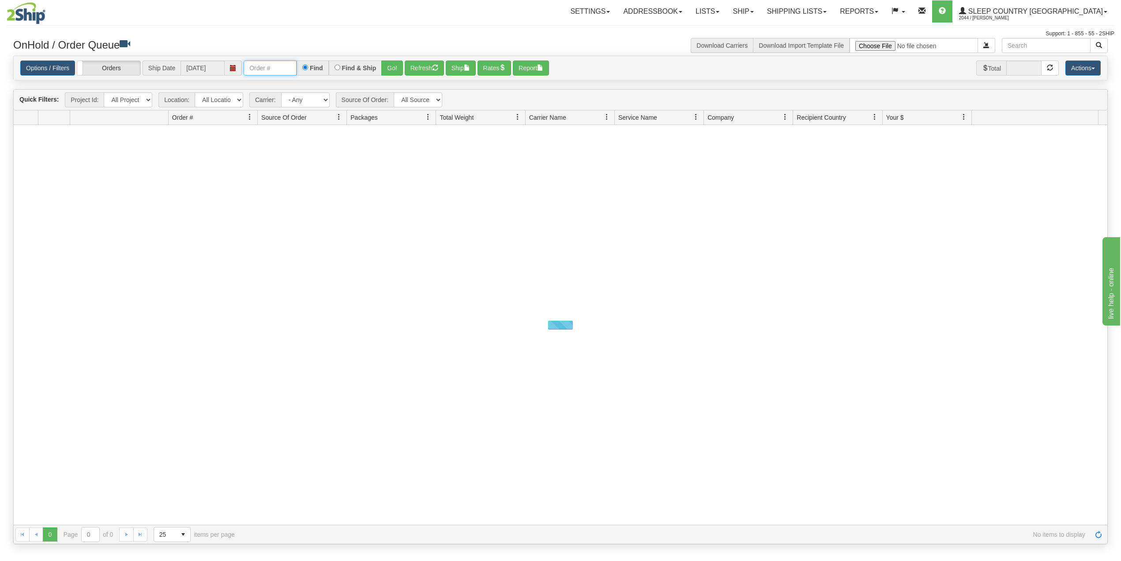
drag, startPoint x: 270, startPoint y: 69, endPoint x: 283, endPoint y: 76, distance: 14.0
click at [271, 69] on input "text" at bounding box center [270, 67] width 53 height 15
paste input "9002I008833"
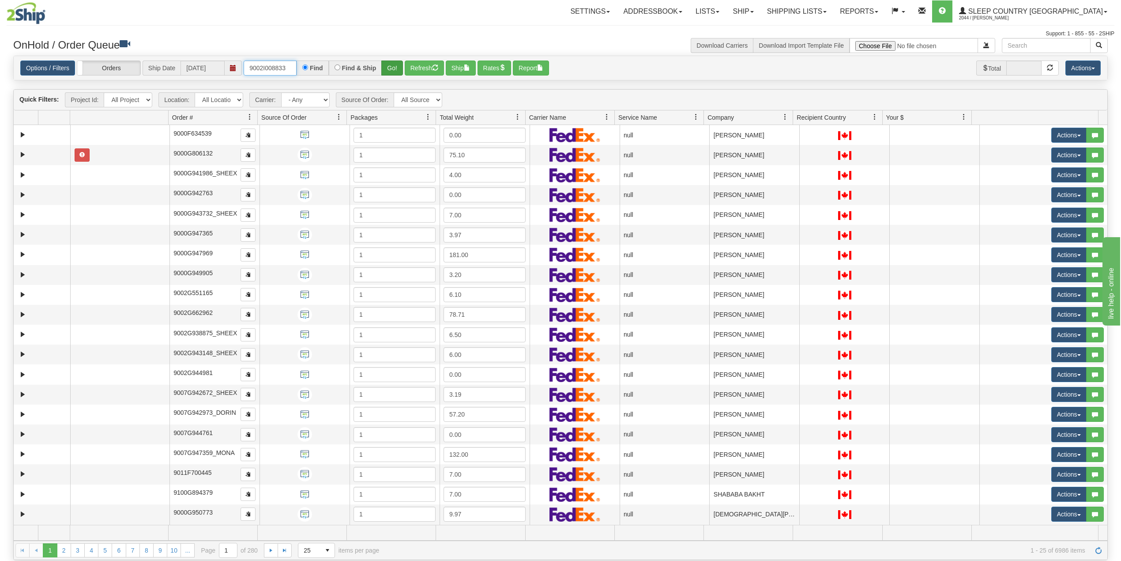
type input "9002I008833"
click at [396, 67] on button "Go!" at bounding box center [392, 67] width 22 height 15
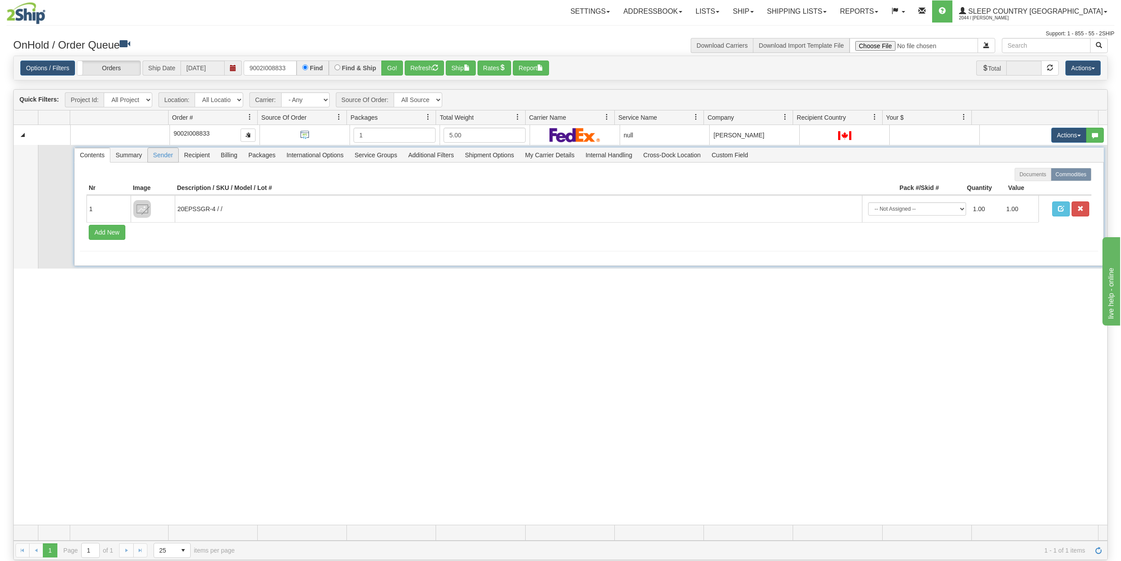
click at [163, 157] on span "Sender" at bounding box center [163, 155] width 30 height 14
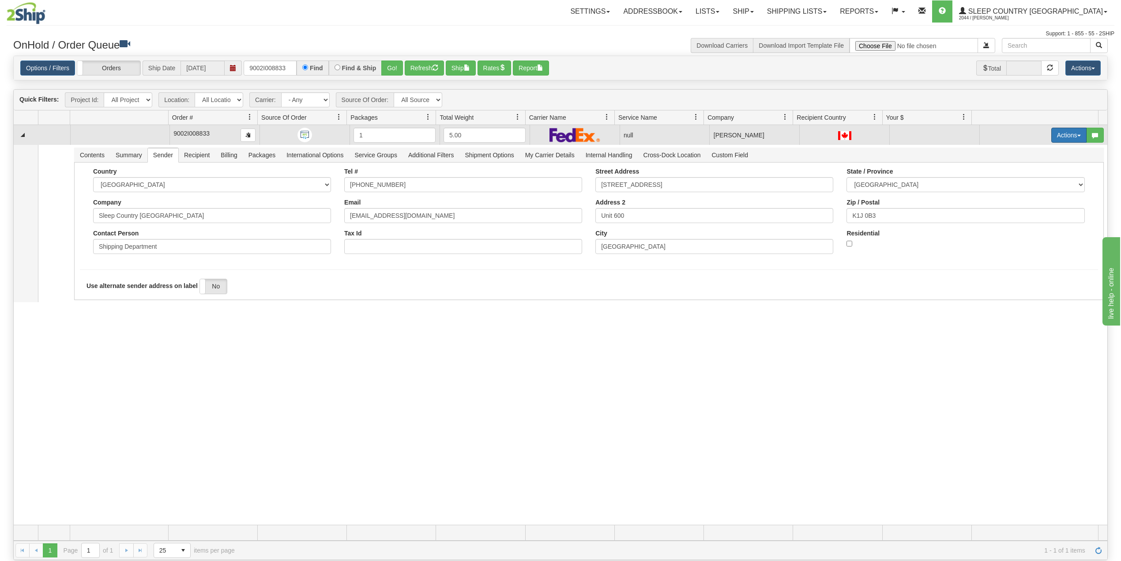
click at [1058, 136] on button "Actions" at bounding box center [1069, 135] width 35 height 15
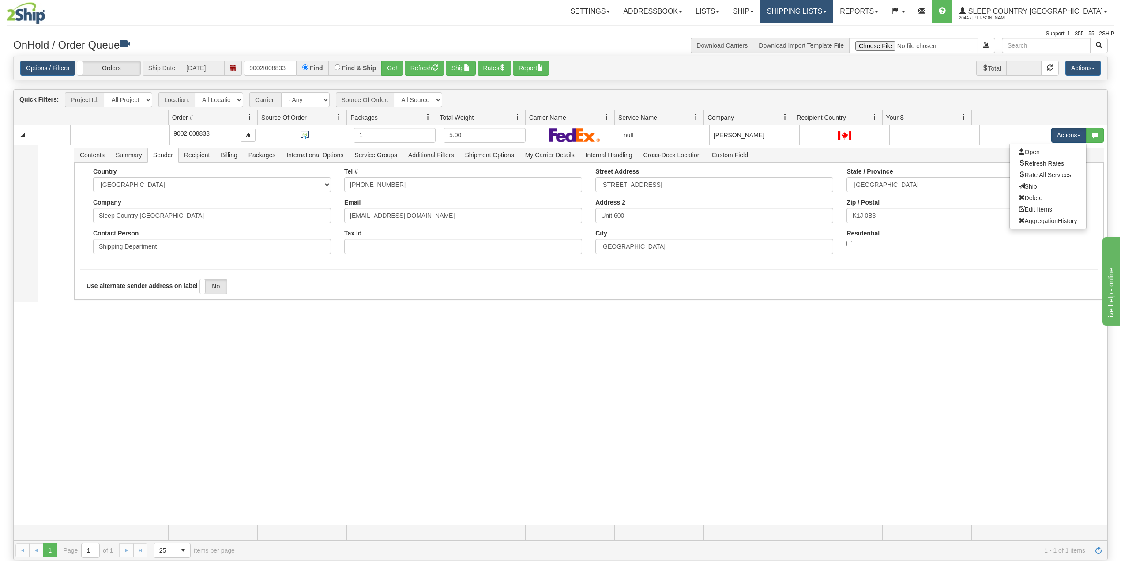
click at [830, 13] on link "Shipping lists" at bounding box center [797, 11] width 73 height 22
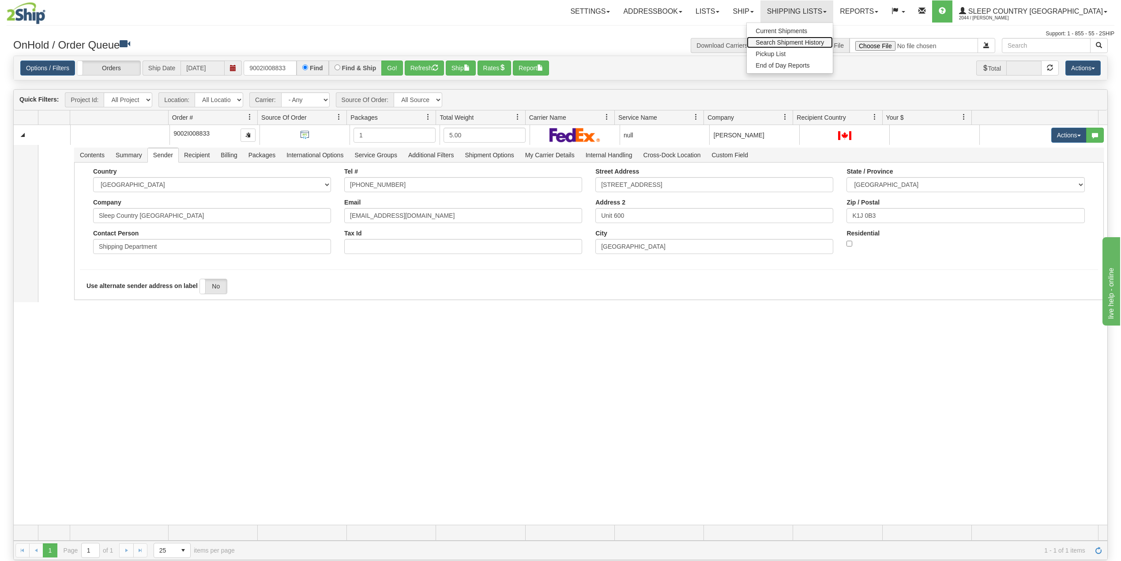
click at [823, 40] on span "Search Shipment History" at bounding box center [790, 42] width 68 height 7
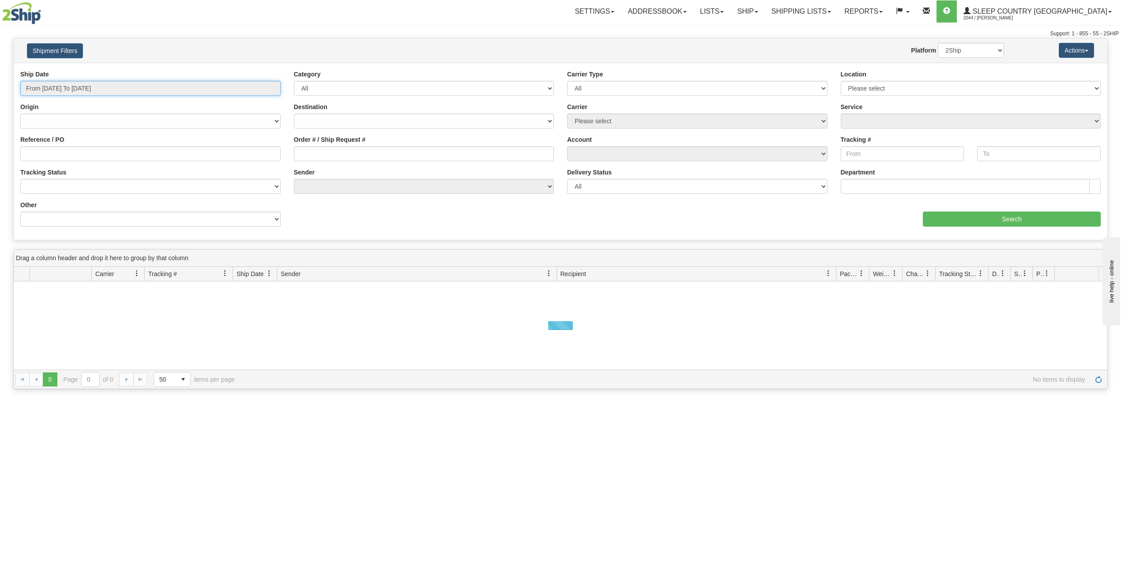
click at [66, 91] on input "From [DATE] To [DATE]" at bounding box center [150, 88] width 260 height 15
click at [62, 151] on li "Last 30 Days" at bounding box center [59, 152] width 71 height 12
type input "From [DATE] To [DATE]"
click at [62, 152] on input "Reference / PO" at bounding box center [150, 153] width 260 height 15
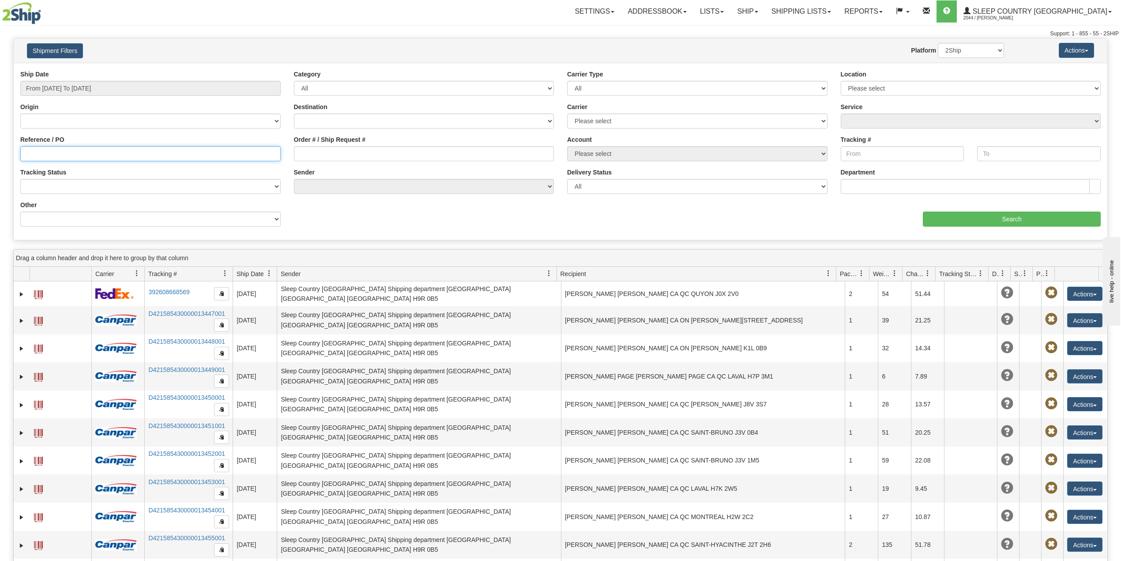
paste input "9002I008833"
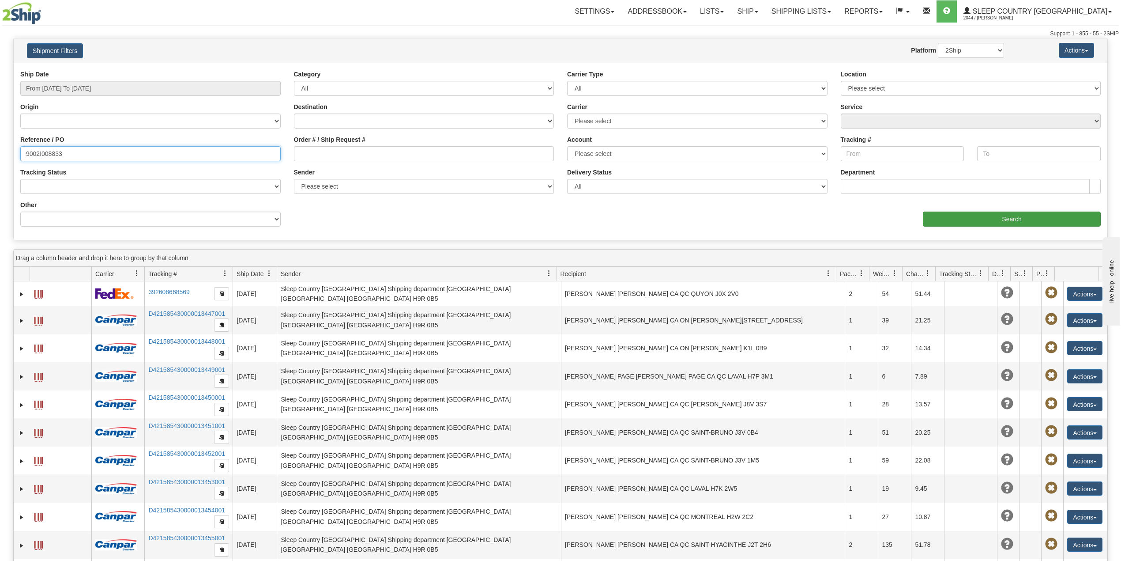
type input "9002I008833"
click at [968, 216] on input "Search" at bounding box center [1012, 218] width 178 height 15
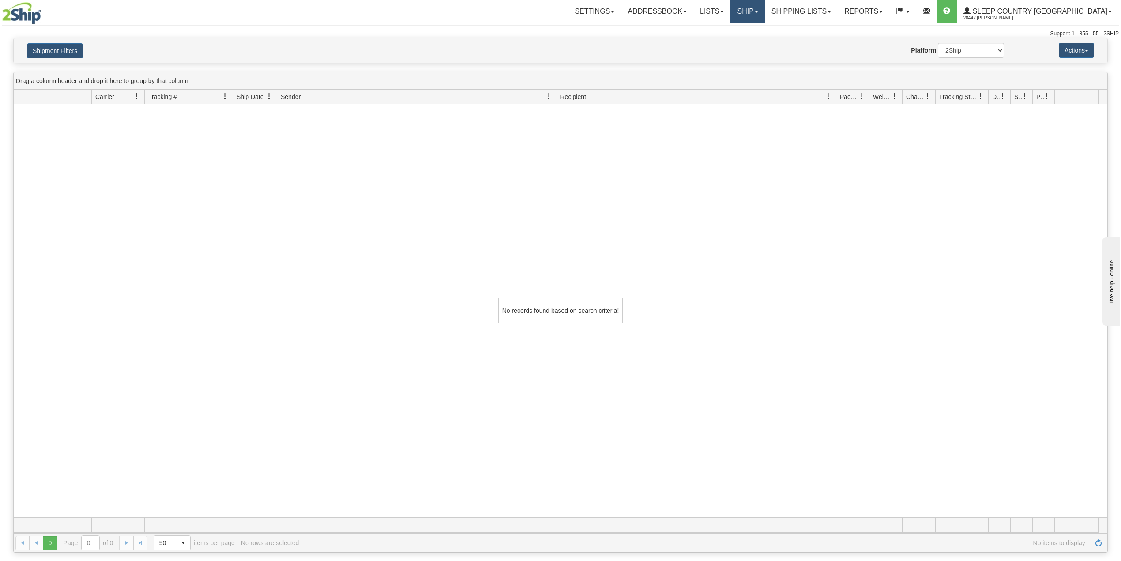
click at [765, 10] on link "Ship" at bounding box center [748, 11] width 34 height 22
click at [756, 42] on span "OnHold / Order Queue" at bounding box center [725, 42] width 62 height 7
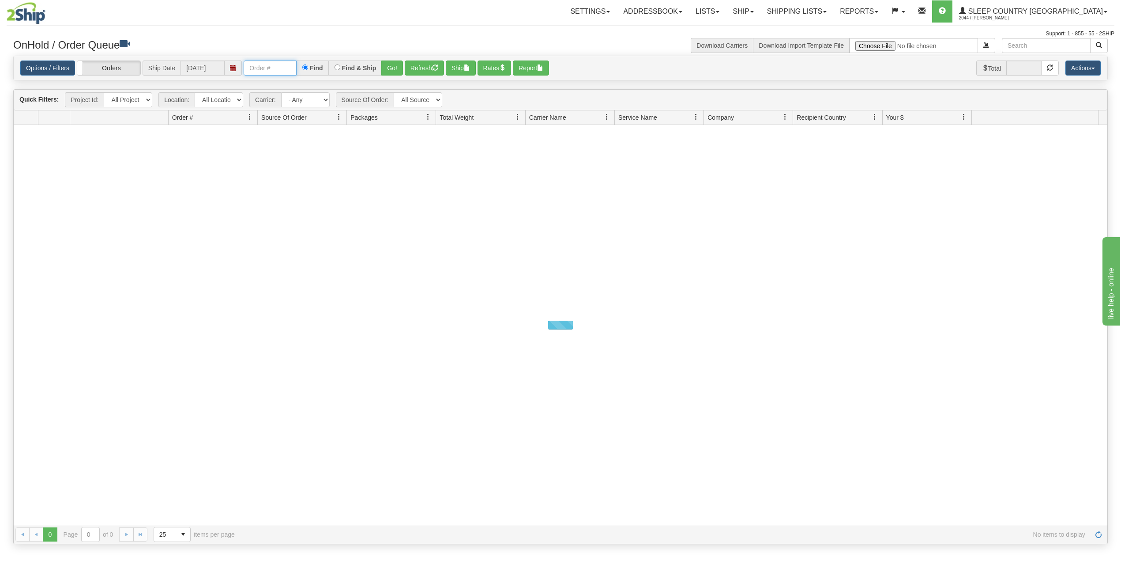
click at [272, 73] on input "text" at bounding box center [270, 67] width 53 height 15
paste input "9002I036576"
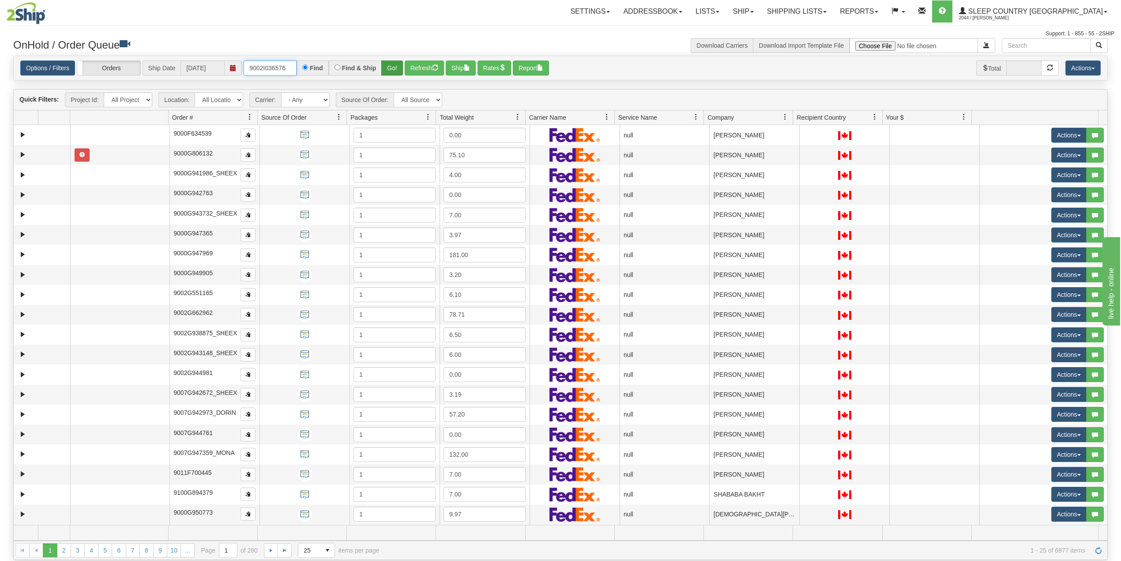
type input "9002I036576"
click at [389, 68] on button "Go!" at bounding box center [392, 67] width 22 height 15
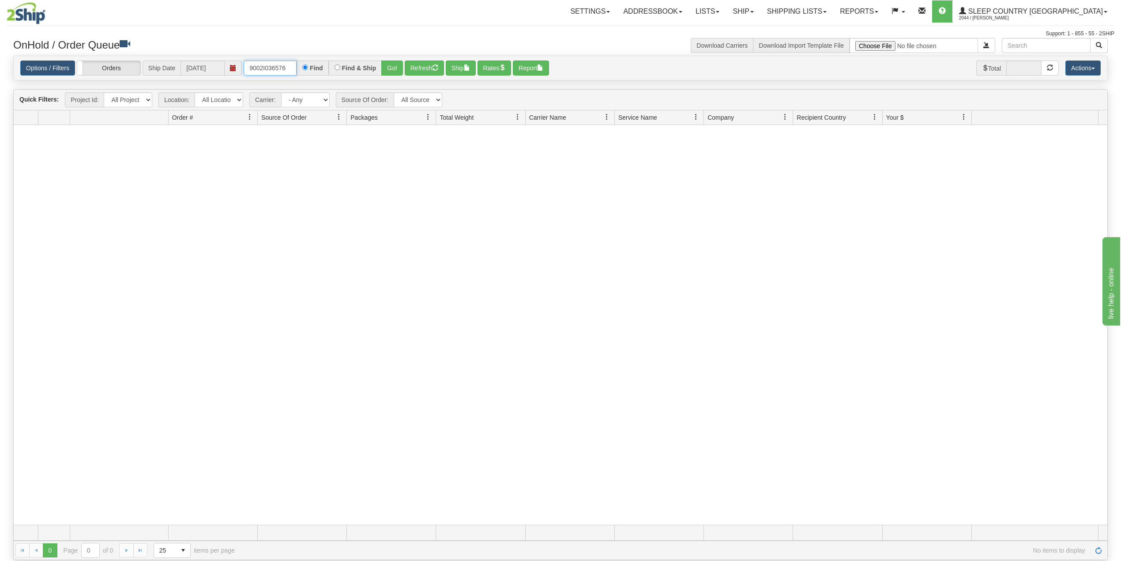
click at [292, 68] on input "9002I036576" at bounding box center [270, 67] width 53 height 15
click at [820, 13] on link "Shipping lists" at bounding box center [797, 11] width 73 height 22
click at [825, 26] on link "Current Shipments" at bounding box center [790, 30] width 86 height 11
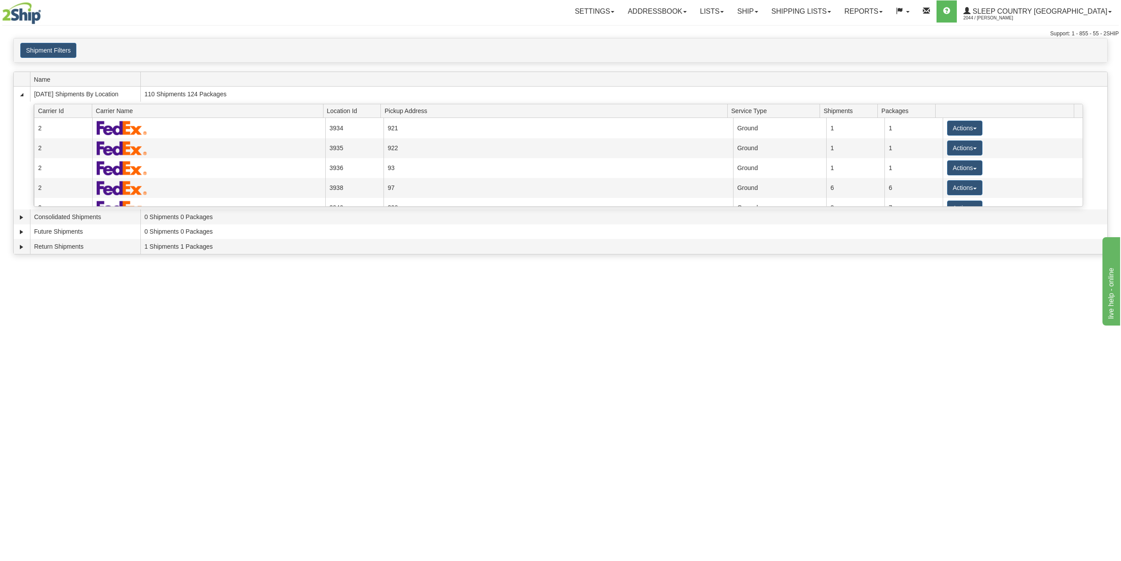
click at [70, 32] on div "Support: 1 - 855 - 55 - 2SHIP" at bounding box center [560, 34] width 1117 height 8
click at [60, 47] on button "Shipment Filters" at bounding box center [48, 50] width 56 height 15
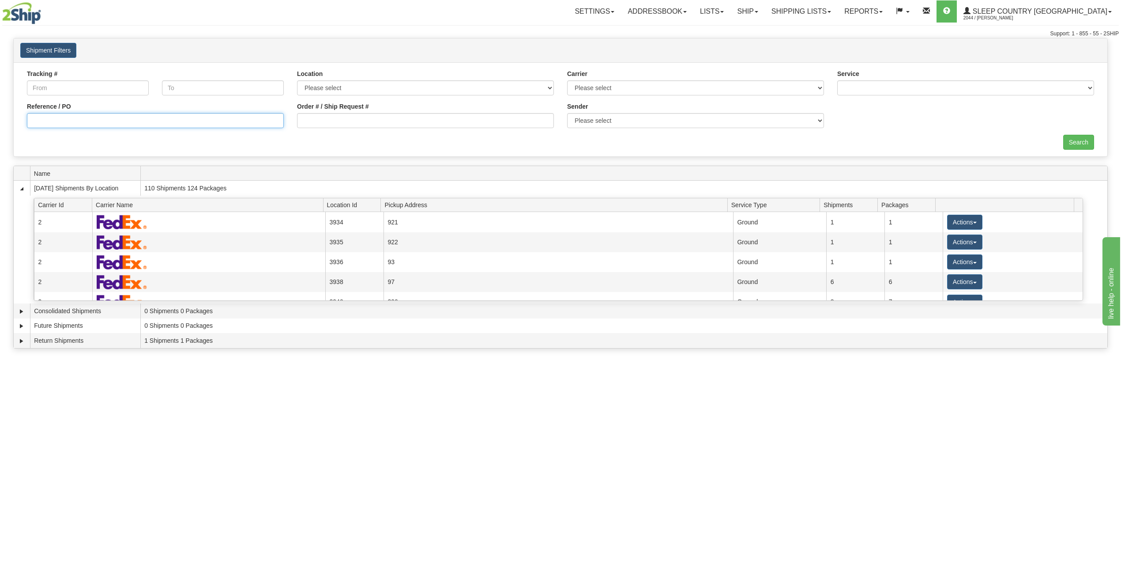
click at [80, 120] on input "Reference / PO" at bounding box center [155, 120] width 257 height 15
paste input "9002I036576"
type input "9002I036576"
click at [1078, 143] on input "Search" at bounding box center [1079, 142] width 31 height 15
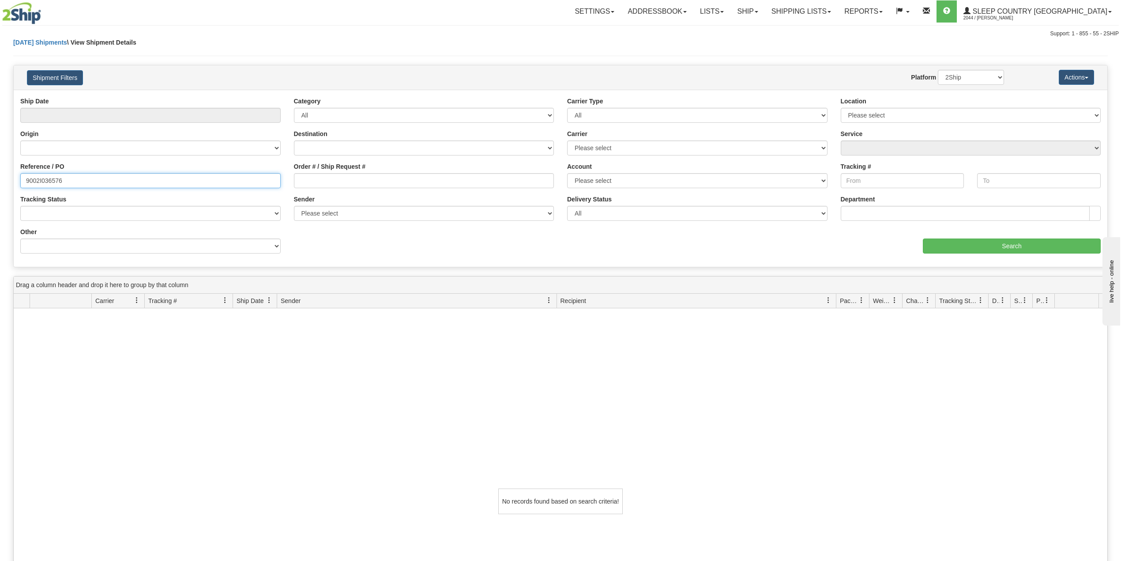
click at [92, 179] on input "9002I036576" at bounding box center [150, 180] width 260 height 15
click at [836, 6] on link "Shipping lists" at bounding box center [801, 11] width 73 height 22
click at [821, 39] on span "Search Shipment History" at bounding box center [794, 42] width 68 height 7
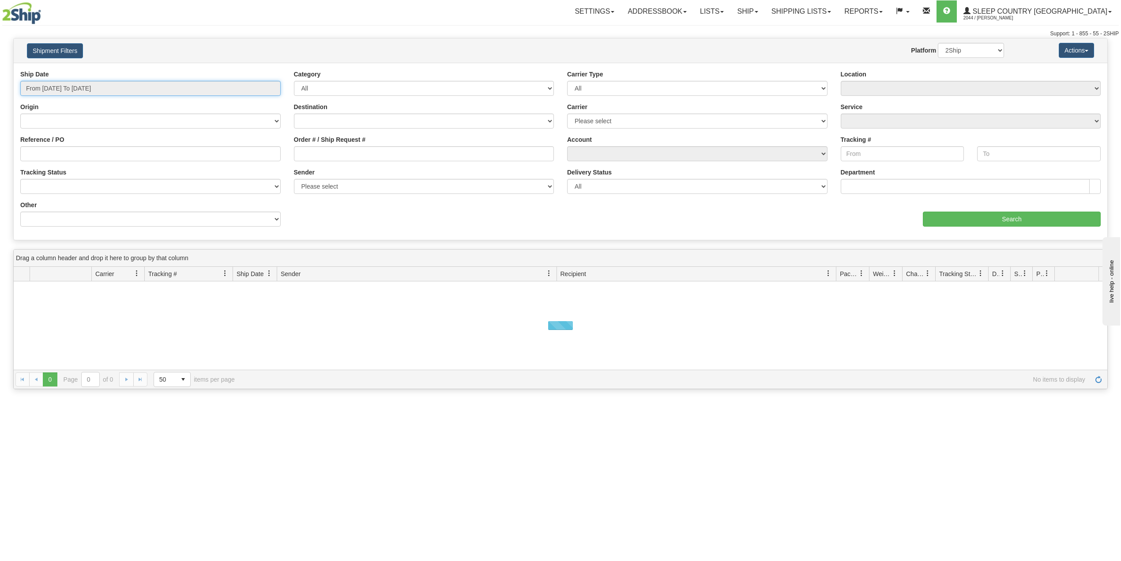
click at [121, 87] on input "From [DATE] To [DATE]" at bounding box center [150, 88] width 260 height 15
click at [49, 151] on li "Last 30 Days" at bounding box center [59, 152] width 71 height 12
type input "From [DATE] To [DATE]"
click at [59, 155] on input "Reference / PO" at bounding box center [150, 153] width 260 height 15
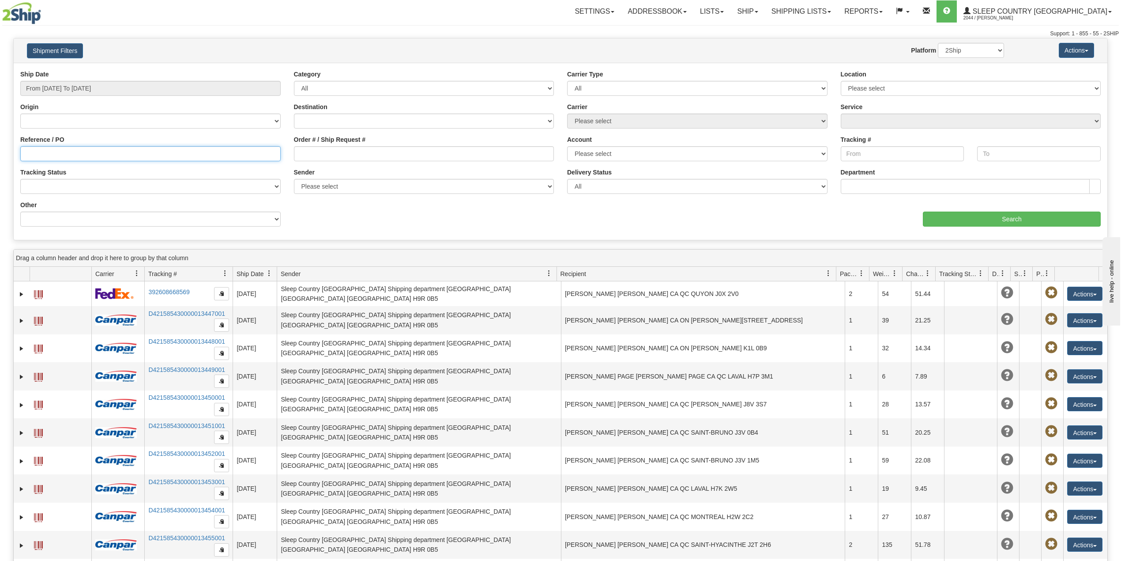
paste input "9002I036576"
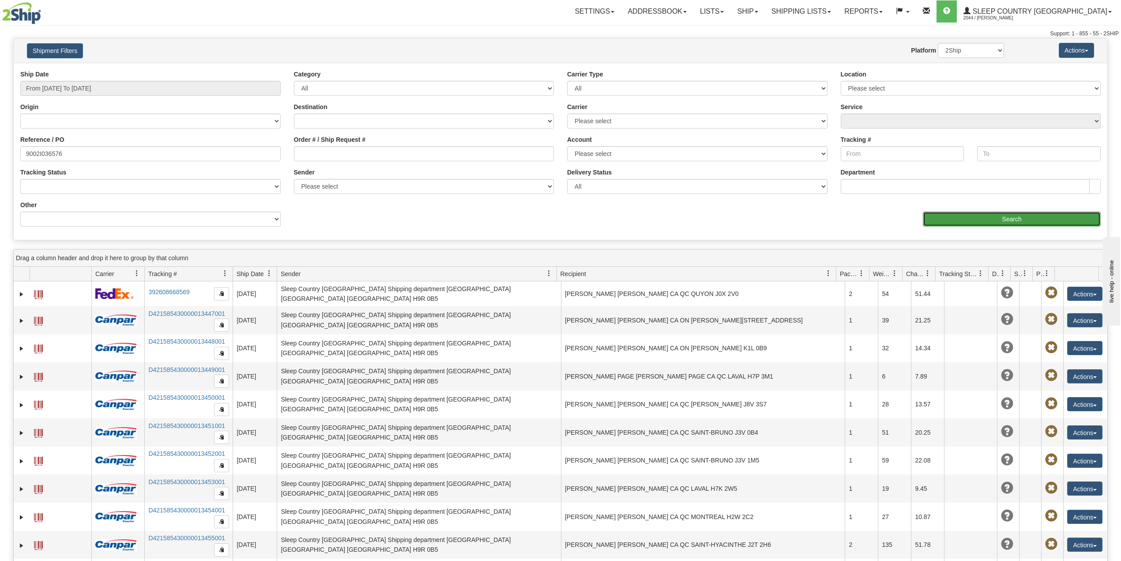
click at [976, 219] on input "Search" at bounding box center [1012, 218] width 178 height 15
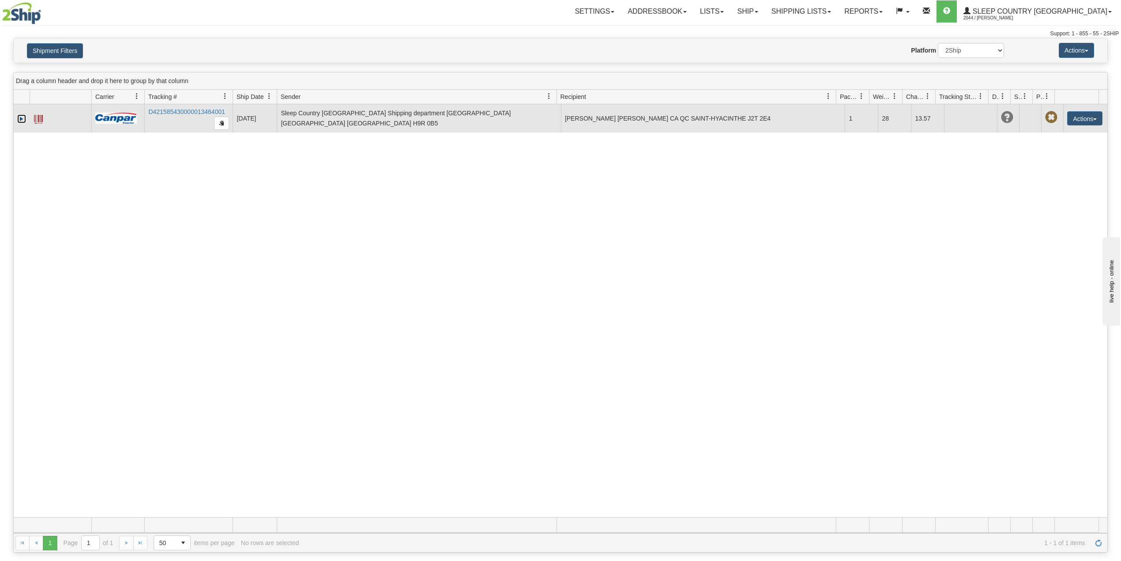
click at [21, 117] on link "Expand" at bounding box center [21, 118] width 9 height 9
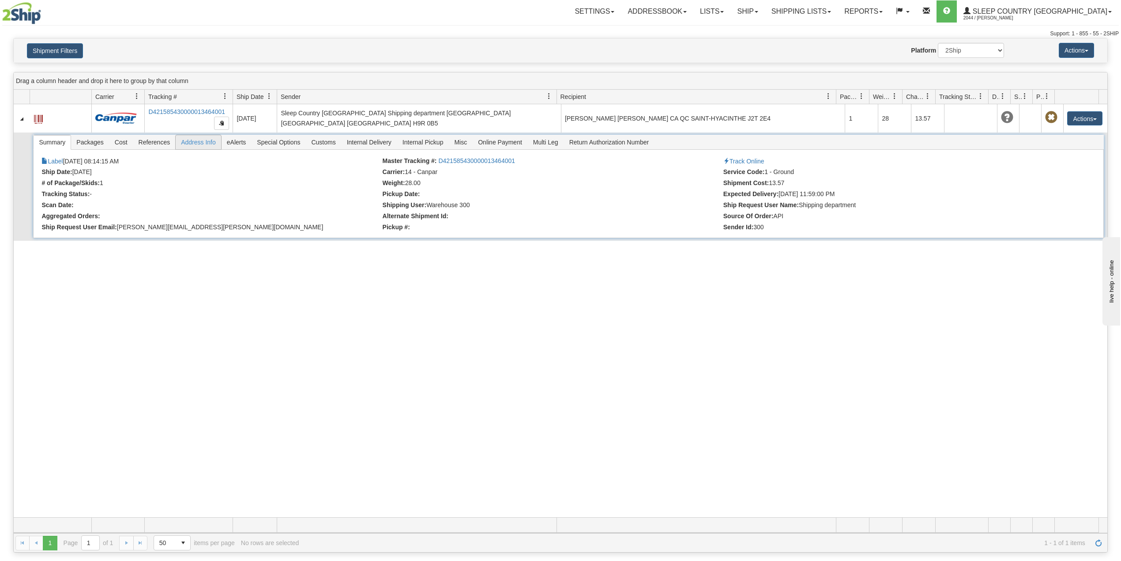
click at [205, 143] on span "Address Info" at bounding box center [198, 142] width 45 height 14
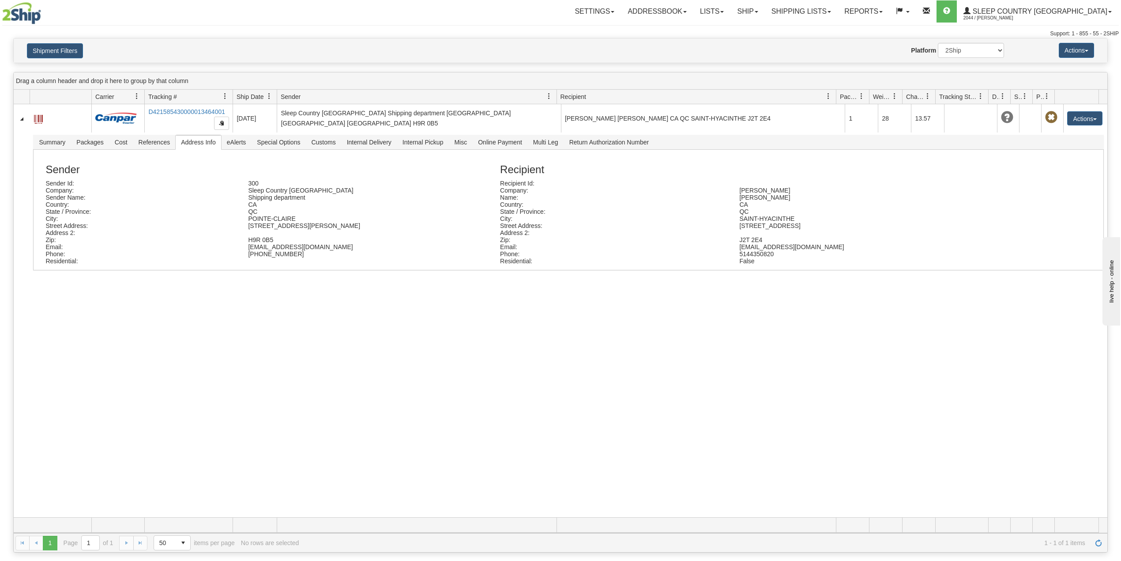
click at [380, 378] on div "31539249 2044 D421585430000013464001 [DATE] [DATE] 08:14:15 AM Sleep Country [G…" at bounding box center [561, 310] width 1094 height 413
click at [69, 50] on button "Shipment Filters" at bounding box center [55, 50] width 56 height 15
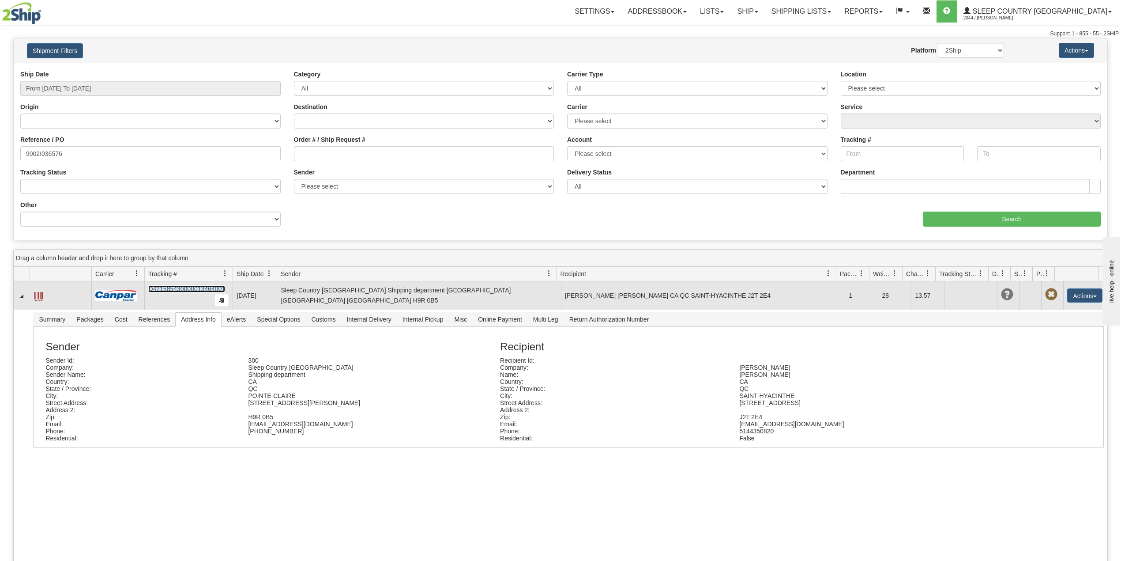
click at [178, 292] on link "D421585430000013464001" at bounding box center [186, 288] width 77 height 7
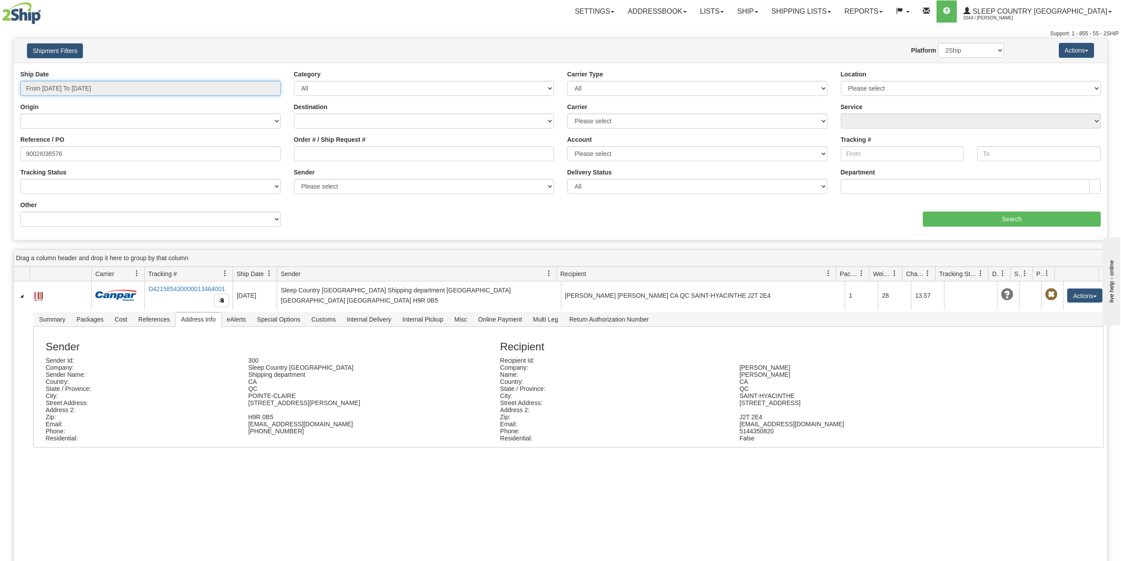
click at [106, 89] on input "From [DATE] To [DATE]" at bounding box center [150, 88] width 260 height 15
click at [61, 152] on li "Last 30 Days" at bounding box center [59, 152] width 71 height 12
click at [58, 151] on input "9002I036576" at bounding box center [150, 153] width 260 height 15
paste input "0H951922"
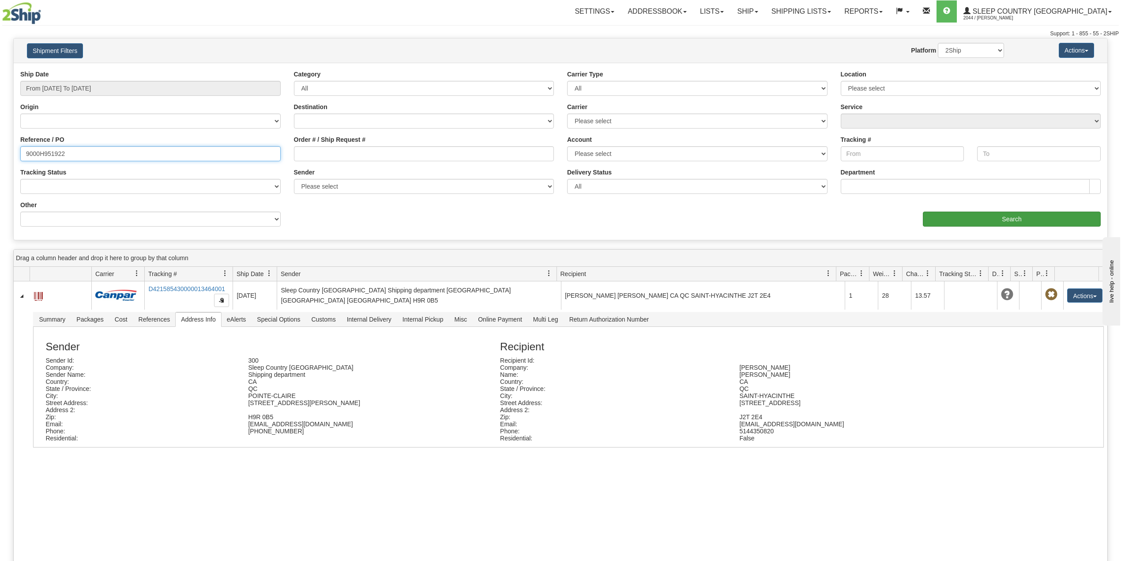
type input "9000H951922"
click at [1016, 217] on input "Search" at bounding box center [1012, 218] width 178 height 15
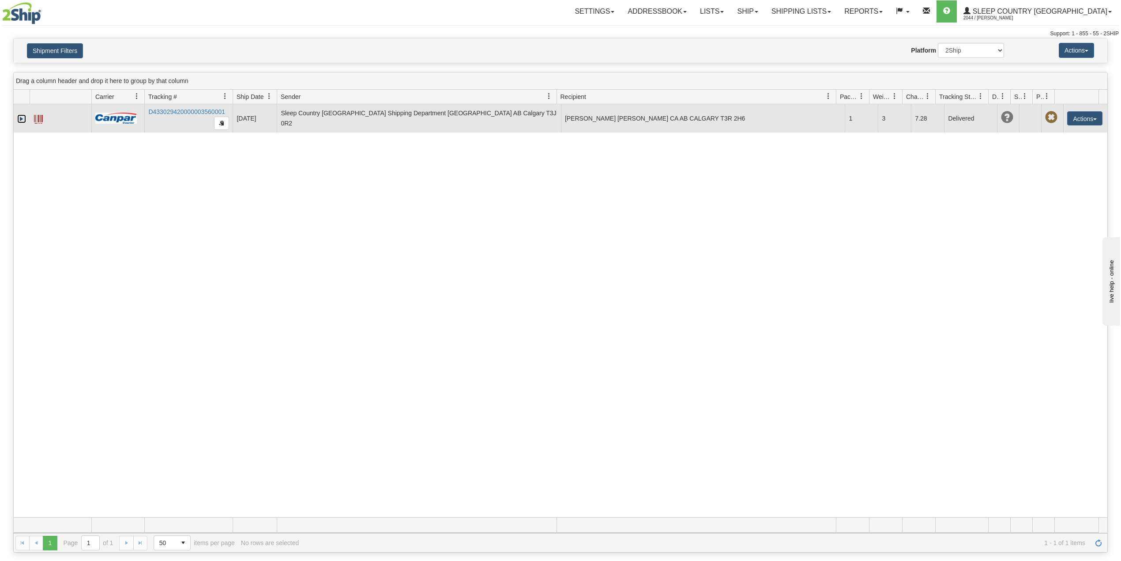
click at [21, 117] on link "Expand" at bounding box center [21, 118] width 9 height 9
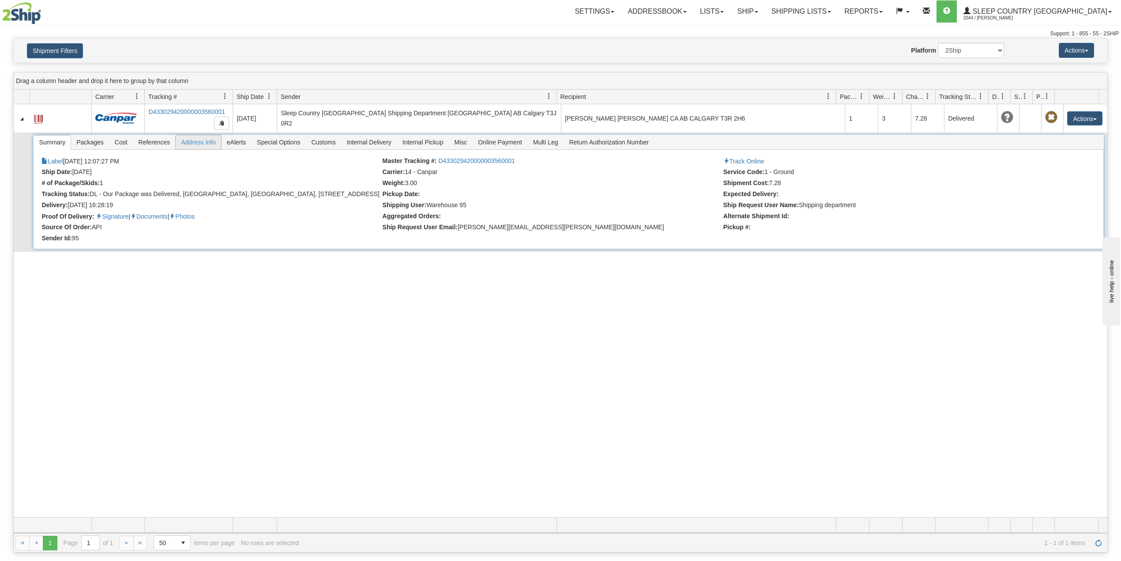
click at [204, 142] on span "Address Info" at bounding box center [198, 142] width 45 height 14
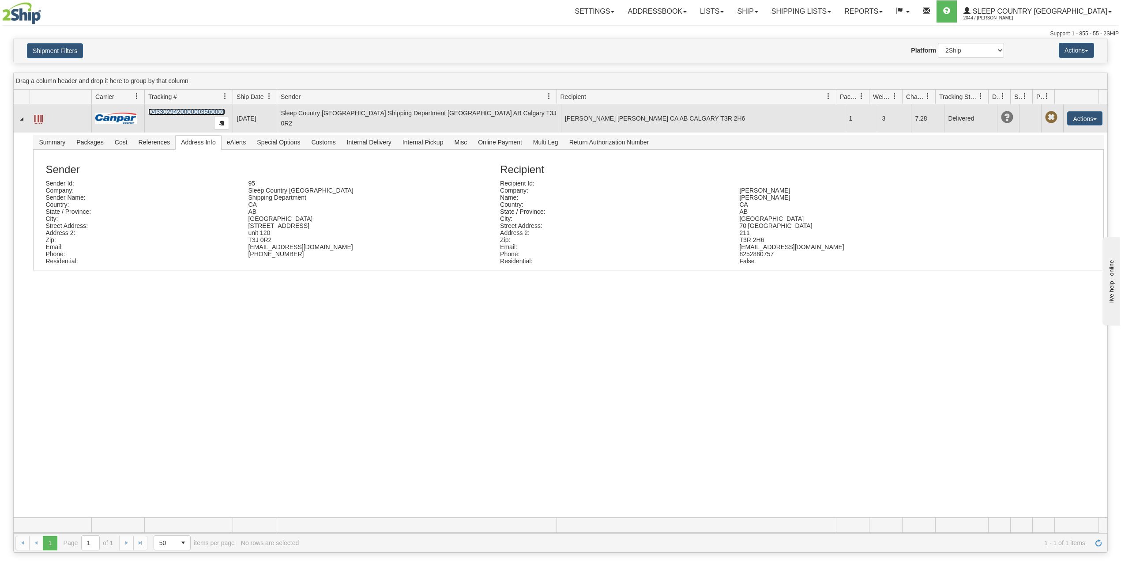
click at [182, 110] on link "D433029420000003560001" at bounding box center [186, 111] width 77 height 7
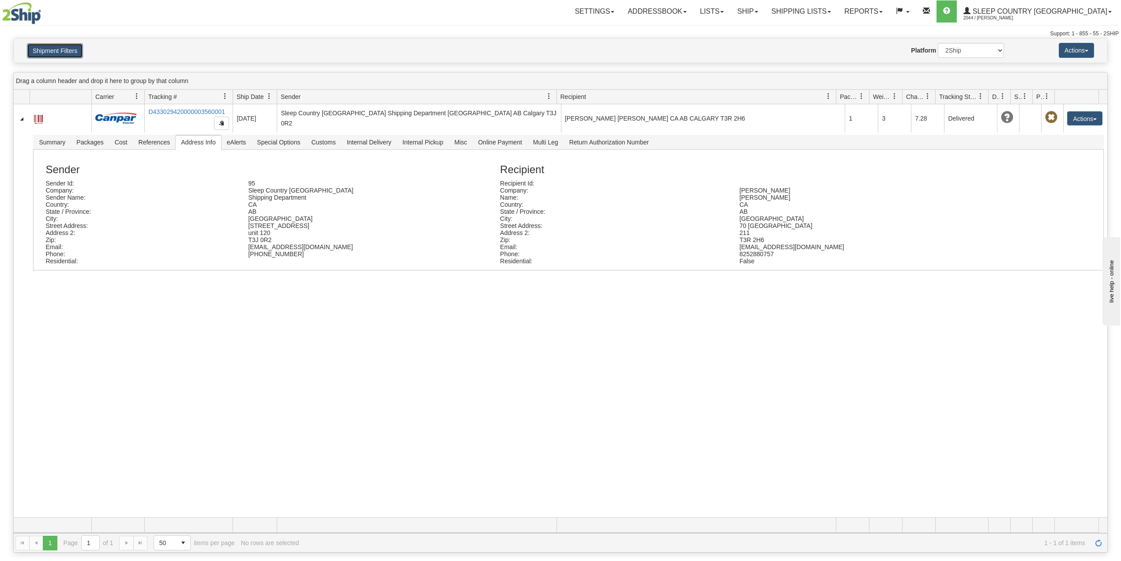
click at [75, 46] on button "Shipment Filters" at bounding box center [55, 50] width 56 height 15
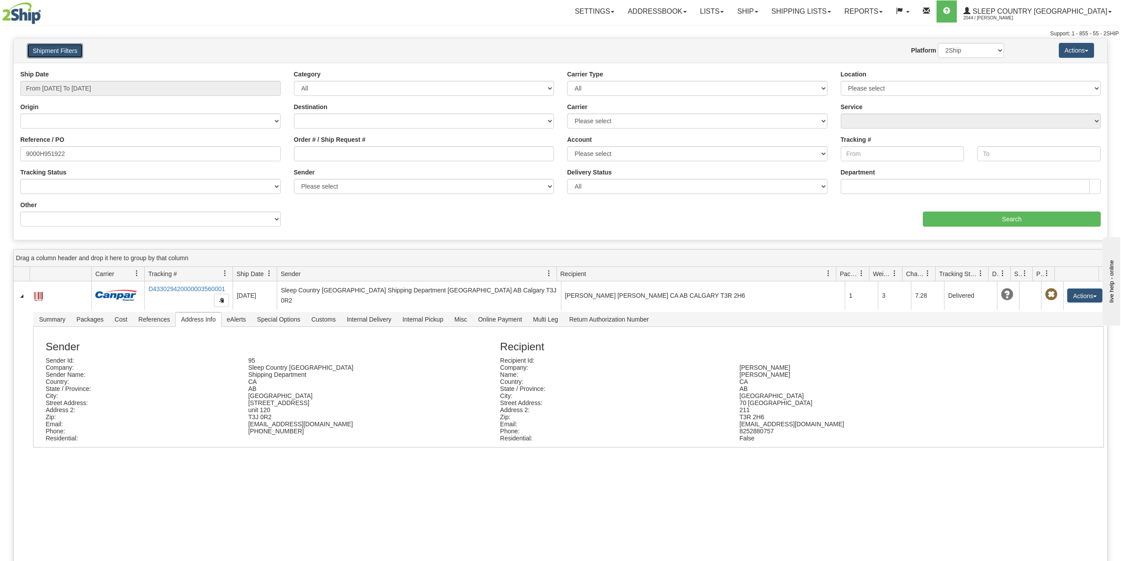
click at [72, 46] on button "Shipment Filters" at bounding box center [55, 50] width 56 height 15
